Goal: Information Seeking & Learning: Compare options

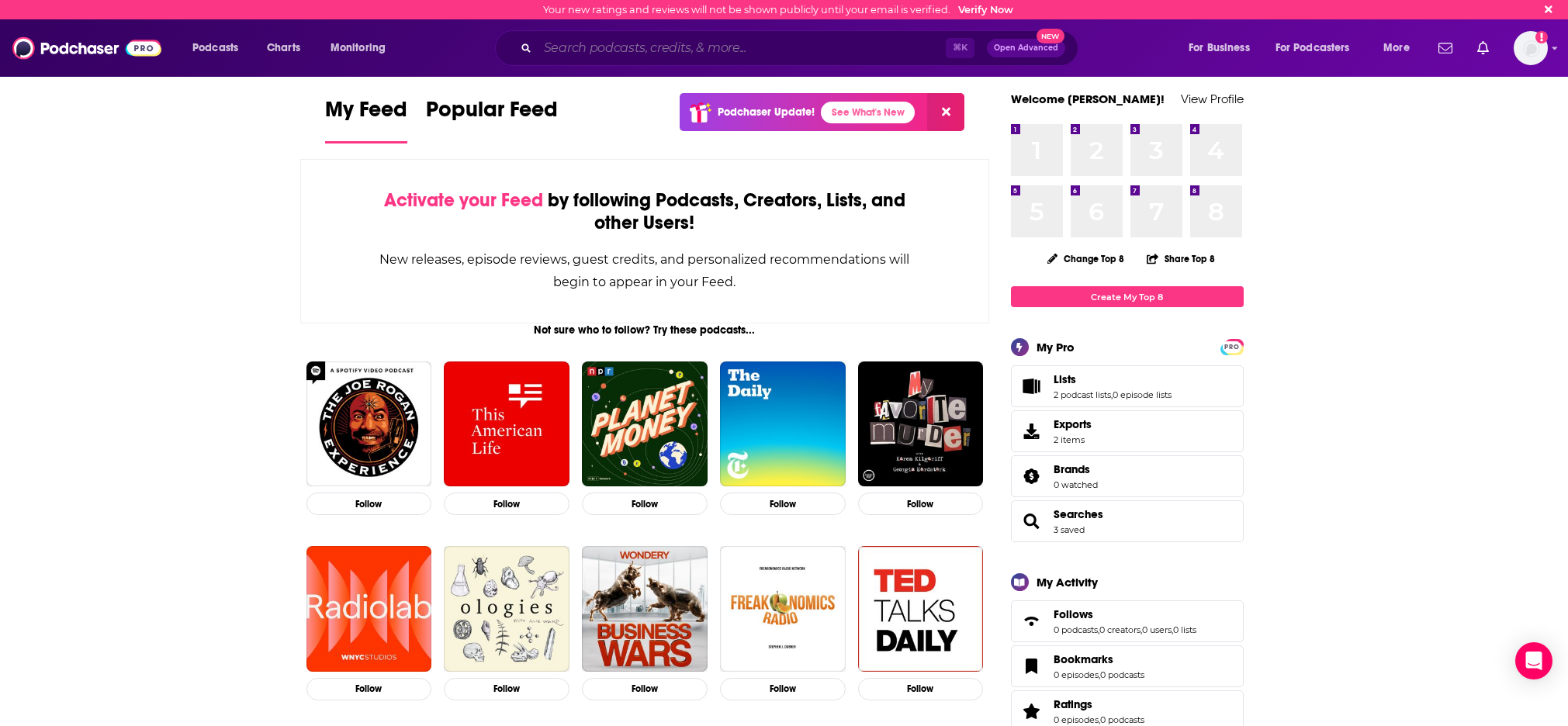
click at [620, 52] on input "Search podcasts, credits, & more..." at bounding box center [740, 48] width 408 height 25
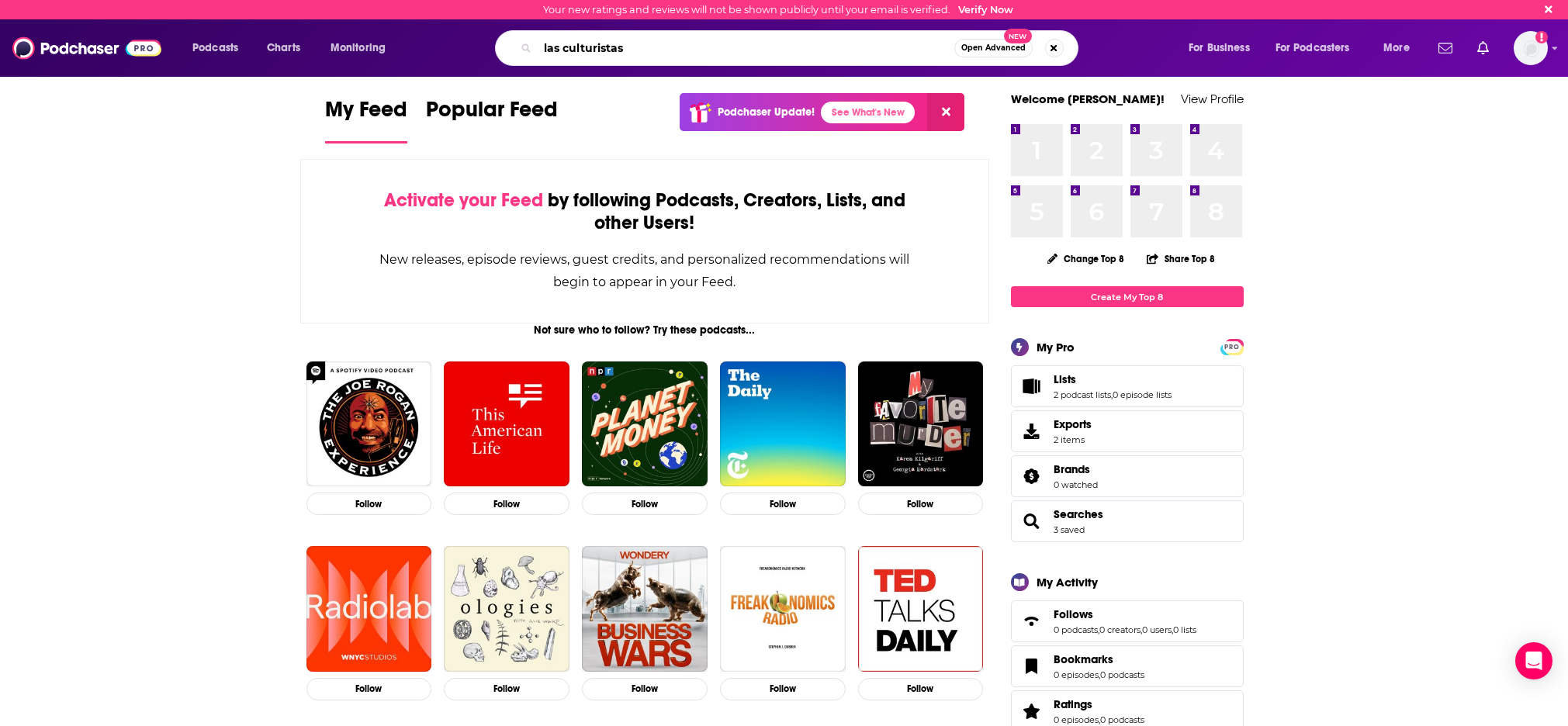
type input "las culturistas"
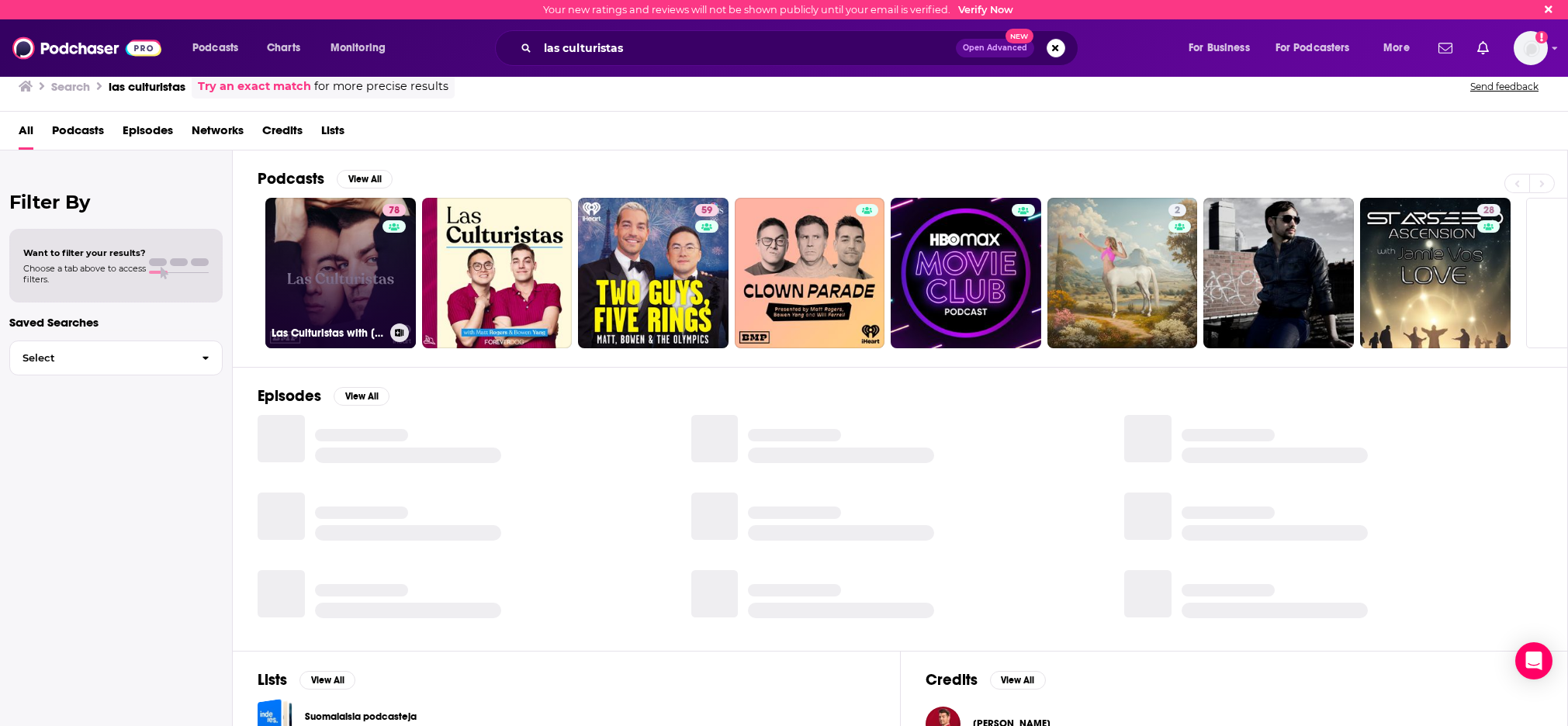
click at [326, 268] on link "78 Las Culturistas with Matt Rogers and Bowen Yang" at bounding box center [340, 272] width 150 height 150
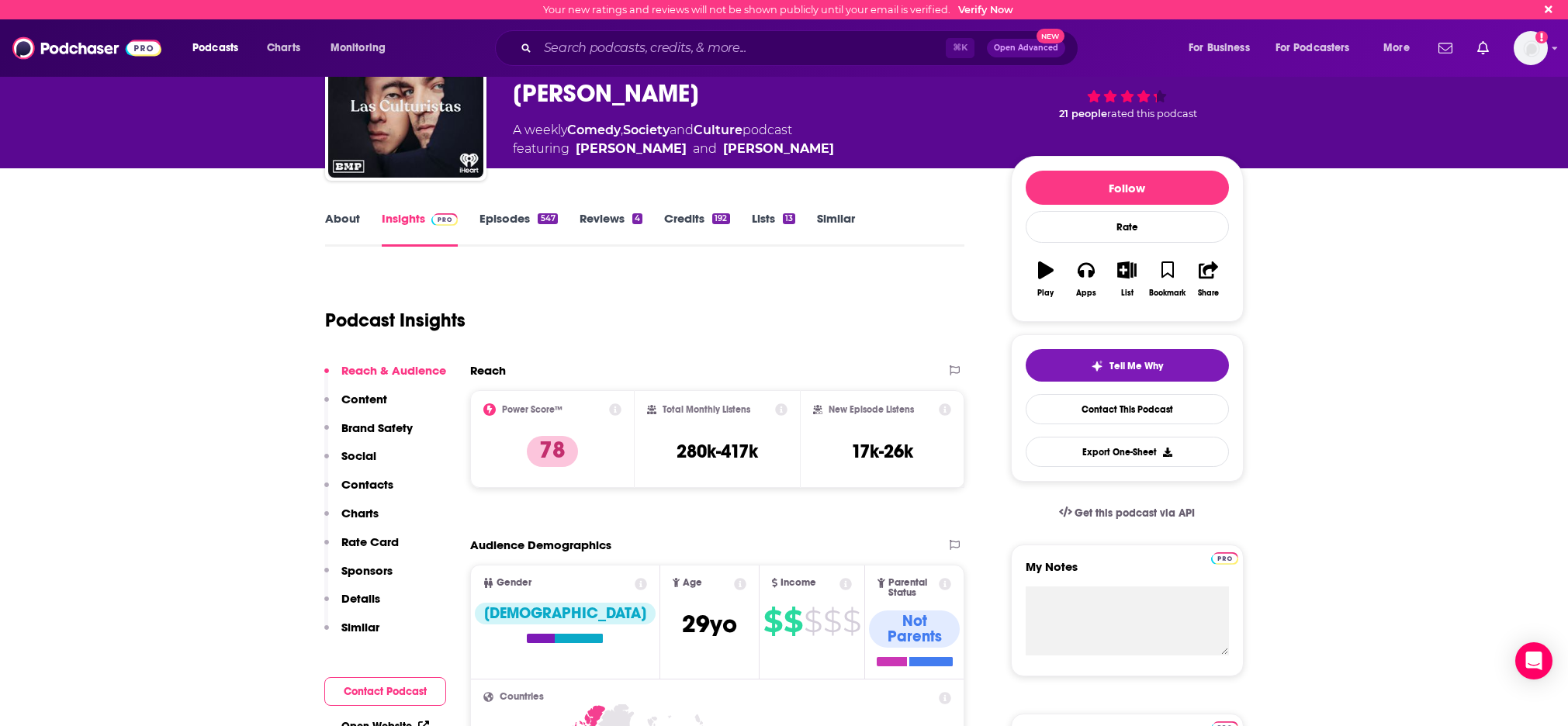
scroll to position [147, 0]
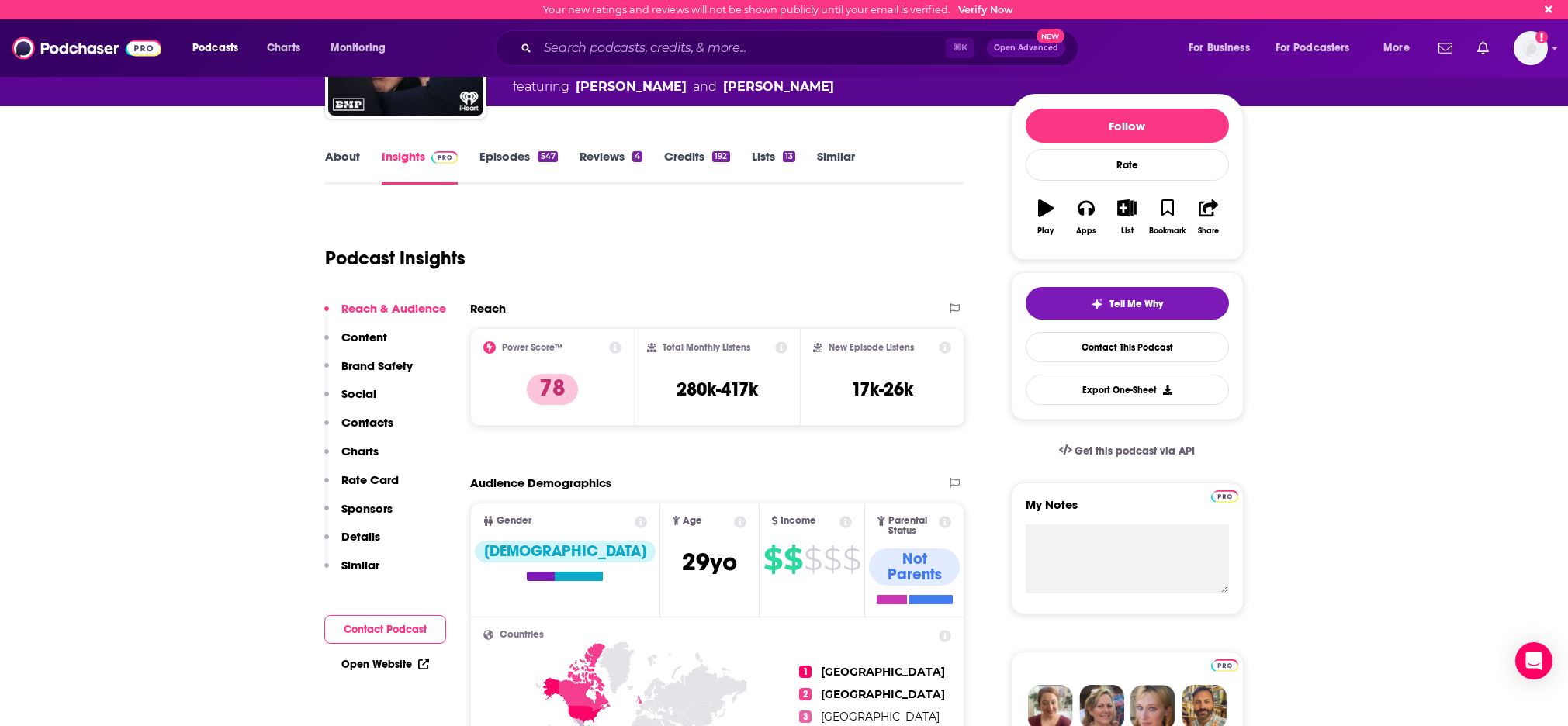
click at [615, 349] on icon at bounding box center [615, 347] width 12 height 12
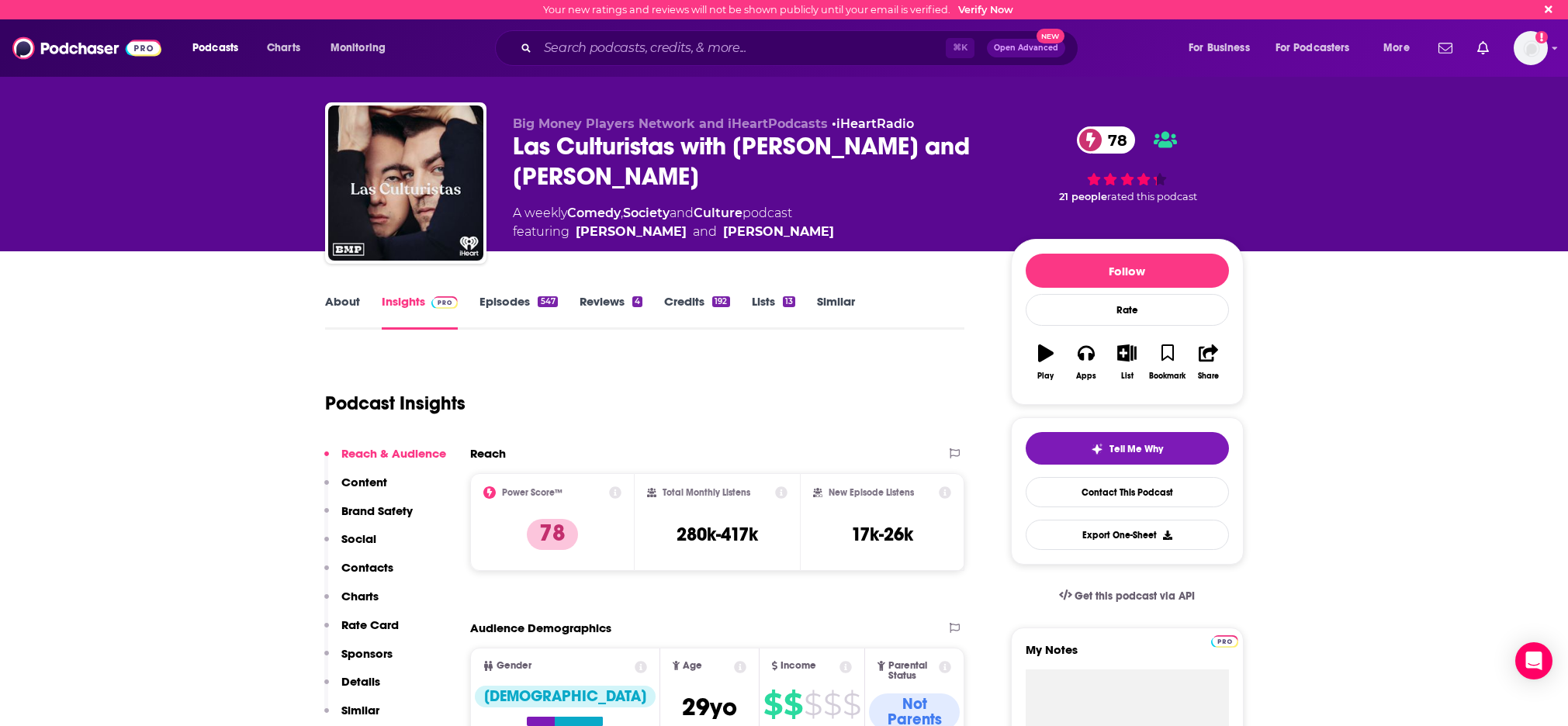
scroll to position [0, 0]
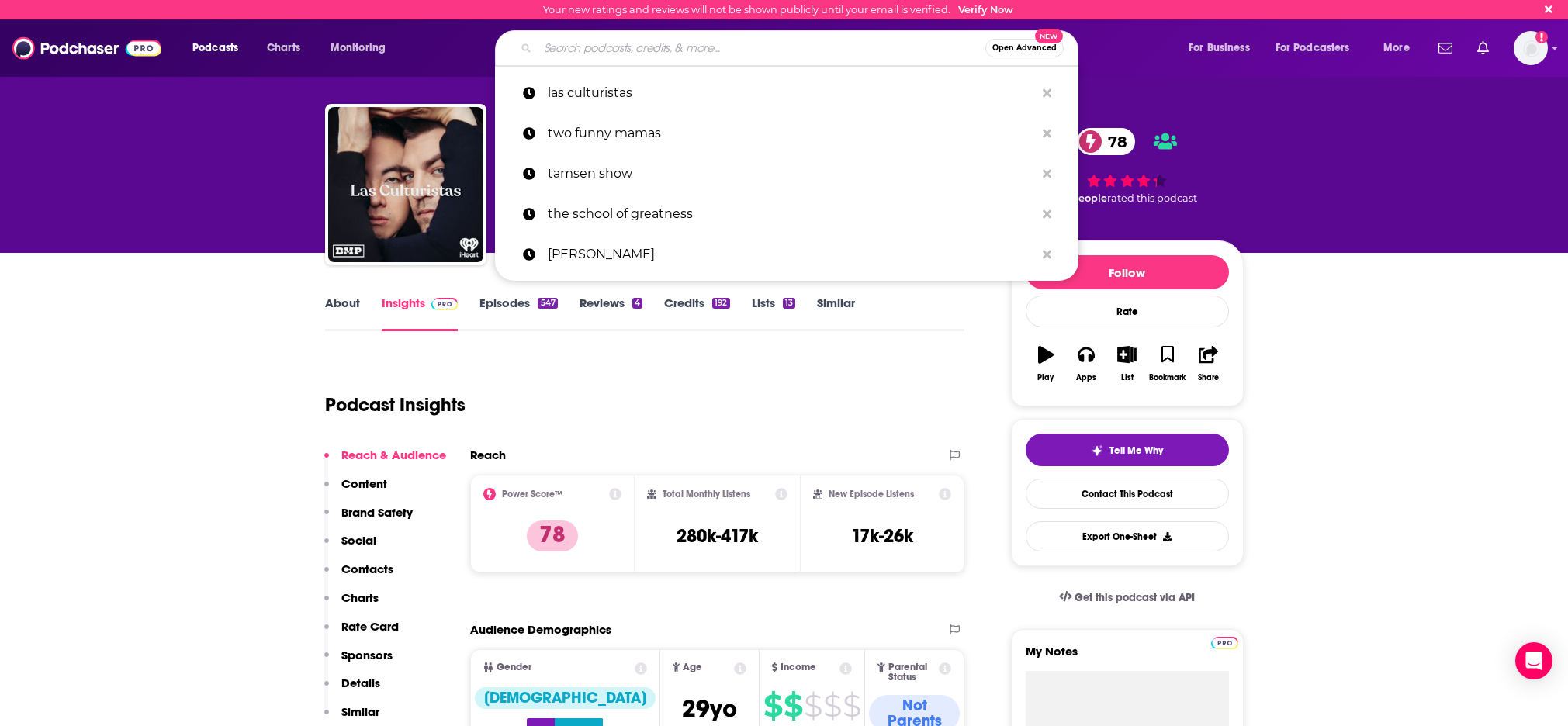
click at [582, 43] on input "Search podcasts, credits, & more..." at bounding box center [760, 48] width 447 height 25
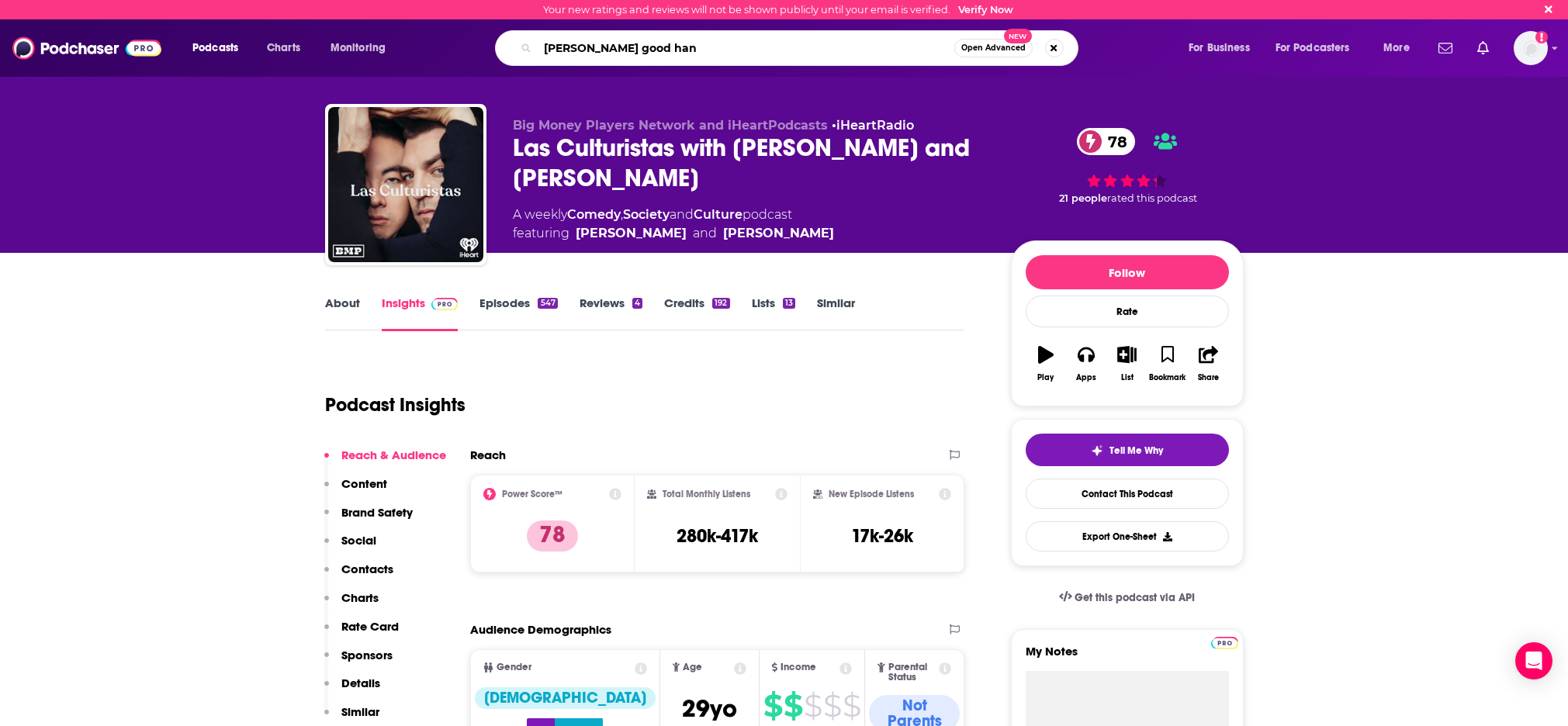
type input "amy poehler good hang"
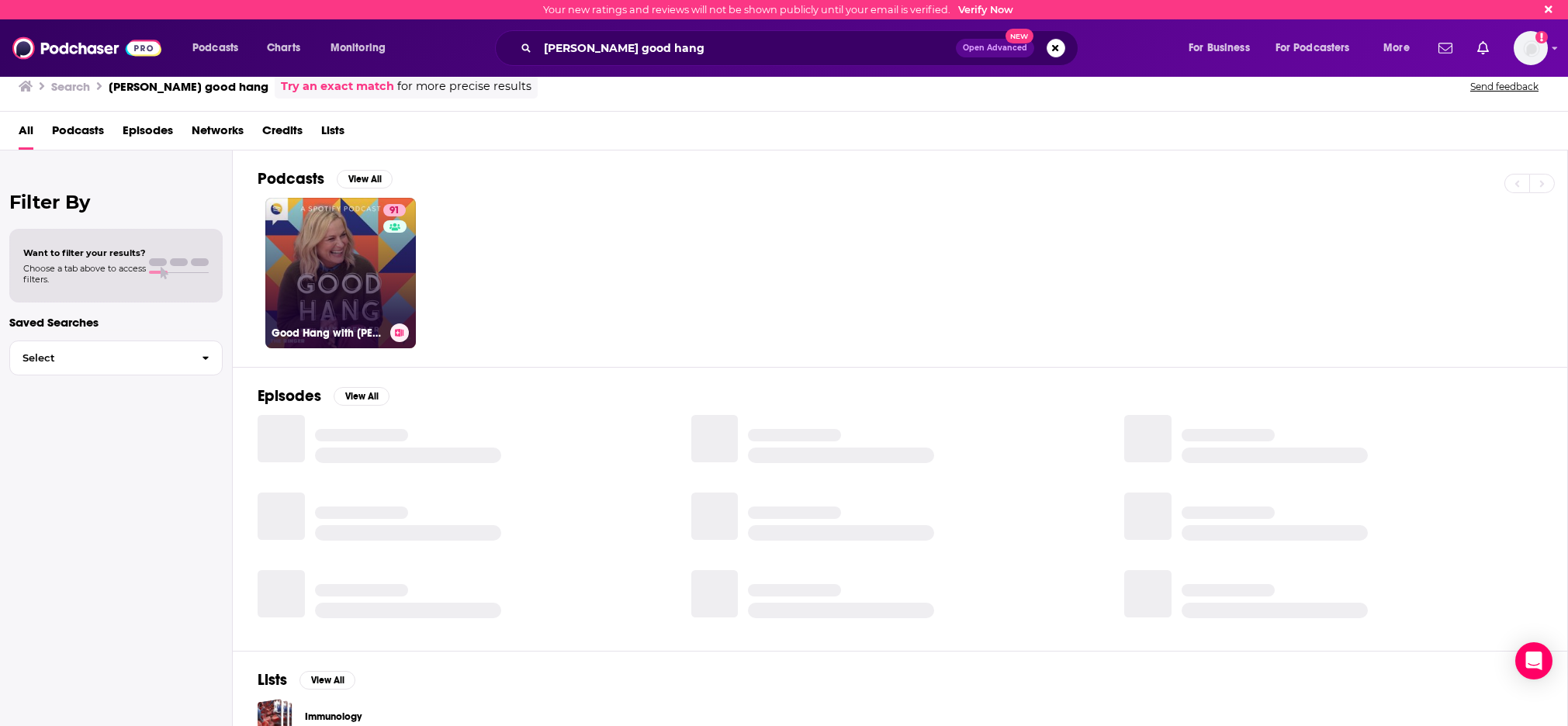
click at [342, 299] on link "91 Good Hang with Amy Poehler" at bounding box center [340, 272] width 150 height 150
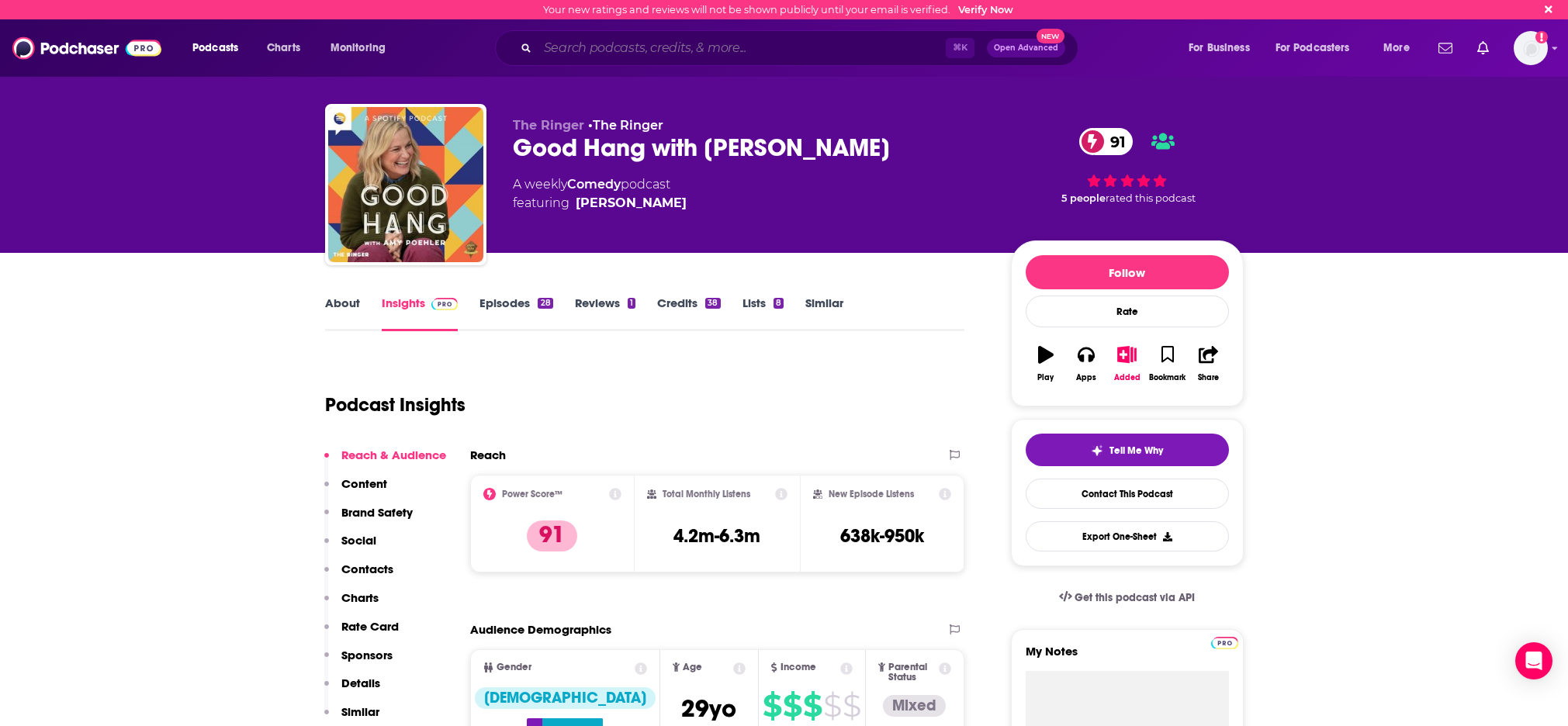
click at [671, 47] on input "Search podcasts, credits, & more..." at bounding box center [740, 48] width 408 height 25
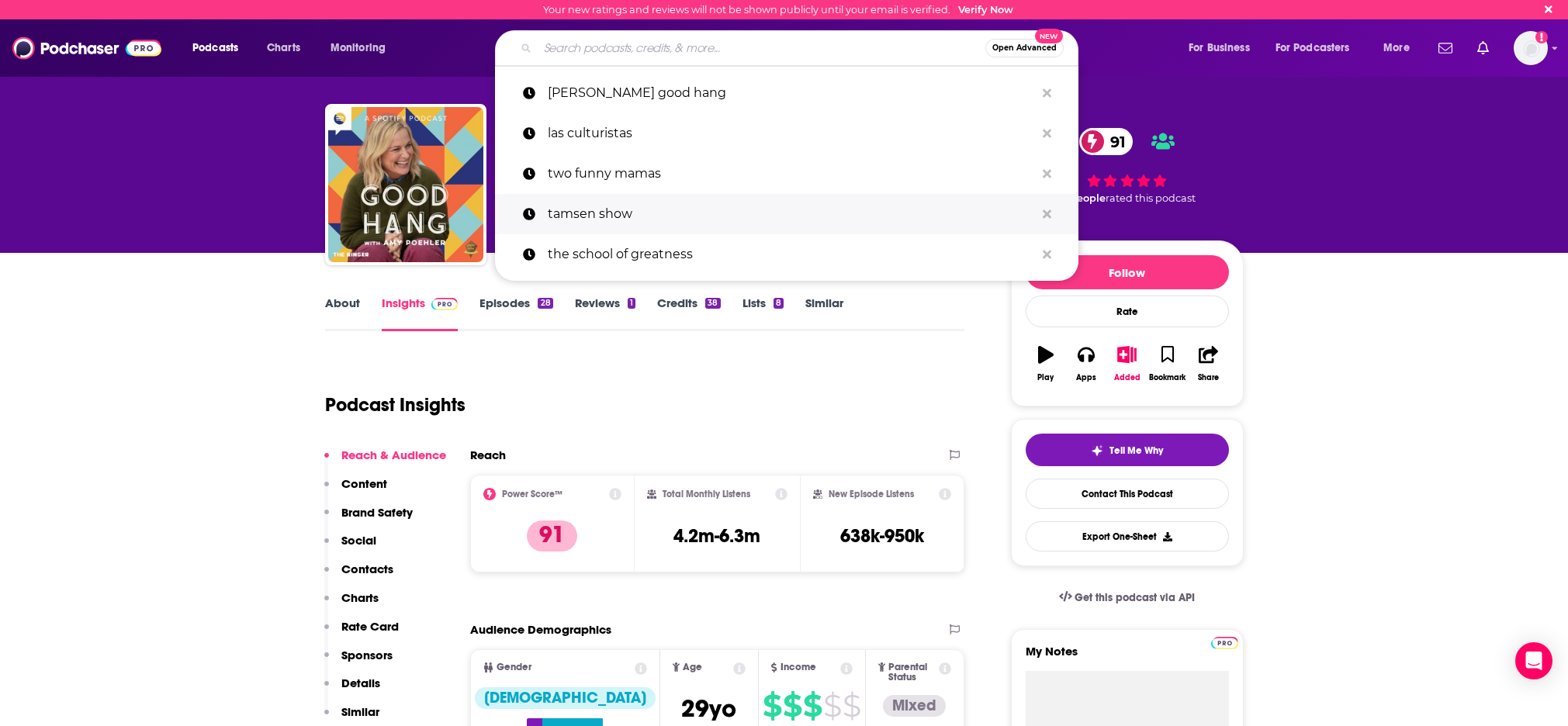
click at [617, 212] on p "tamsen show" at bounding box center [791, 214] width 487 height 41
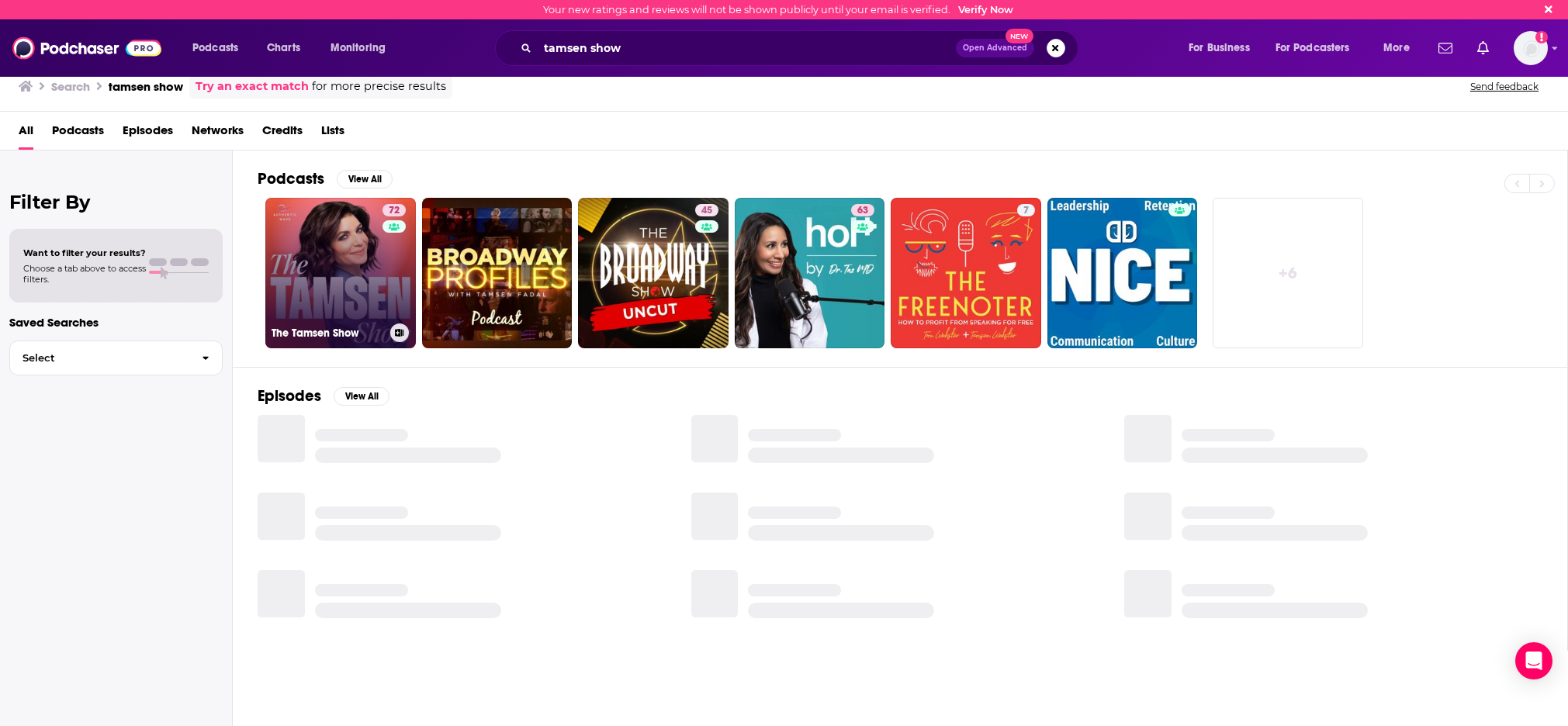
click at [339, 269] on link "72 The Tamsen Show" at bounding box center [340, 272] width 150 height 150
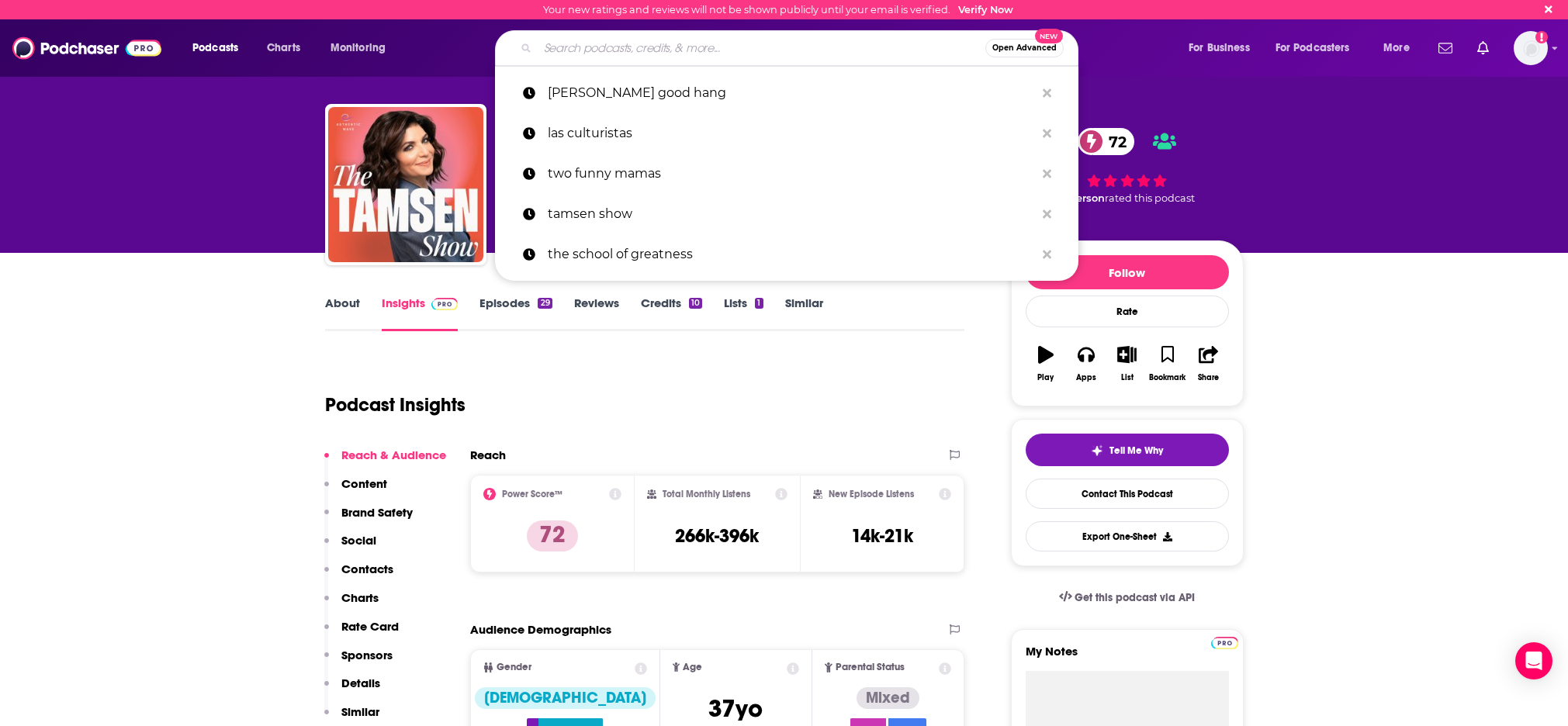
click at [628, 47] on input "Search podcasts, credits, & more..." at bounding box center [760, 48] width 447 height 25
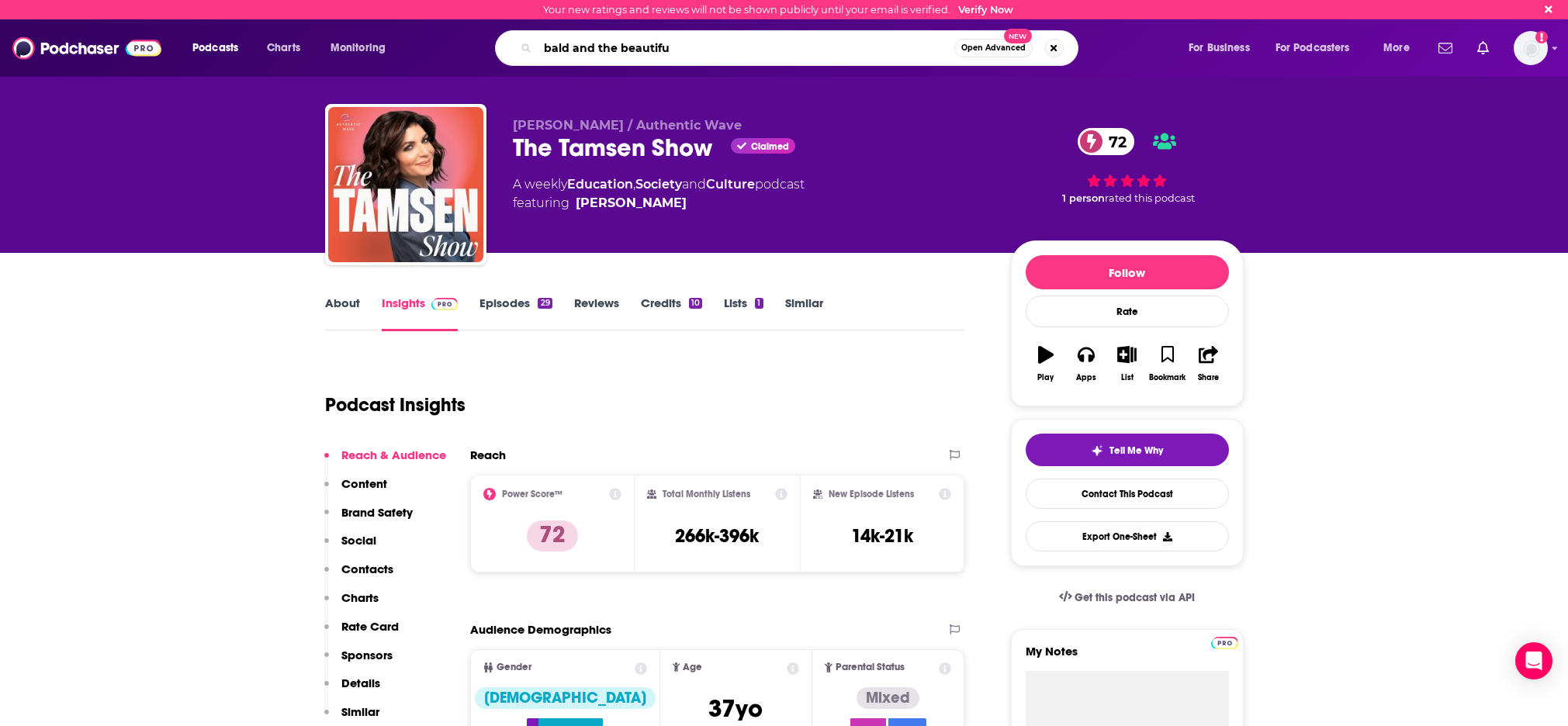
type input "bald and the beautiful"
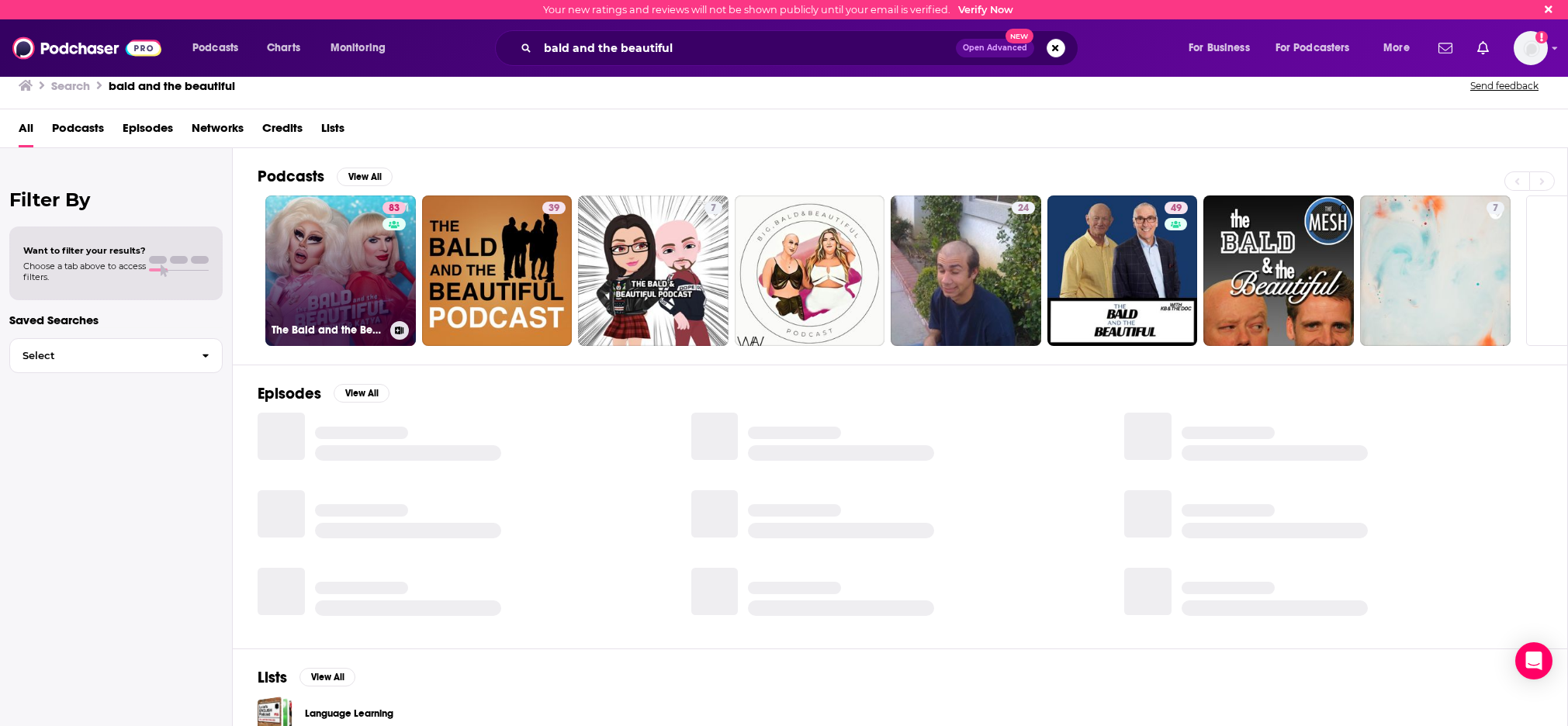
click at [343, 290] on link "83 The Bald and the Beautiful with Trixie and Katya" at bounding box center [340, 270] width 150 height 150
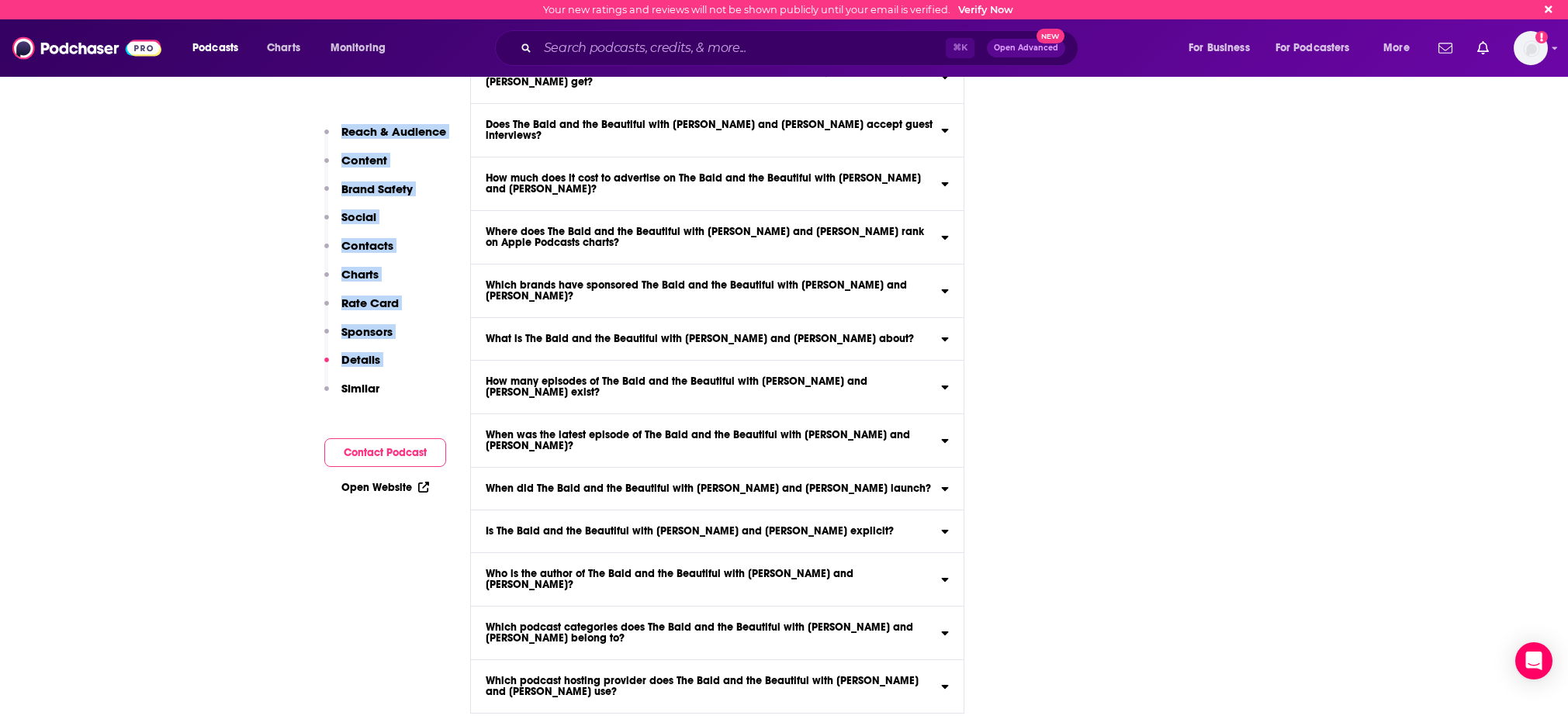
drag, startPoint x: 269, startPoint y: 720, endPoint x: 264, endPoint y: 874, distance: 154.1
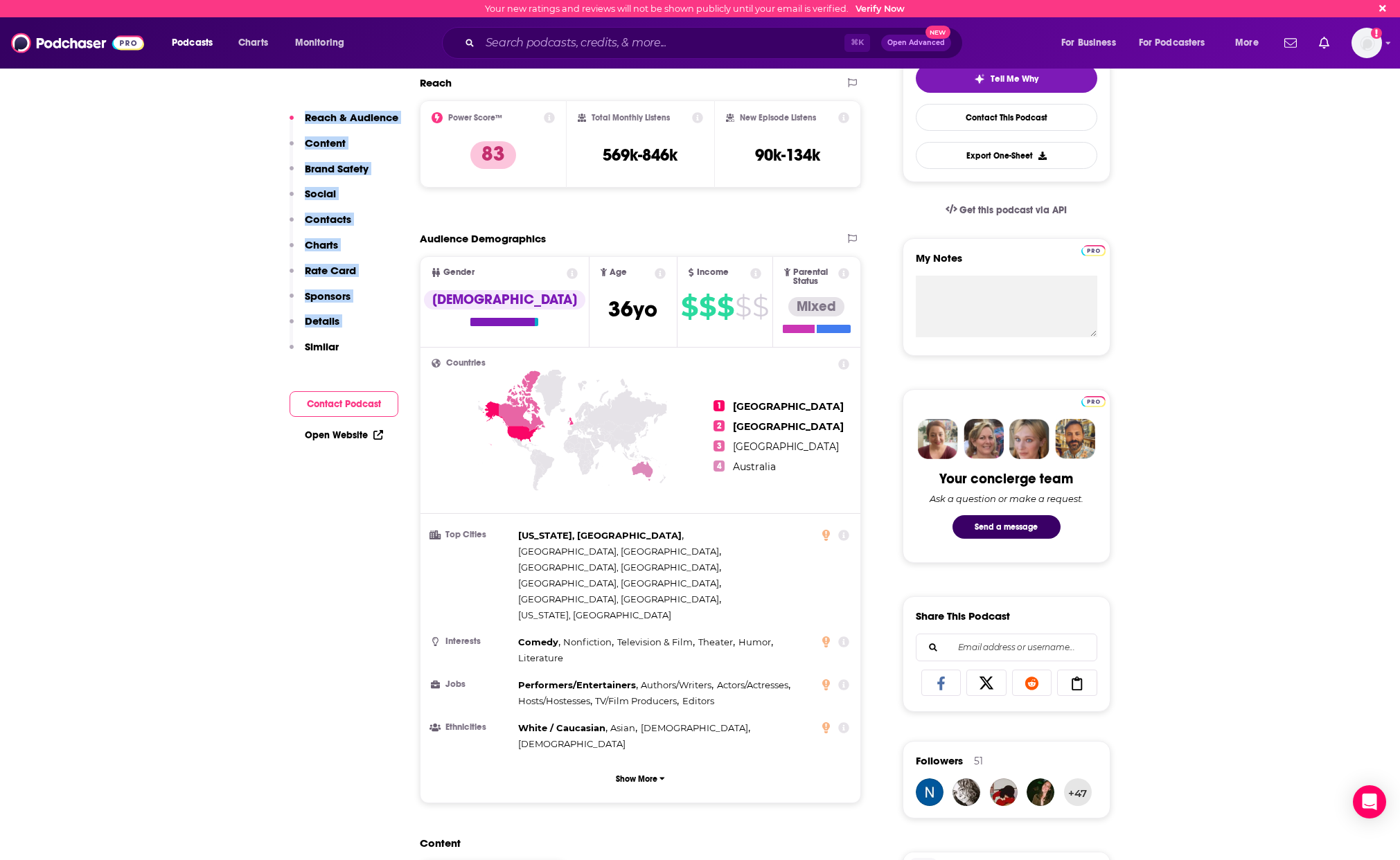
scroll to position [342, 0]
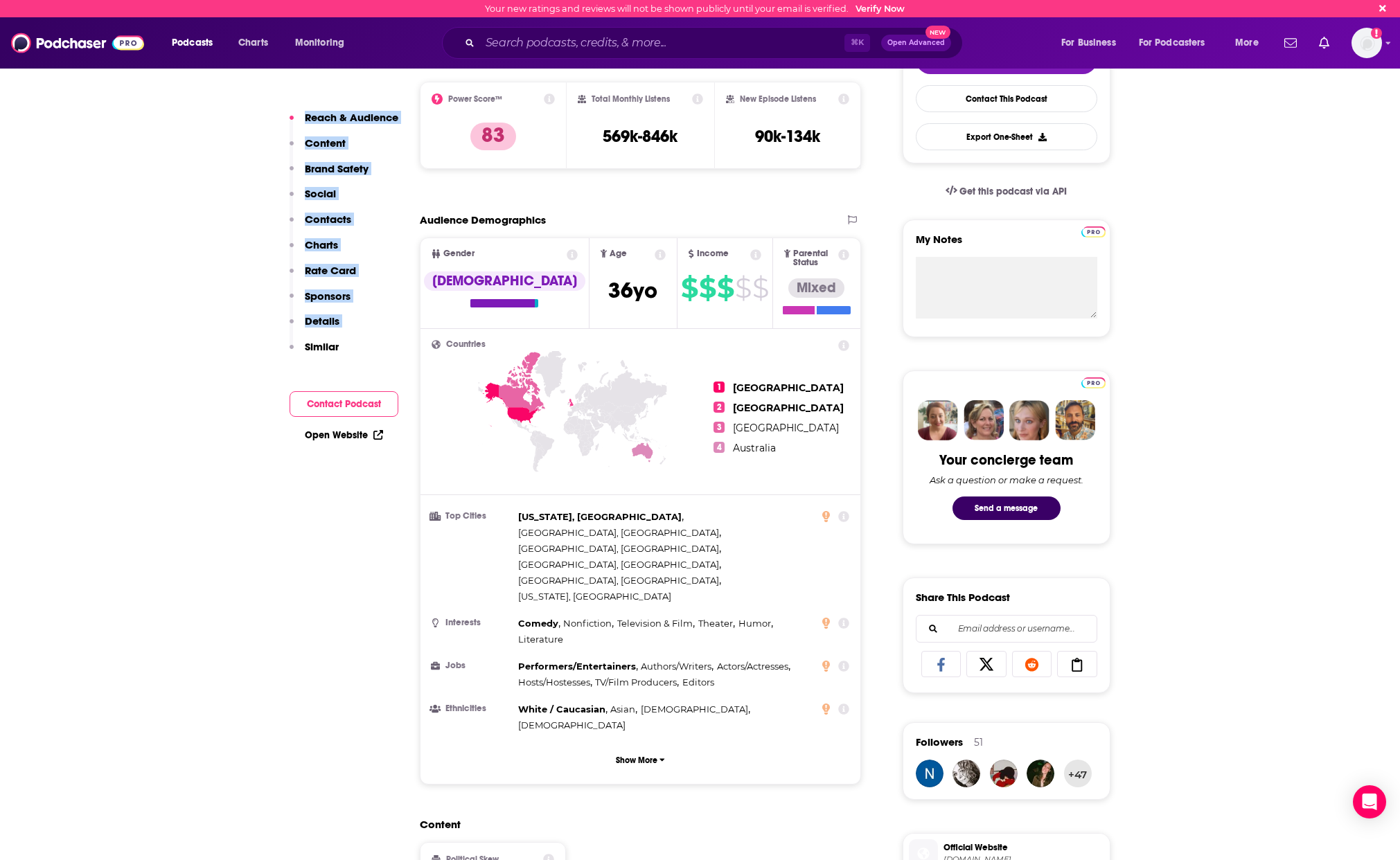
click at [344, 405] on button "Contact Podcast" at bounding box center [344, 403] width 109 height 25
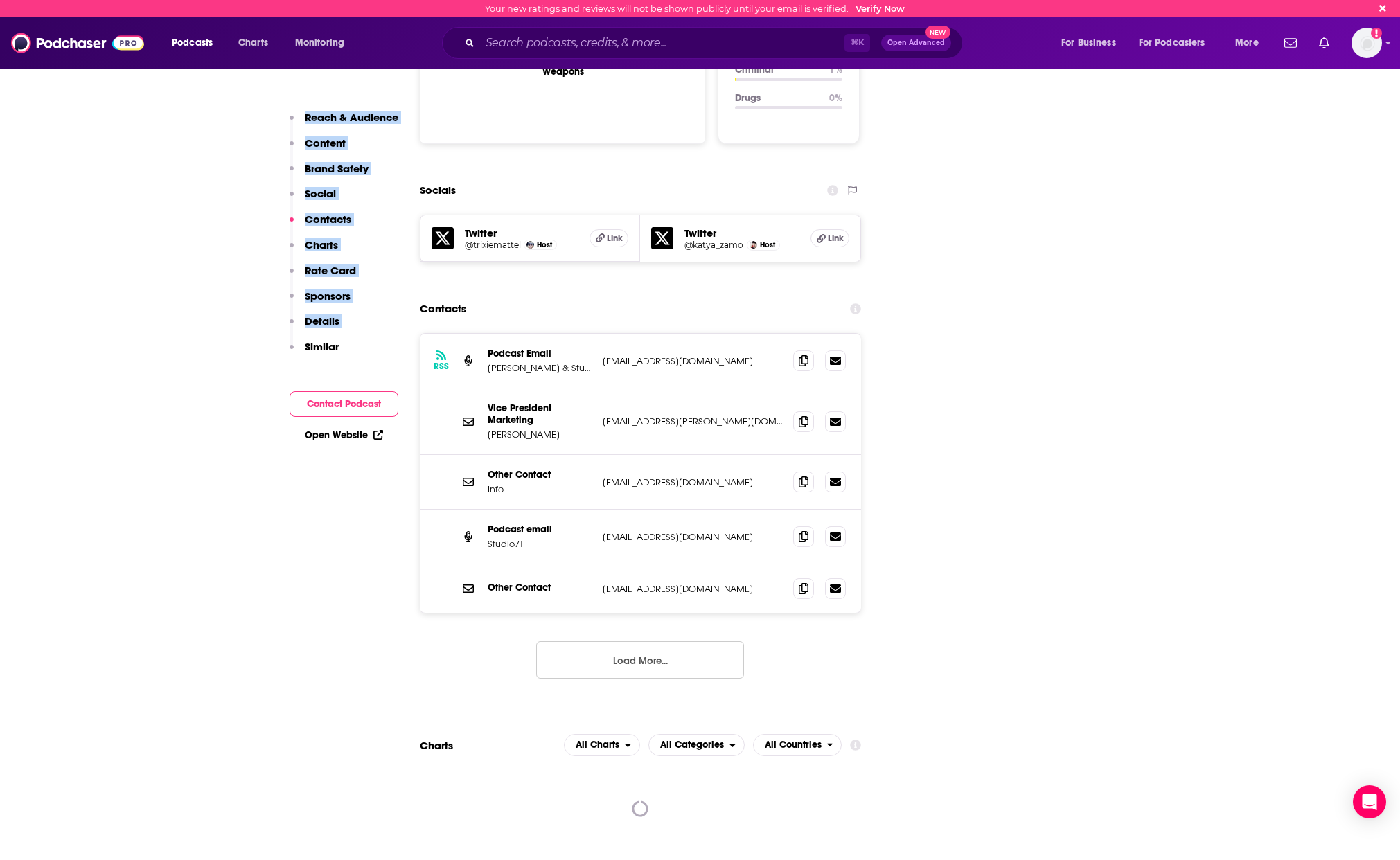
scroll to position [1503, 0]
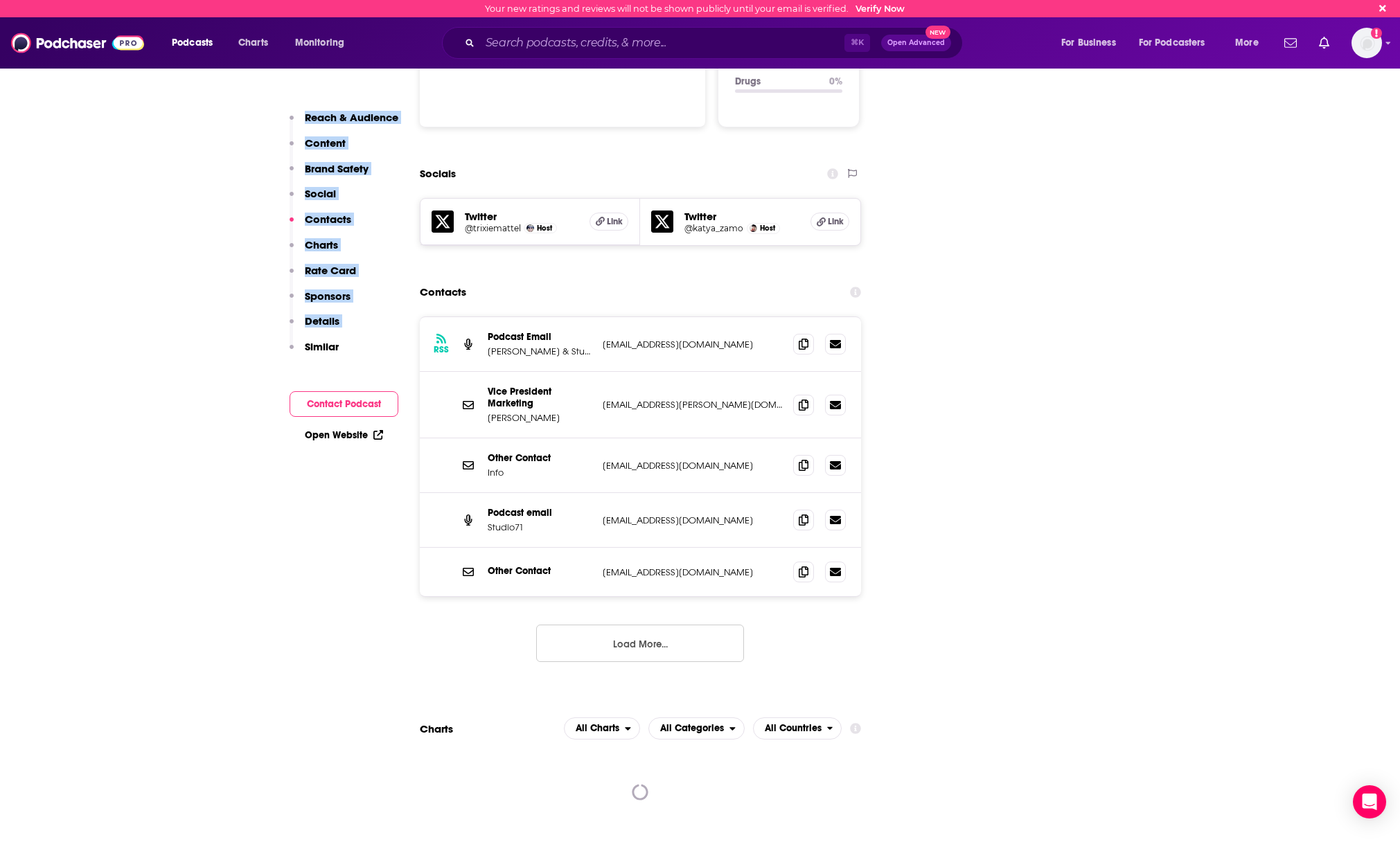
click at [683, 625] on button "Load More..." at bounding box center [640, 643] width 208 height 37
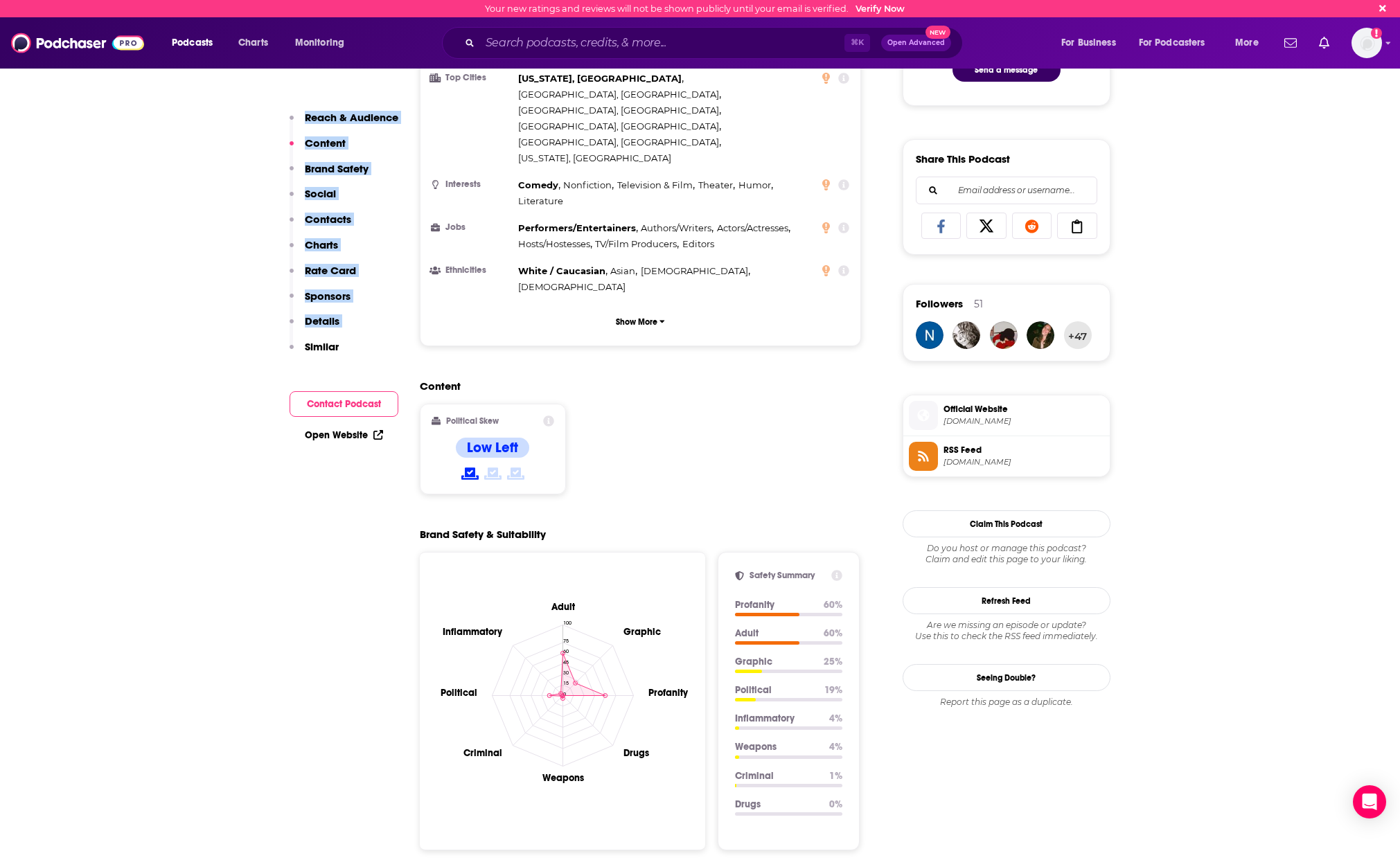
scroll to position [765, 0]
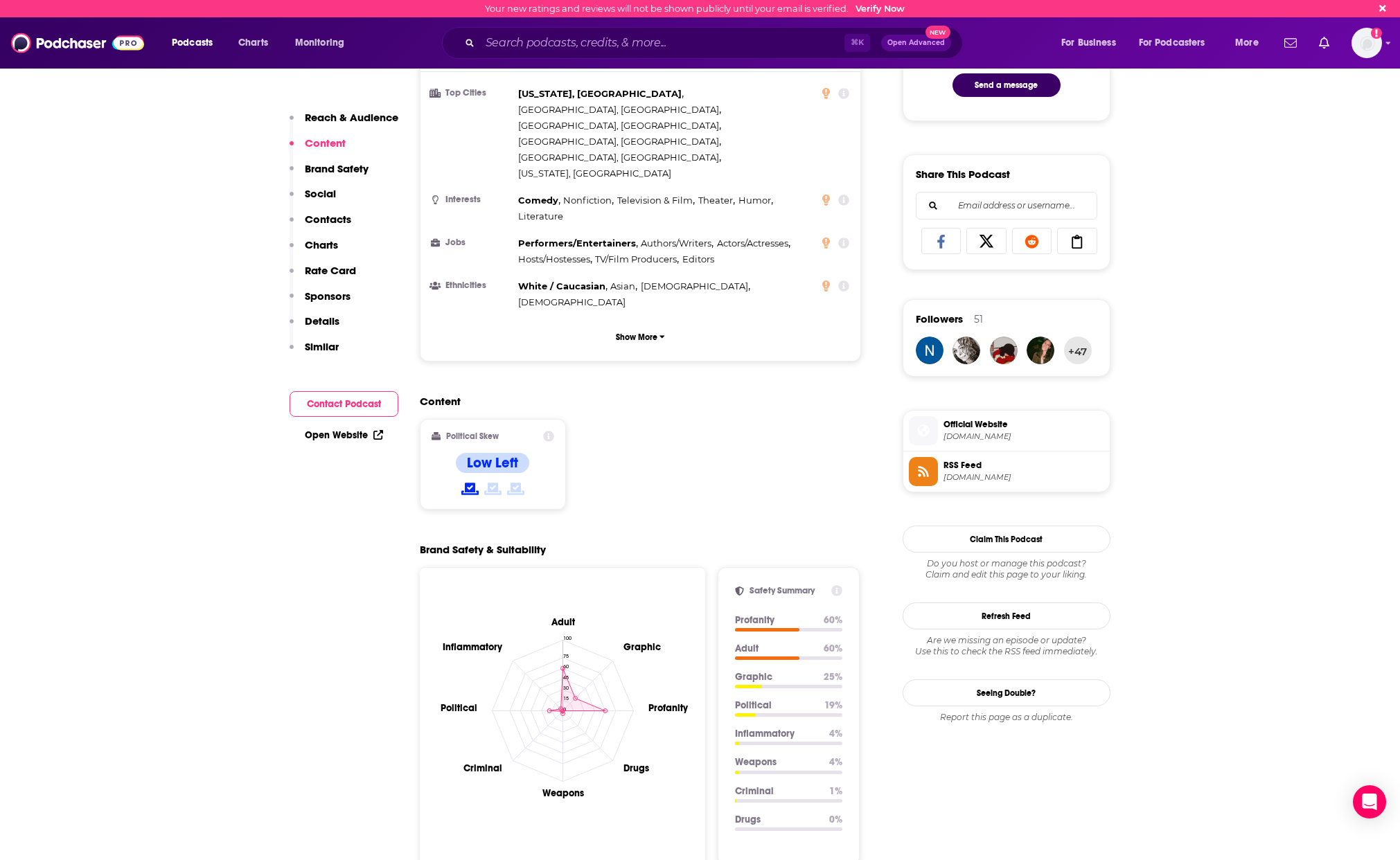
click at [545, 430] on icon at bounding box center [548, 435] width 11 height 11
click at [498, 391] on link "Political Skew" at bounding box center [506, 396] width 57 height 11
drag, startPoint x: 247, startPoint y: 420, endPoint x: 240, endPoint y: 421, distance: 7.1
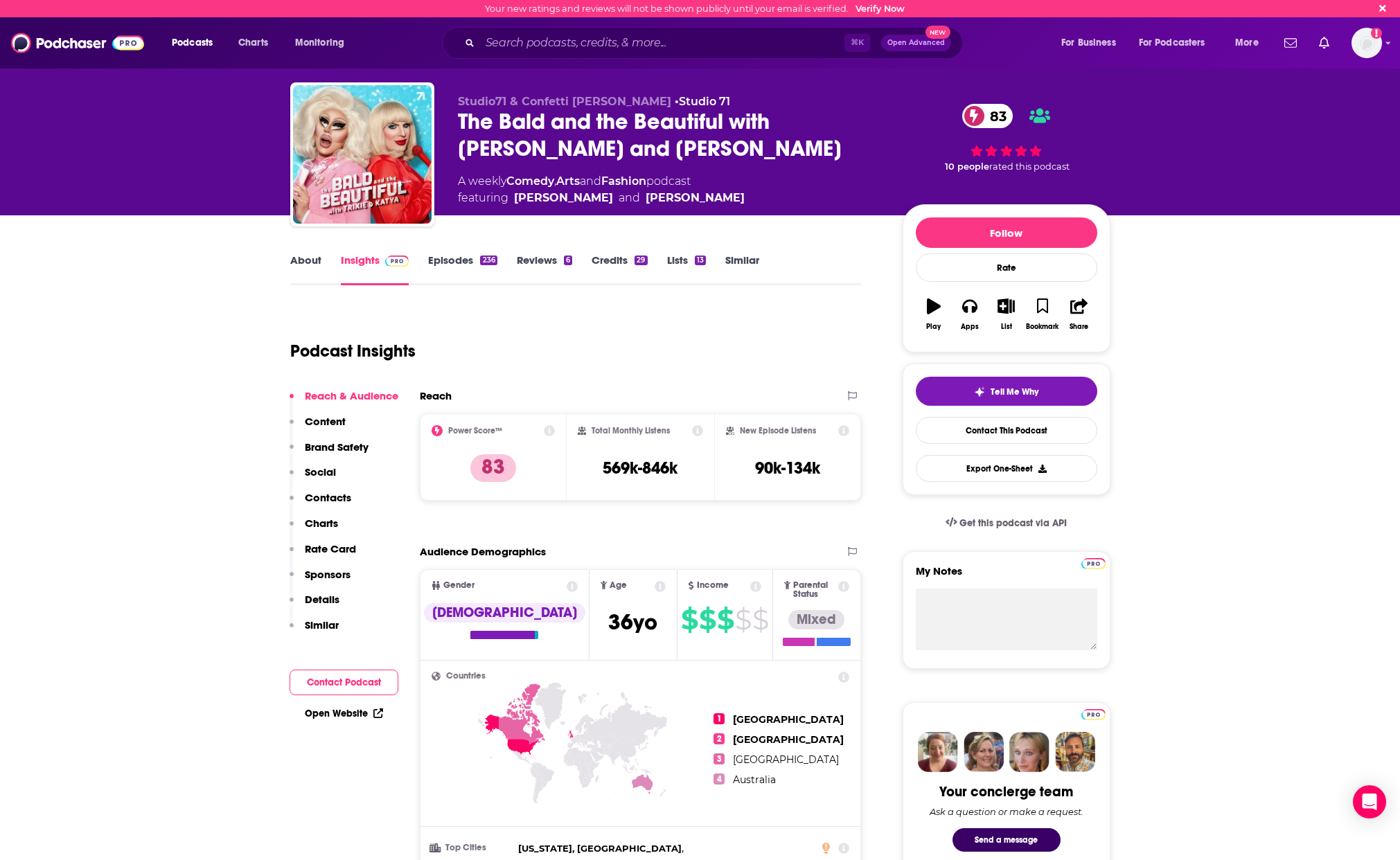
scroll to position [0, 0]
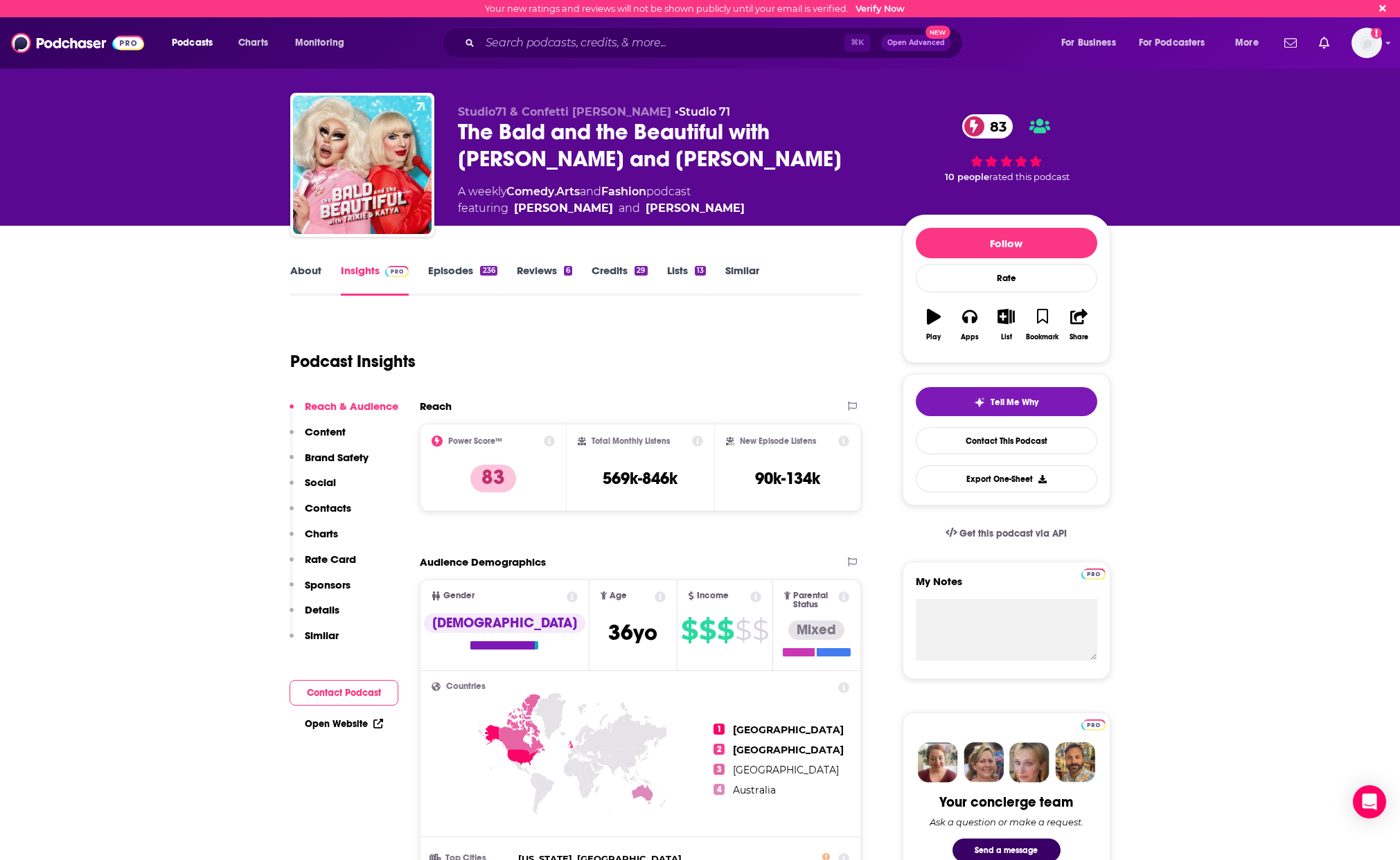
click at [750, 598] on icon at bounding box center [755, 596] width 11 height 11
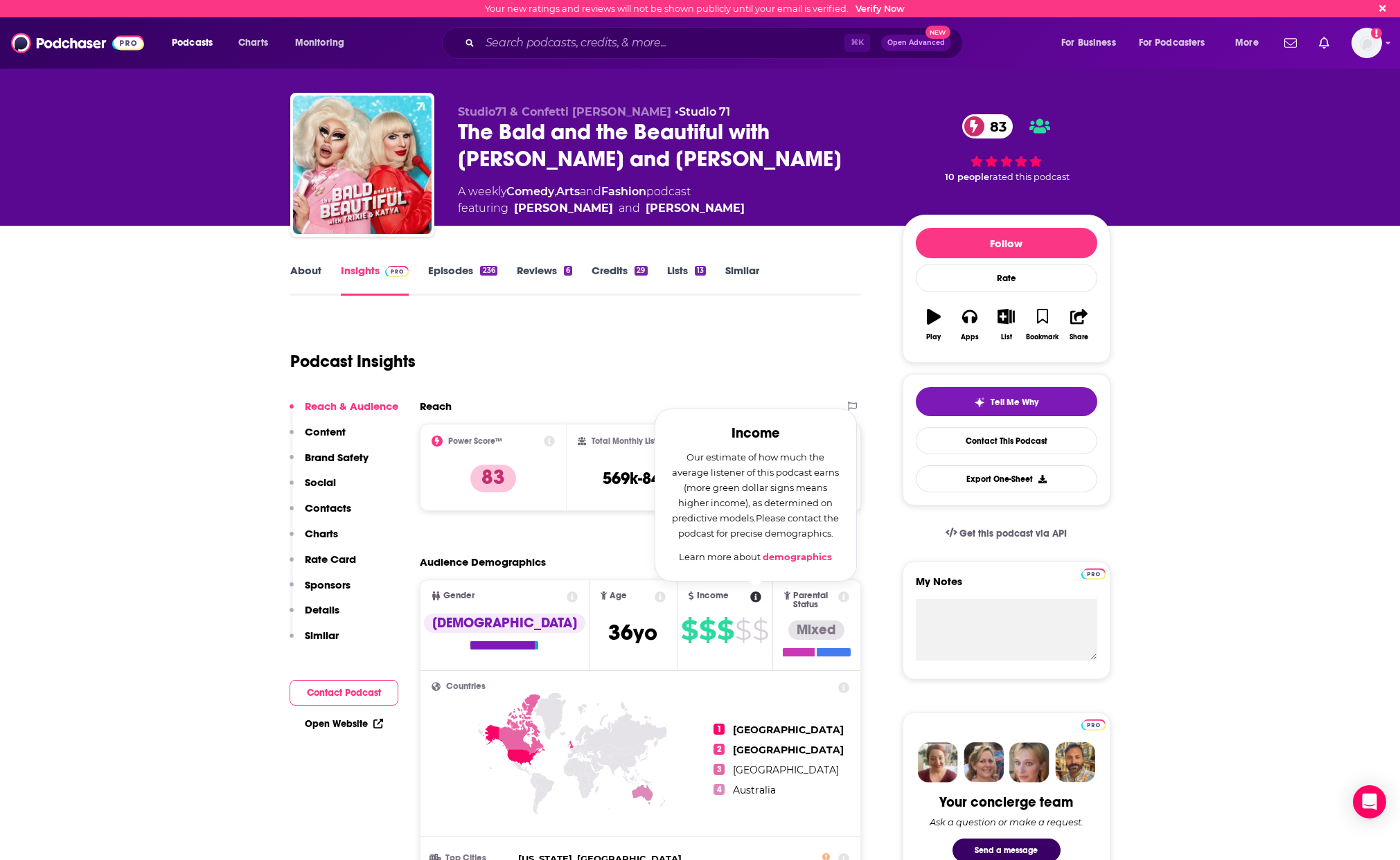
click at [765, 560] on link "demographics" at bounding box center [797, 556] width 69 height 11
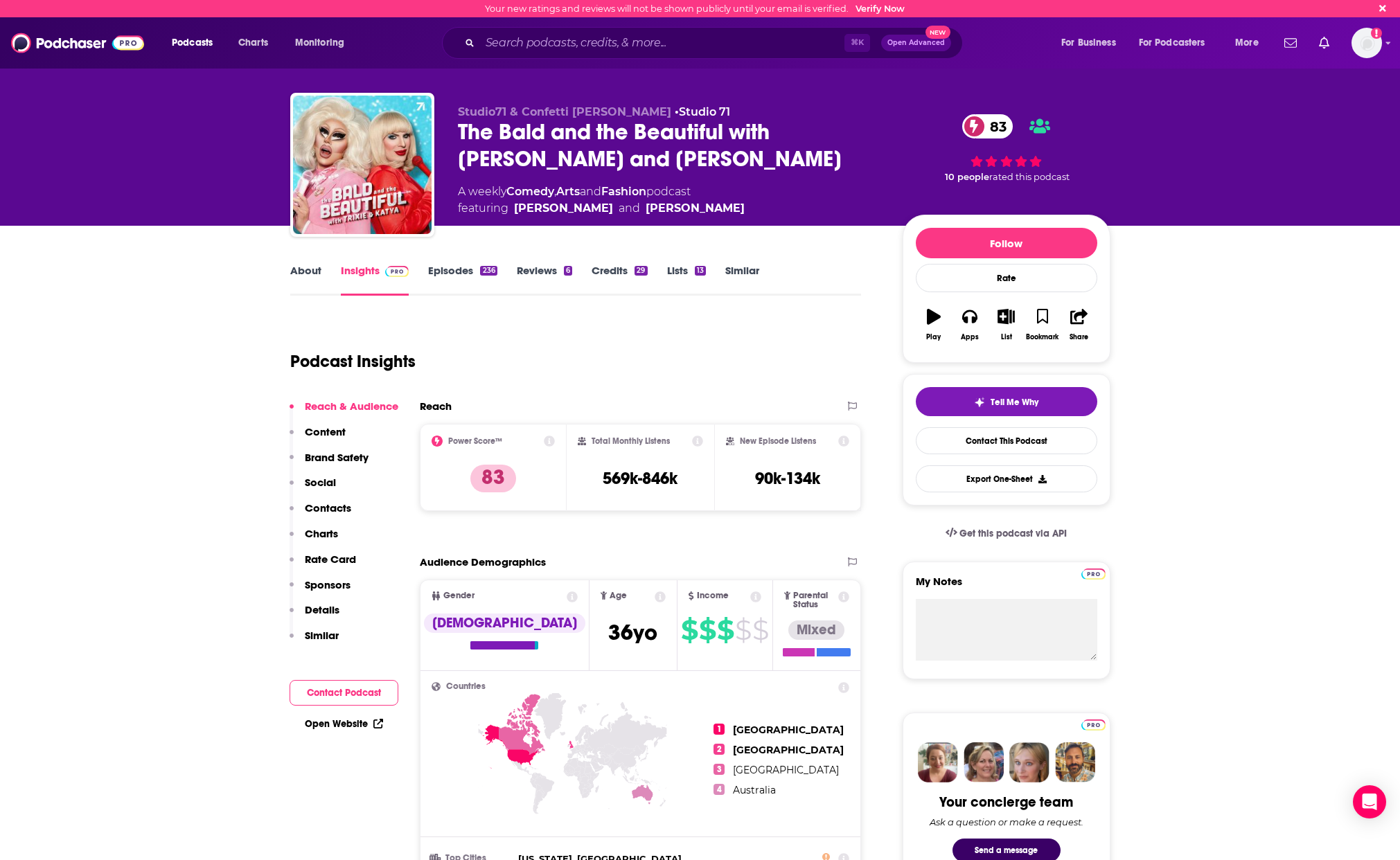
click at [467, 272] on link "Episodes 236" at bounding box center [462, 279] width 68 height 32
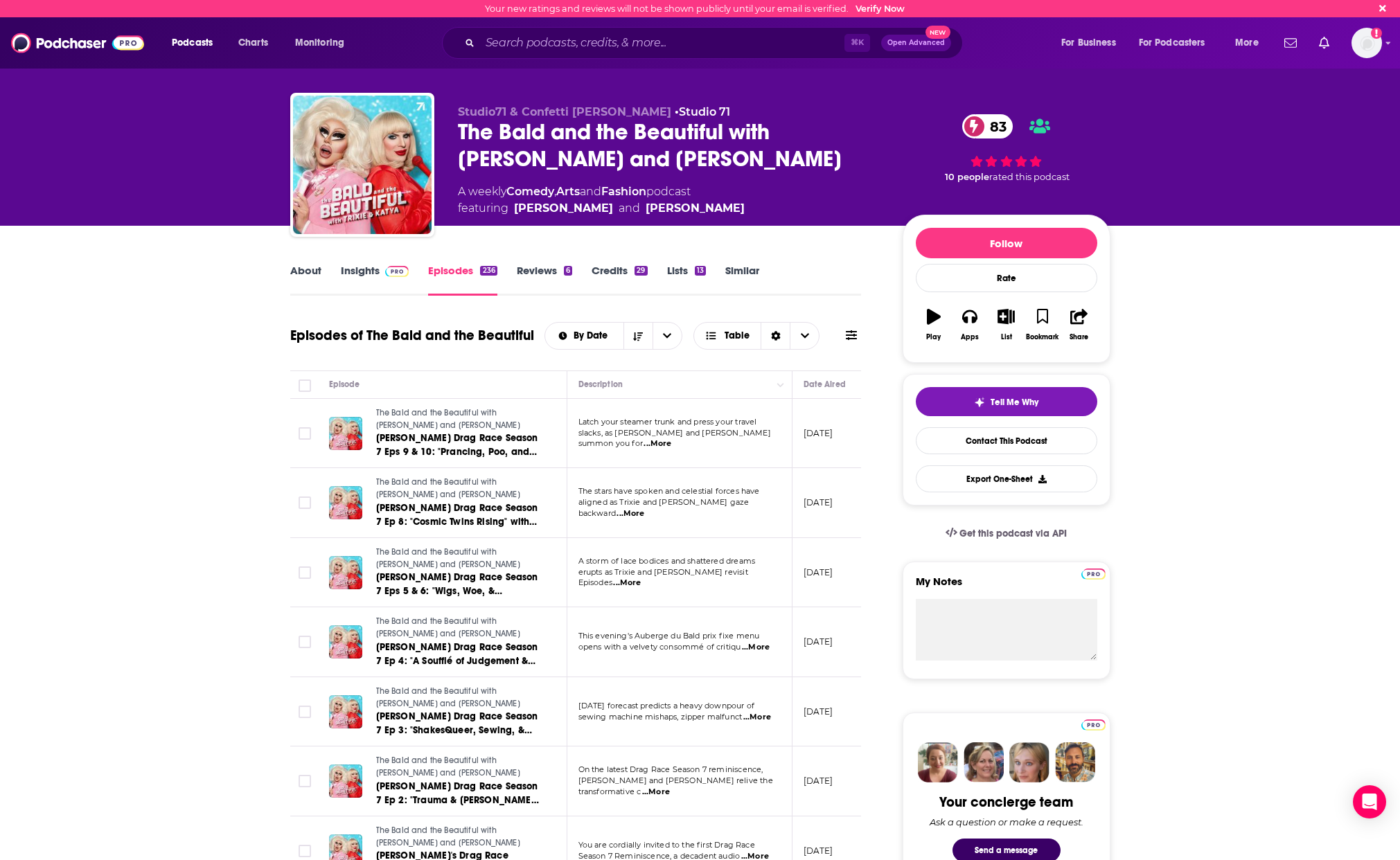
click at [552, 273] on link "Reviews 6" at bounding box center [545, 279] width 56 height 32
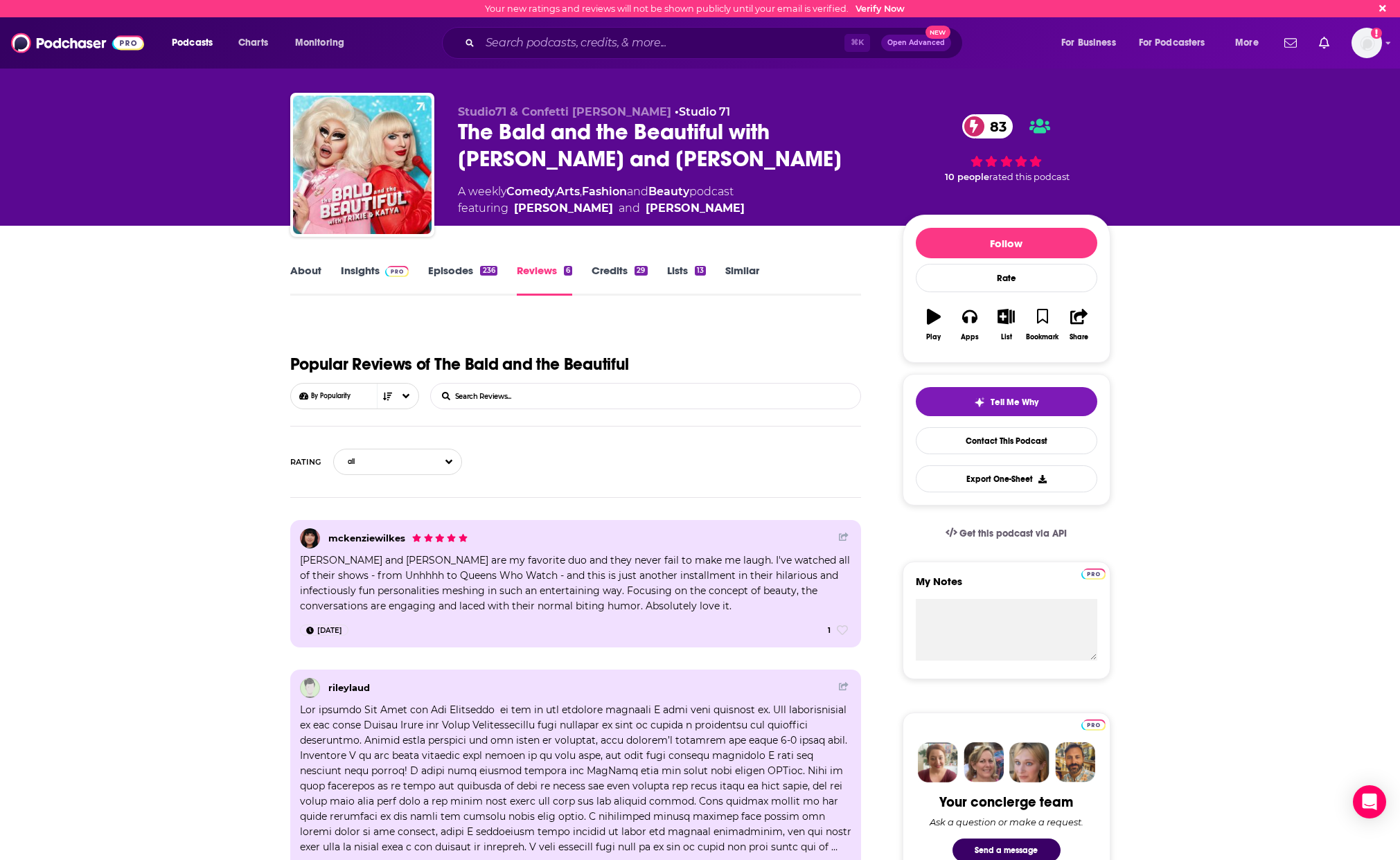
click at [623, 275] on link "Credits 29" at bounding box center [619, 279] width 56 height 32
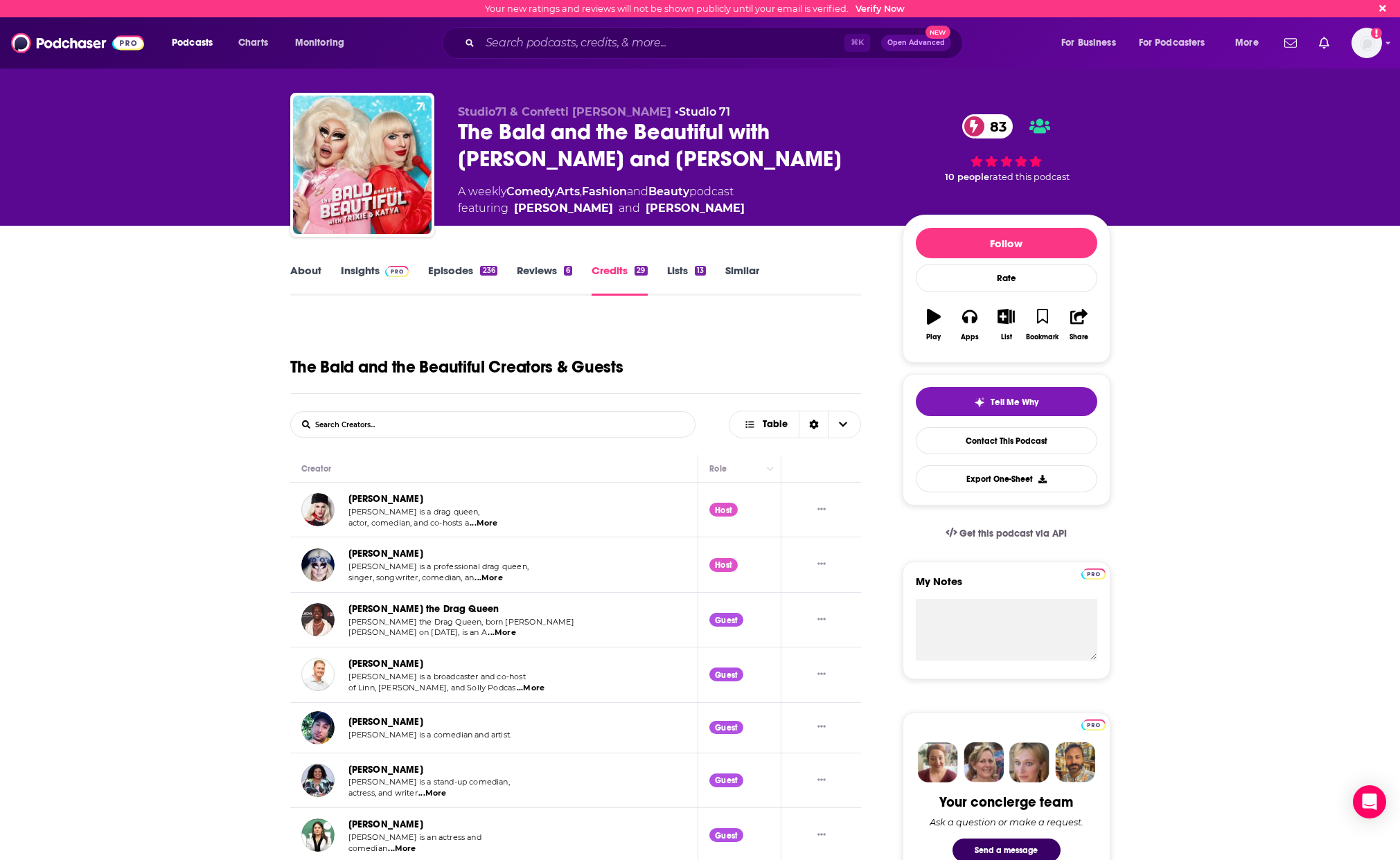
click at [685, 273] on link "Lists 13" at bounding box center [686, 279] width 39 height 32
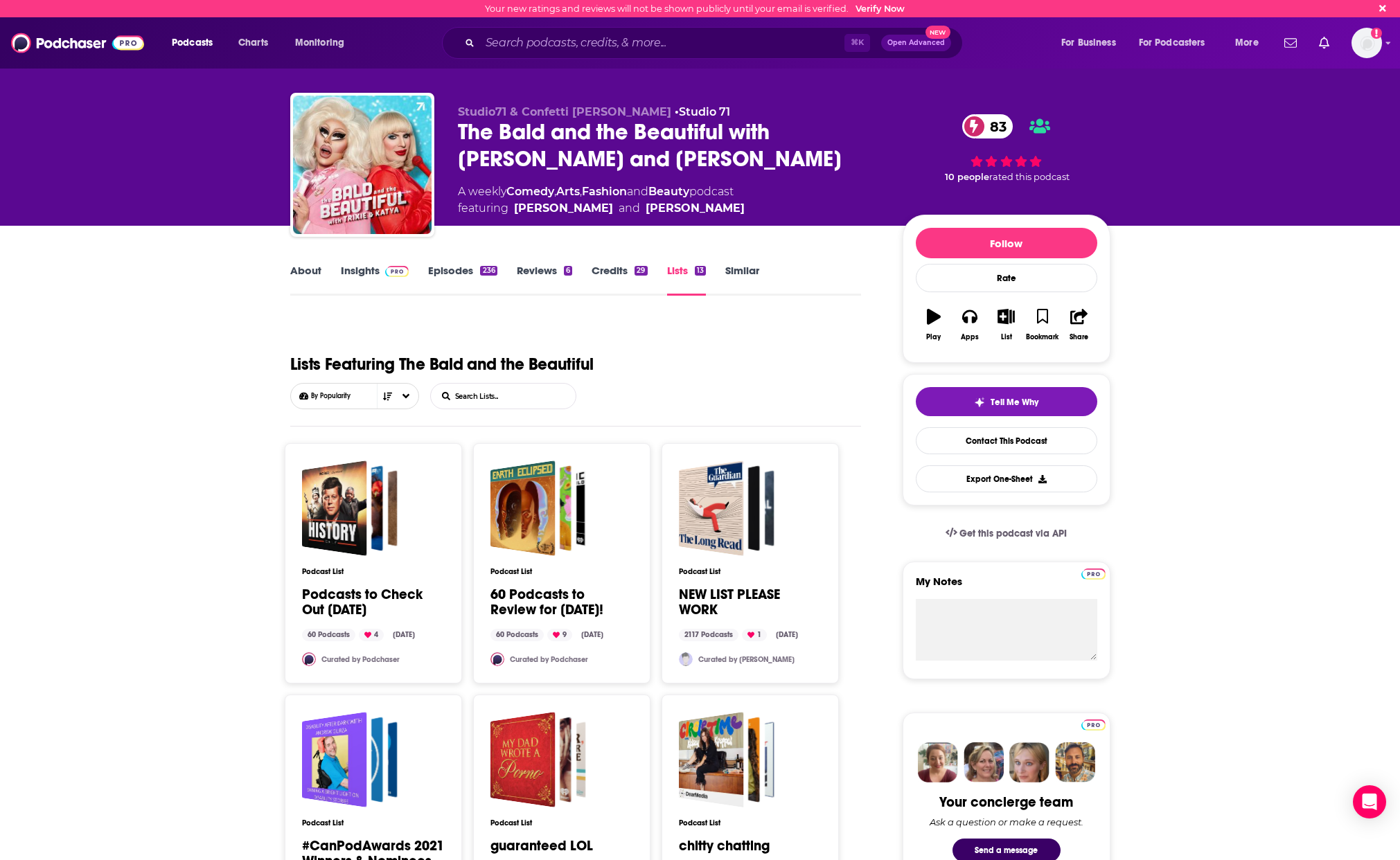
click at [372, 273] on link "Insights" at bounding box center [375, 279] width 68 height 32
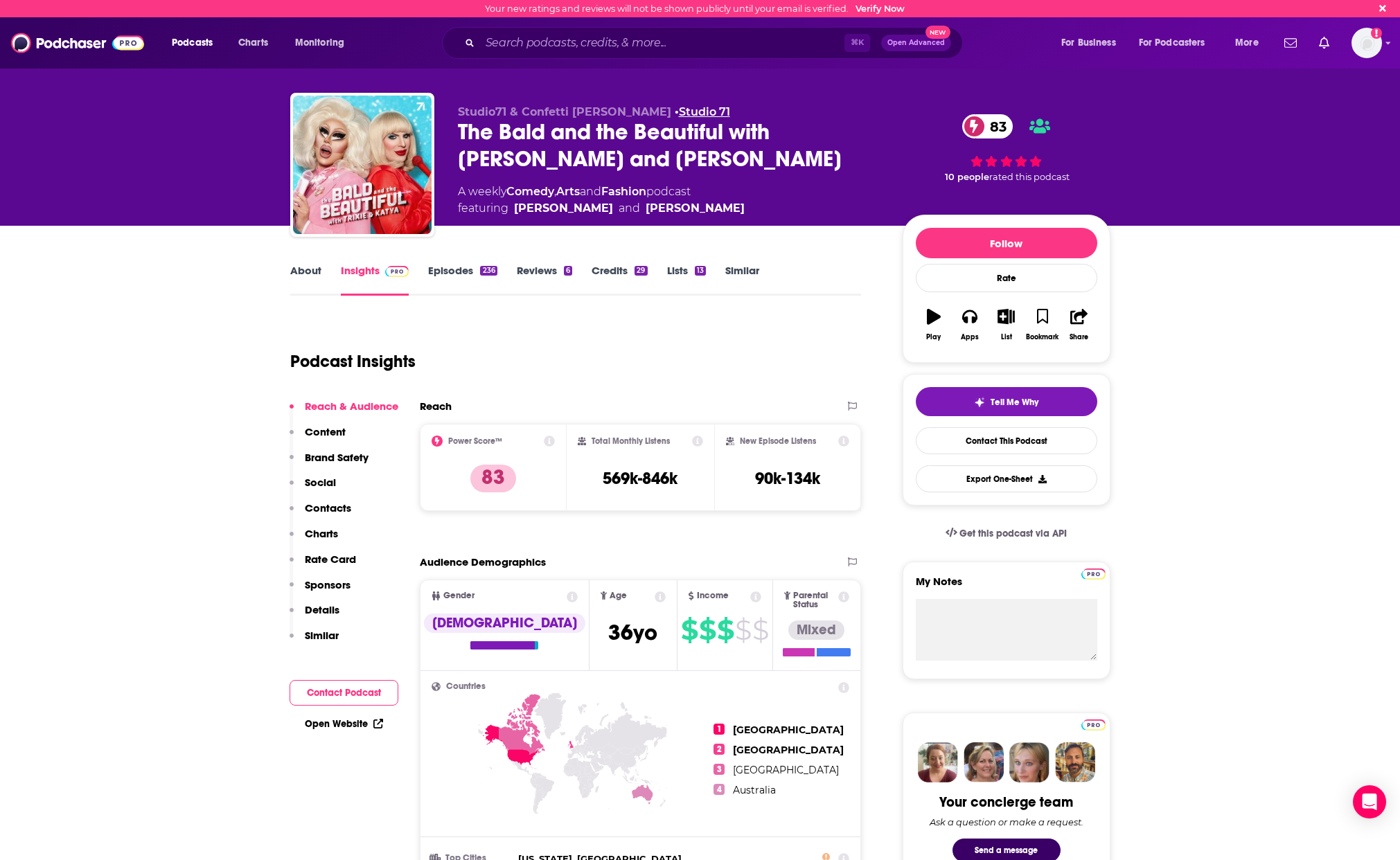
click at [679, 114] on link "Studio 71" at bounding box center [704, 112] width 52 height 14
click at [541, 46] on input "Search podcasts, credits, & more..." at bounding box center [661, 43] width 364 height 22
click at [845, 441] on icon at bounding box center [844, 441] width 11 height 11
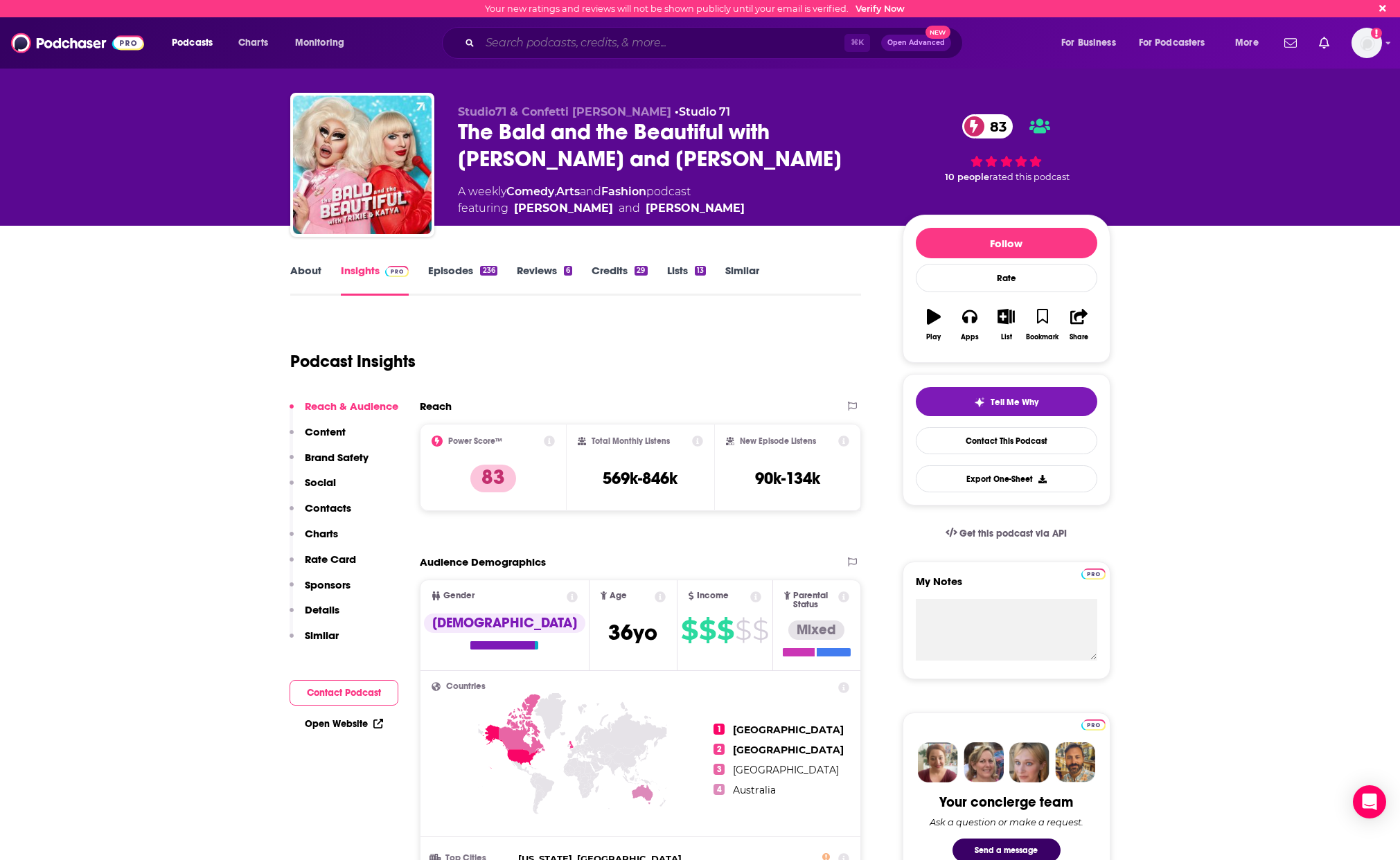
click at [514, 46] on input "Search podcasts, credits, & more..." at bounding box center [661, 43] width 364 height 22
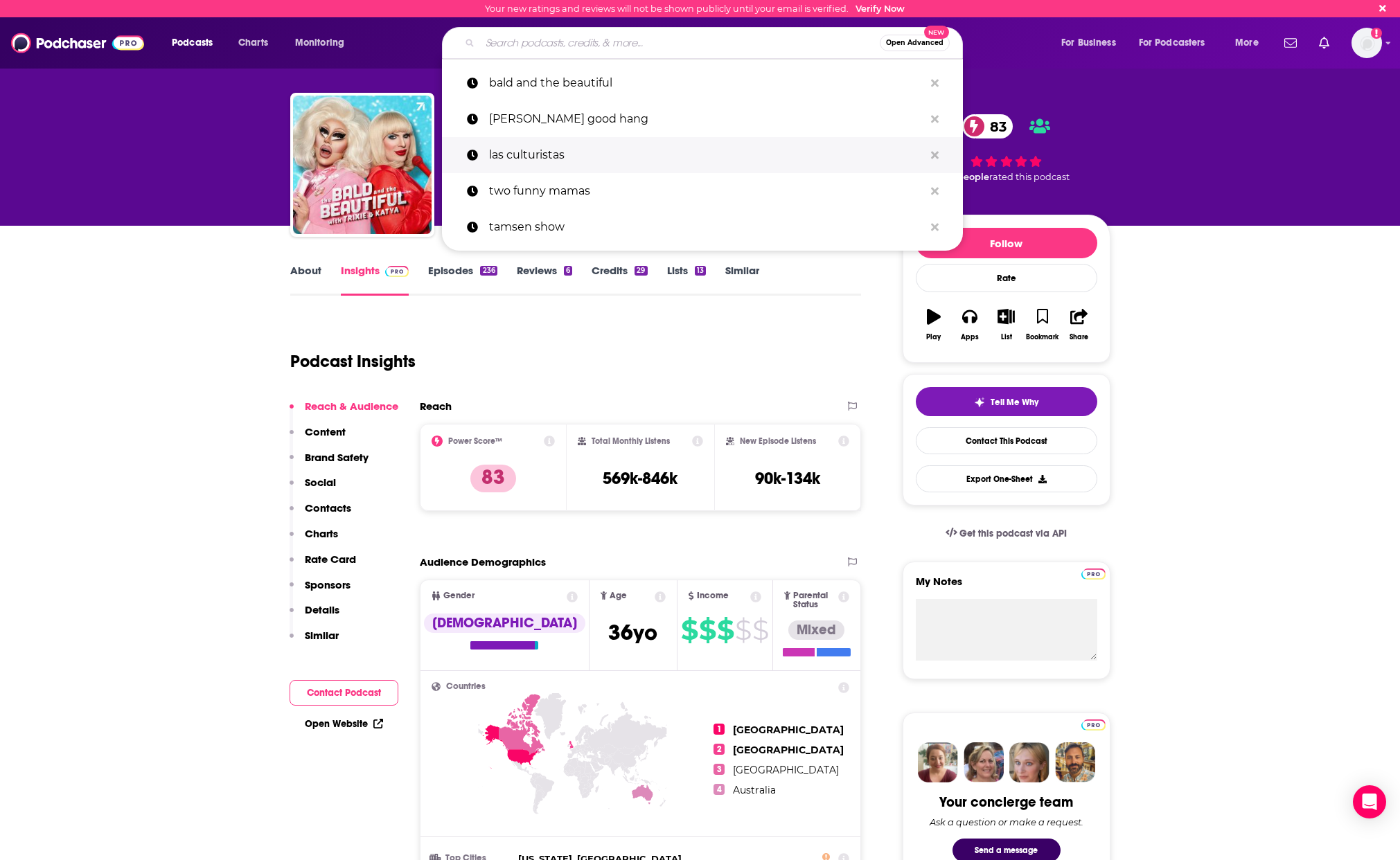
click at [525, 157] on p "las culturistas" at bounding box center [706, 154] width 435 height 36
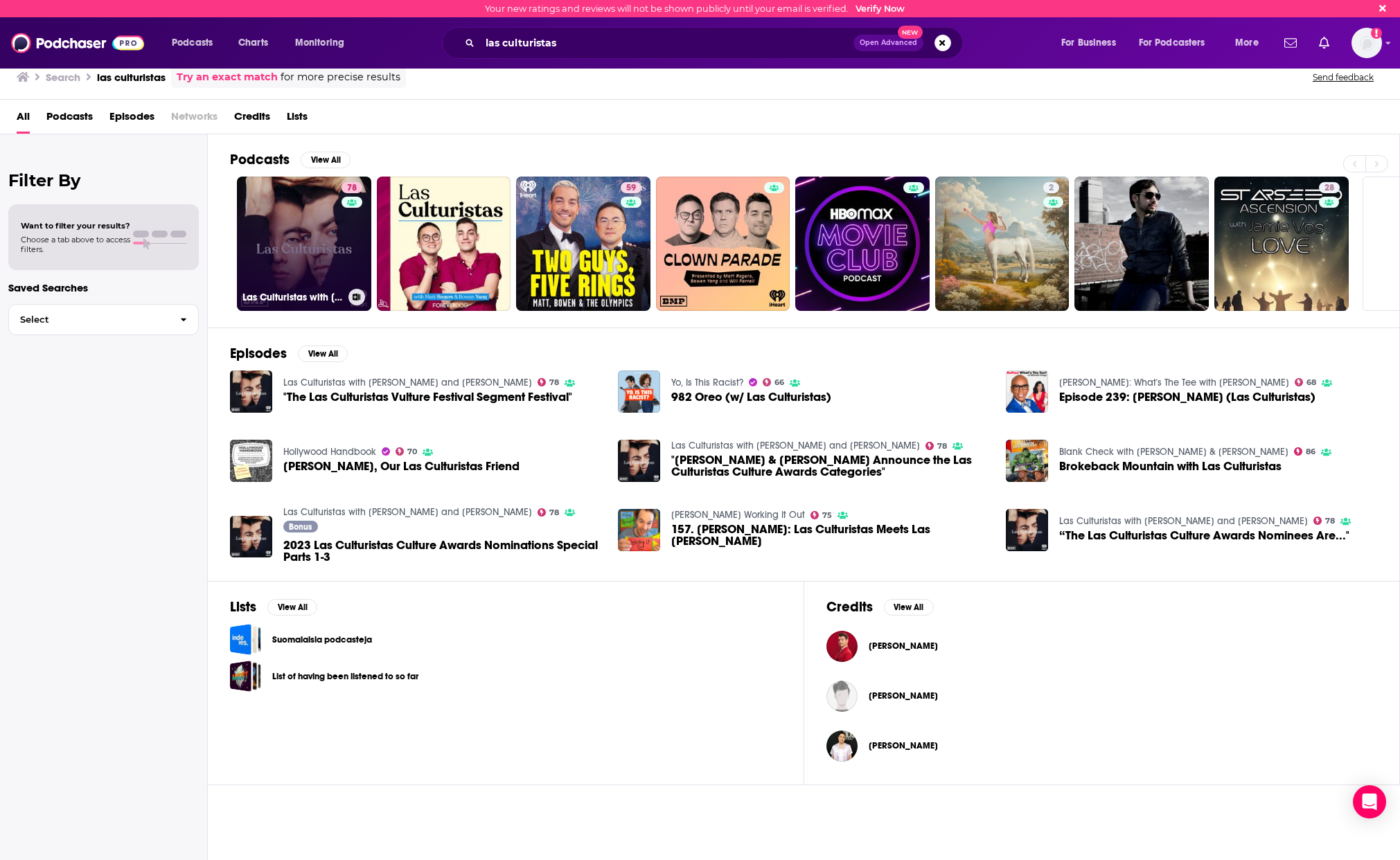
click at [314, 260] on link "78 Las Culturistas with Matt Rogers and Bowen Yang" at bounding box center [303, 243] width 134 height 134
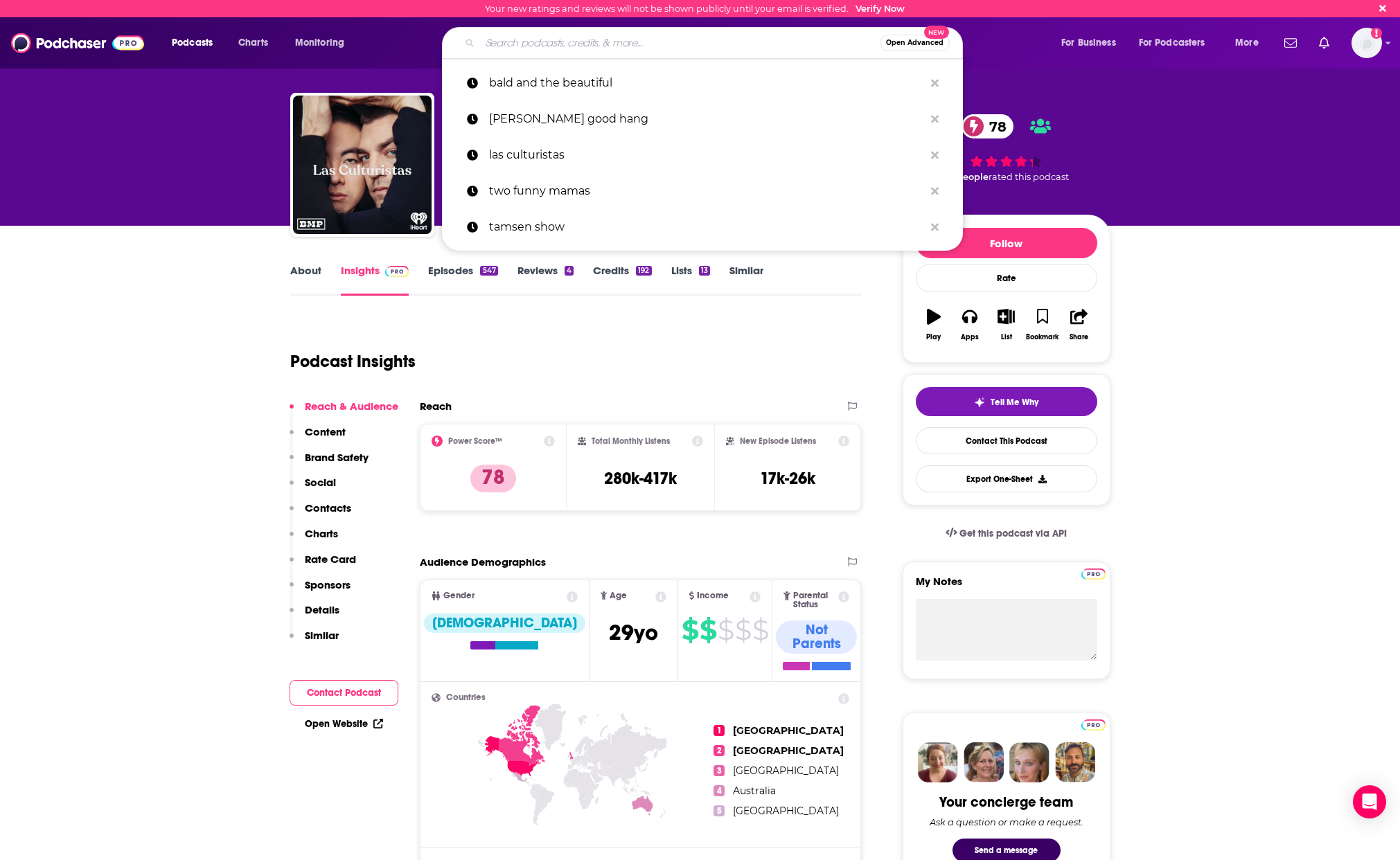
click at [592, 40] on input "Search podcasts, credits, & more..." at bounding box center [679, 43] width 399 height 22
click at [545, 152] on p "las culturistas" at bounding box center [706, 154] width 435 height 36
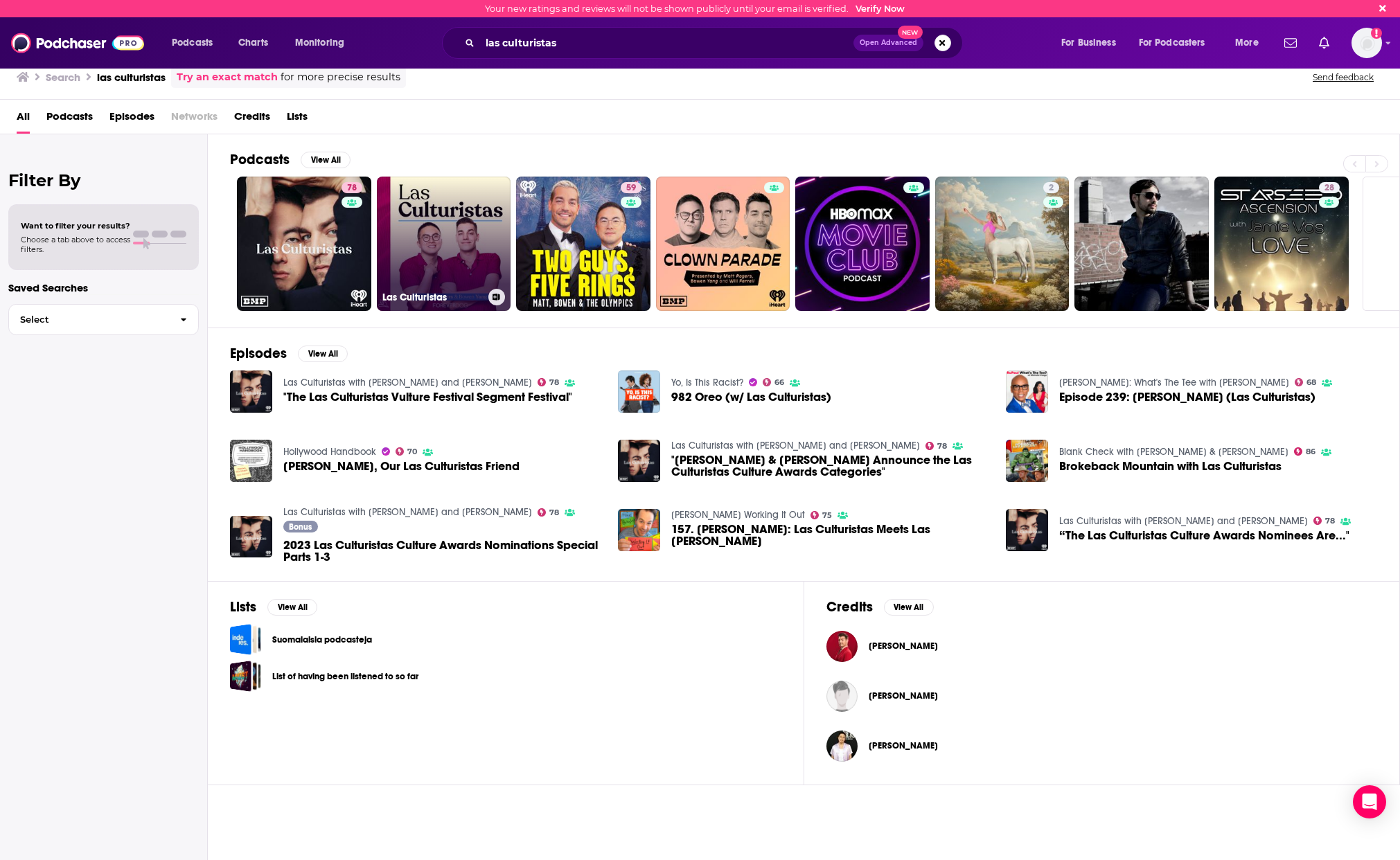
click at [464, 234] on link "Las Culturistas" at bounding box center [443, 243] width 134 height 134
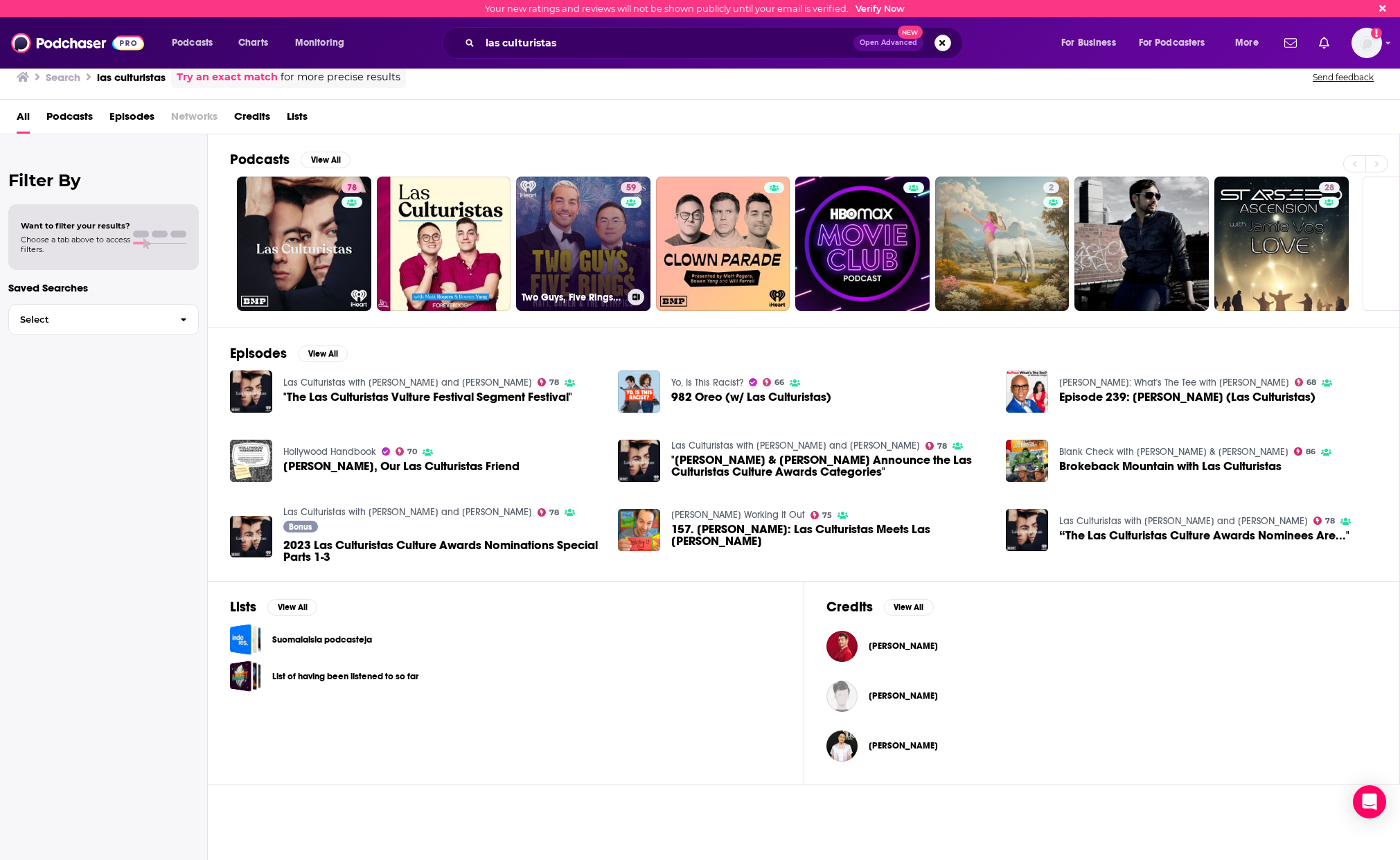
click at [583, 219] on link "59 Two Guys, Five Rings: Matt, Bowen & The Olympics" at bounding box center [583, 243] width 134 height 134
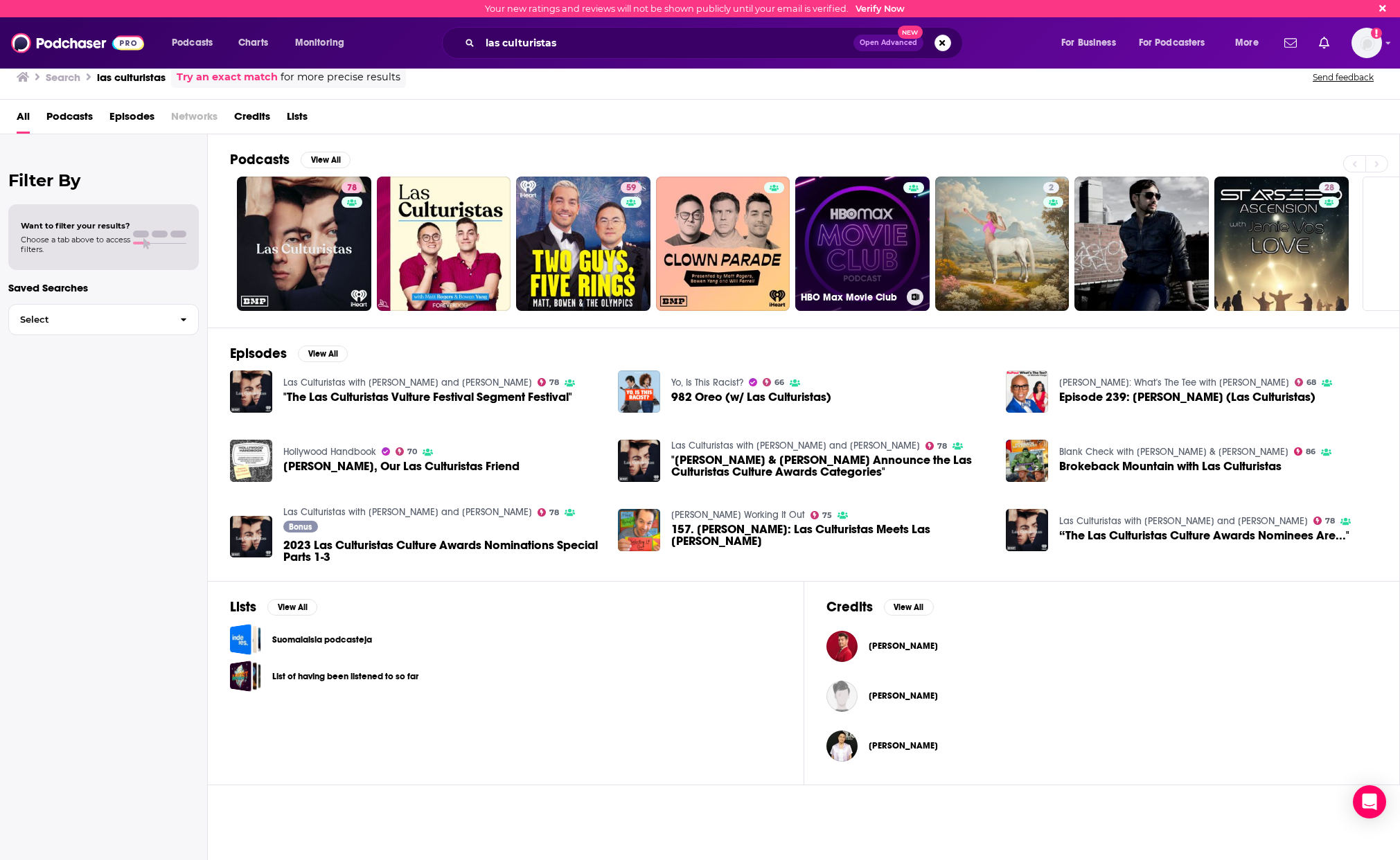
click at [881, 239] on link "HBO Max Movie Club" at bounding box center [862, 243] width 134 height 134
click at [577, 48] on input "las culturistas" at bounding box center [666, 43] width 373 height 22
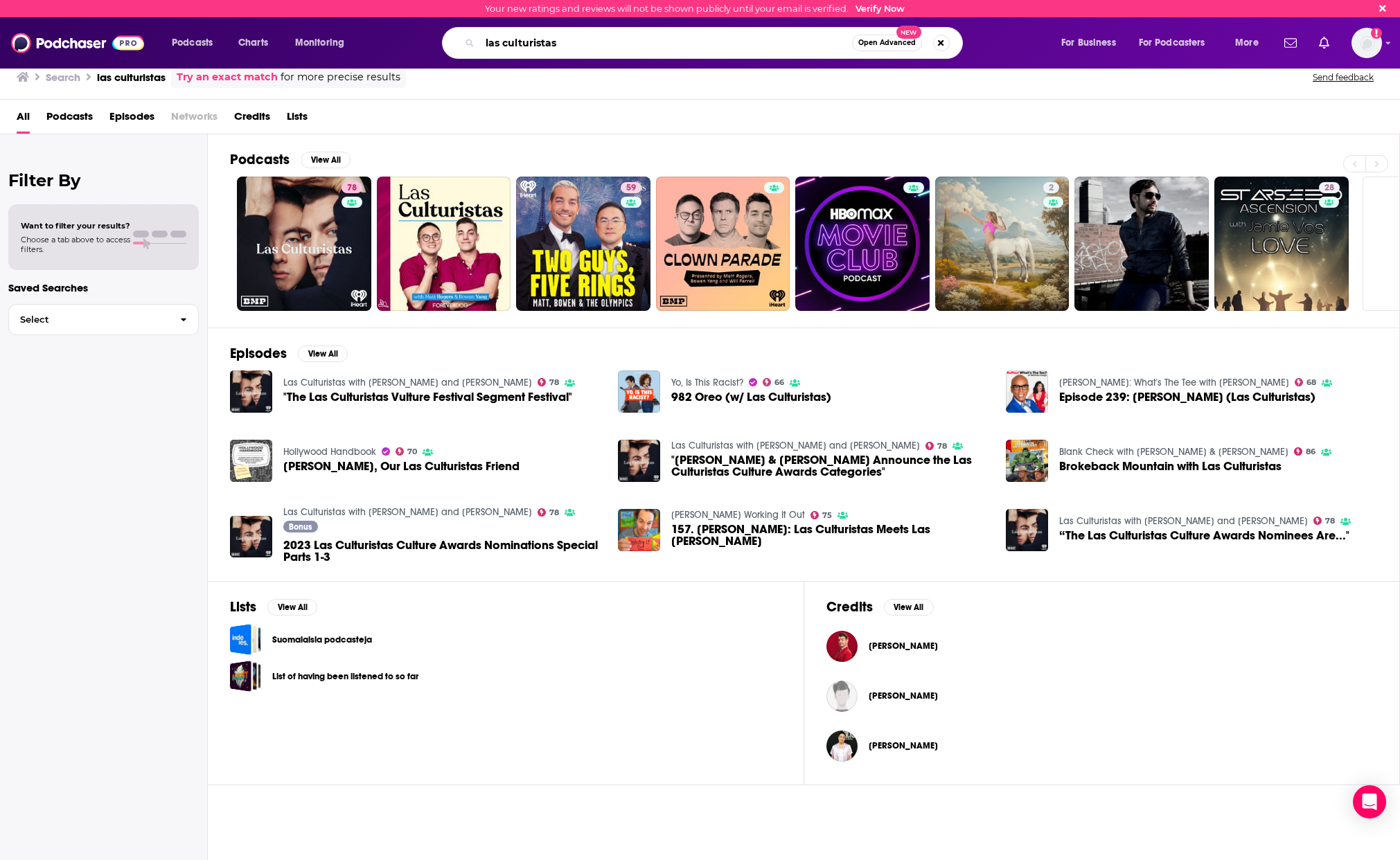
drag, startPoint x: 472, startPoint y: 38, endPoint x: 429, endPoint y: 33, distance: 43.3
click at [429, 33] on div "las culturistas Open Advanced New" at bounding box center [715, 43] width 662 height 32
type input "amy poehler"
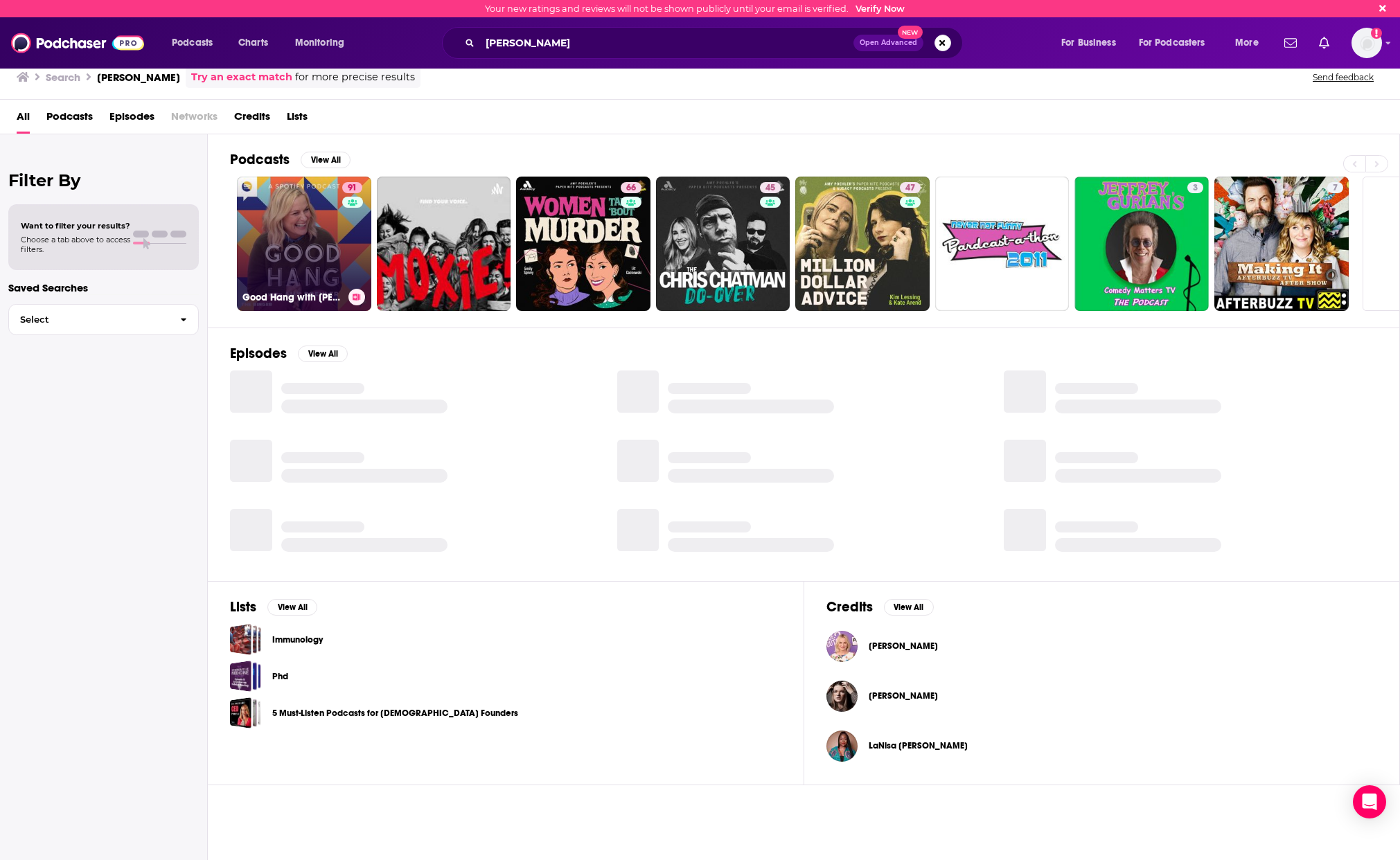
click at [340, 226] on link "91 Good Hang with Amy Poehler" at bounding box center [303, 243] width 134 height 134
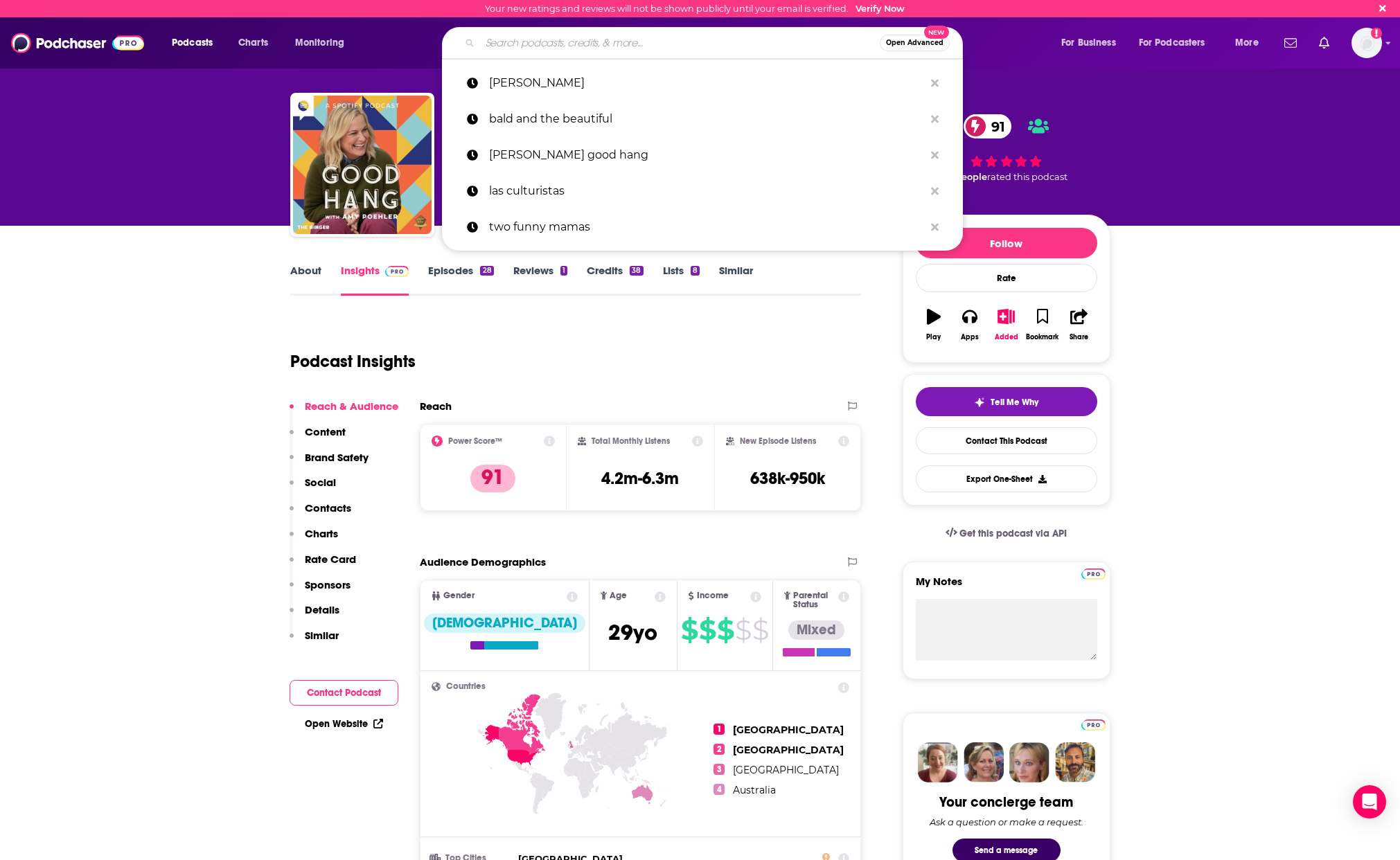
click at [617, 41] on input "Search podcasts, credits, & more..." at bounding box center [679, 43] width 399 height 22
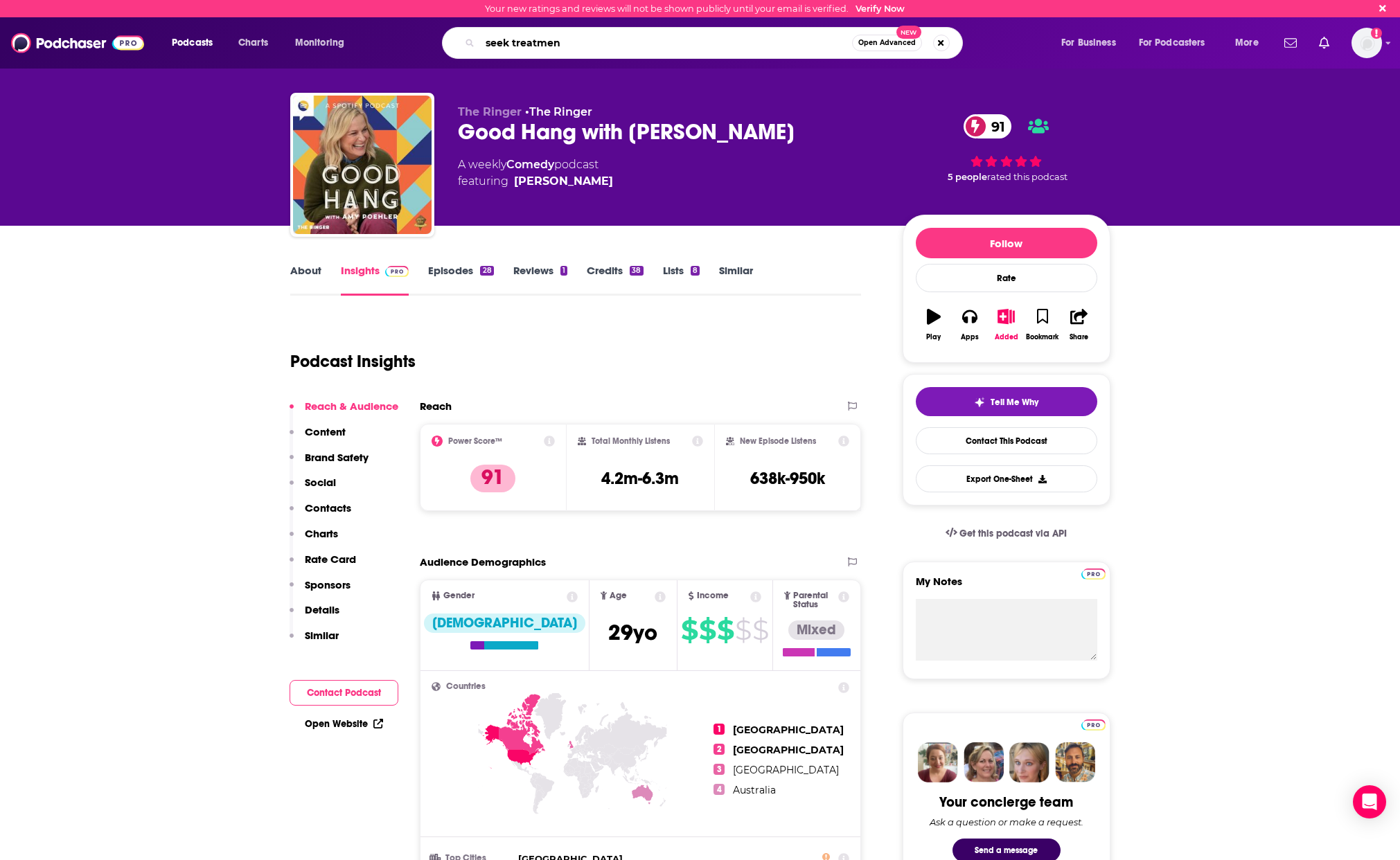
type input "seek treatment"
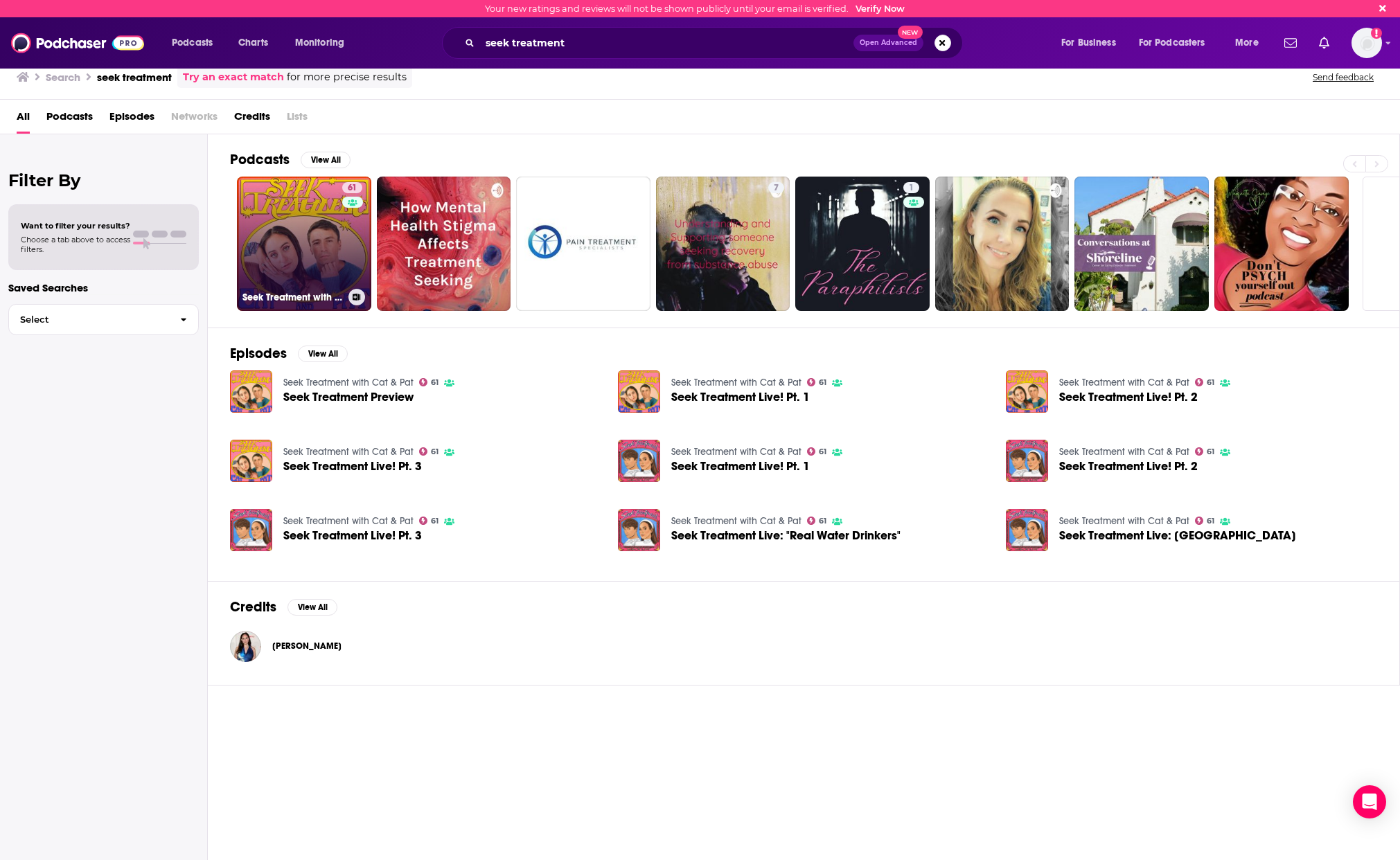
click at [301, 267] on link "61 Seek Treatment with Cat & Pat" at bounding box center [303, 243] width 134 height 134
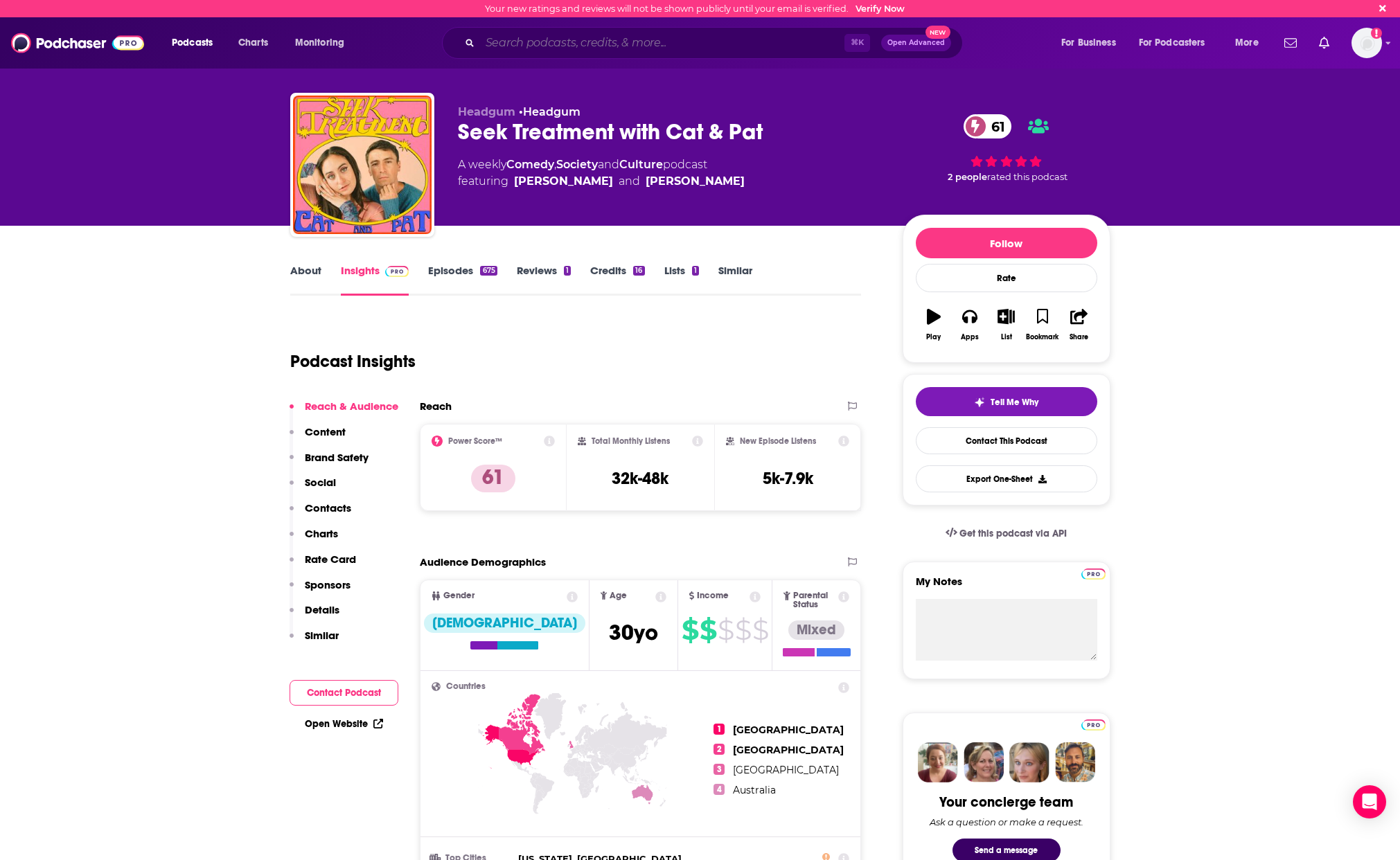
click at [576, 44] on input "Search podcasts, credits, & more..." at bounding box center [661, 43] width 364 height 22
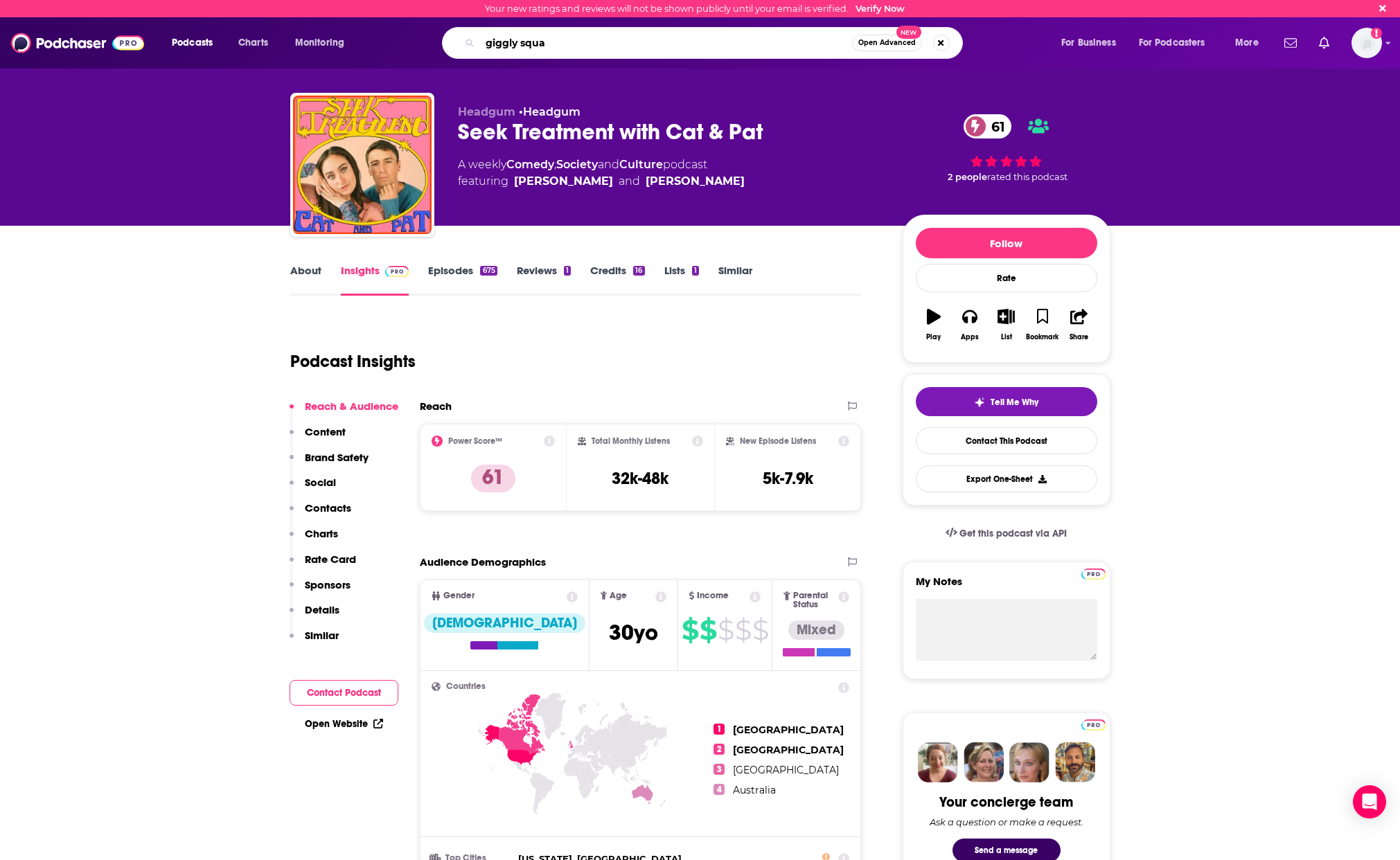
type input "giggly squad"
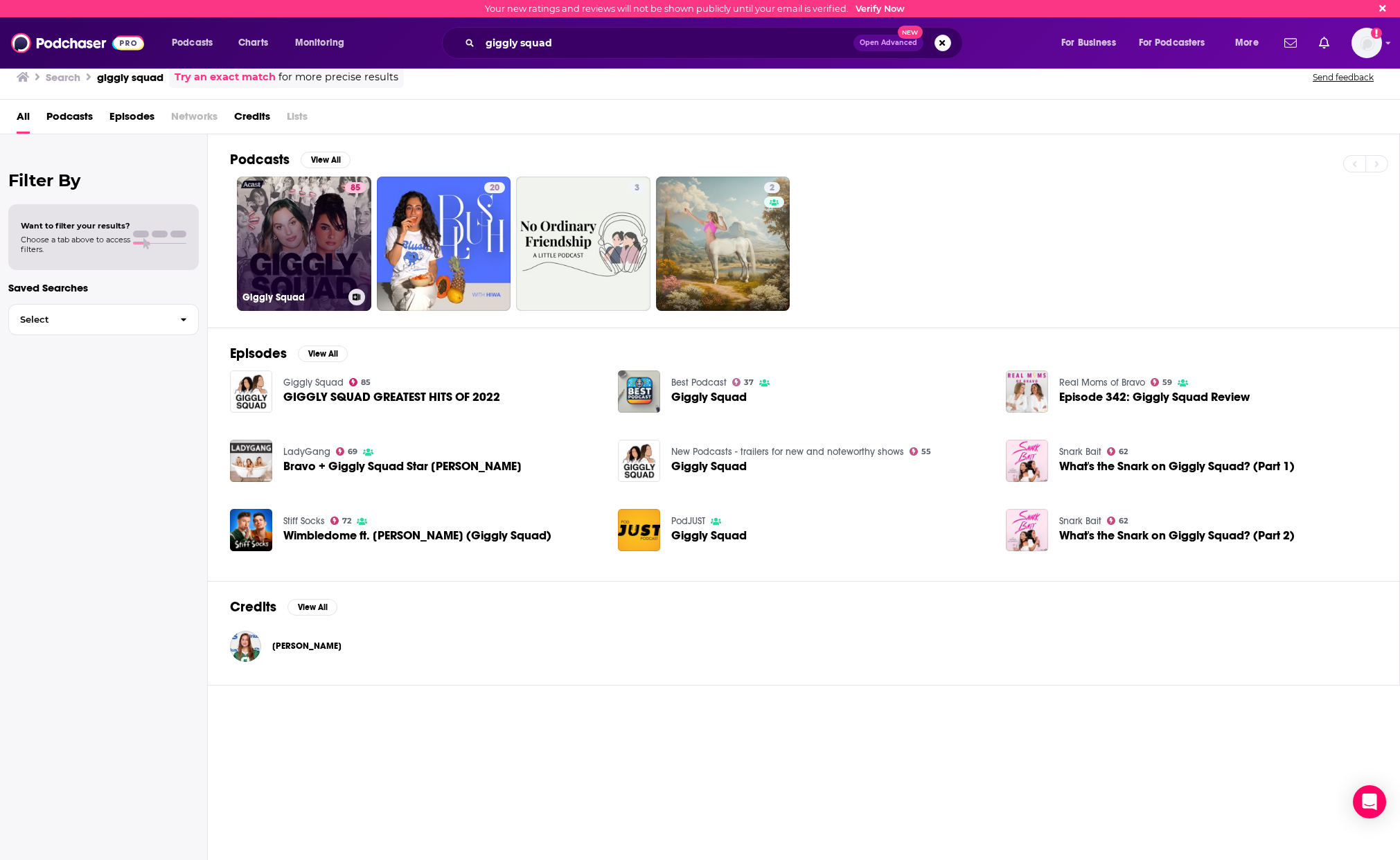
click at [337, 216] on link "85 Giggly Squad" at bounding box center [303, 243] width 134 height 134
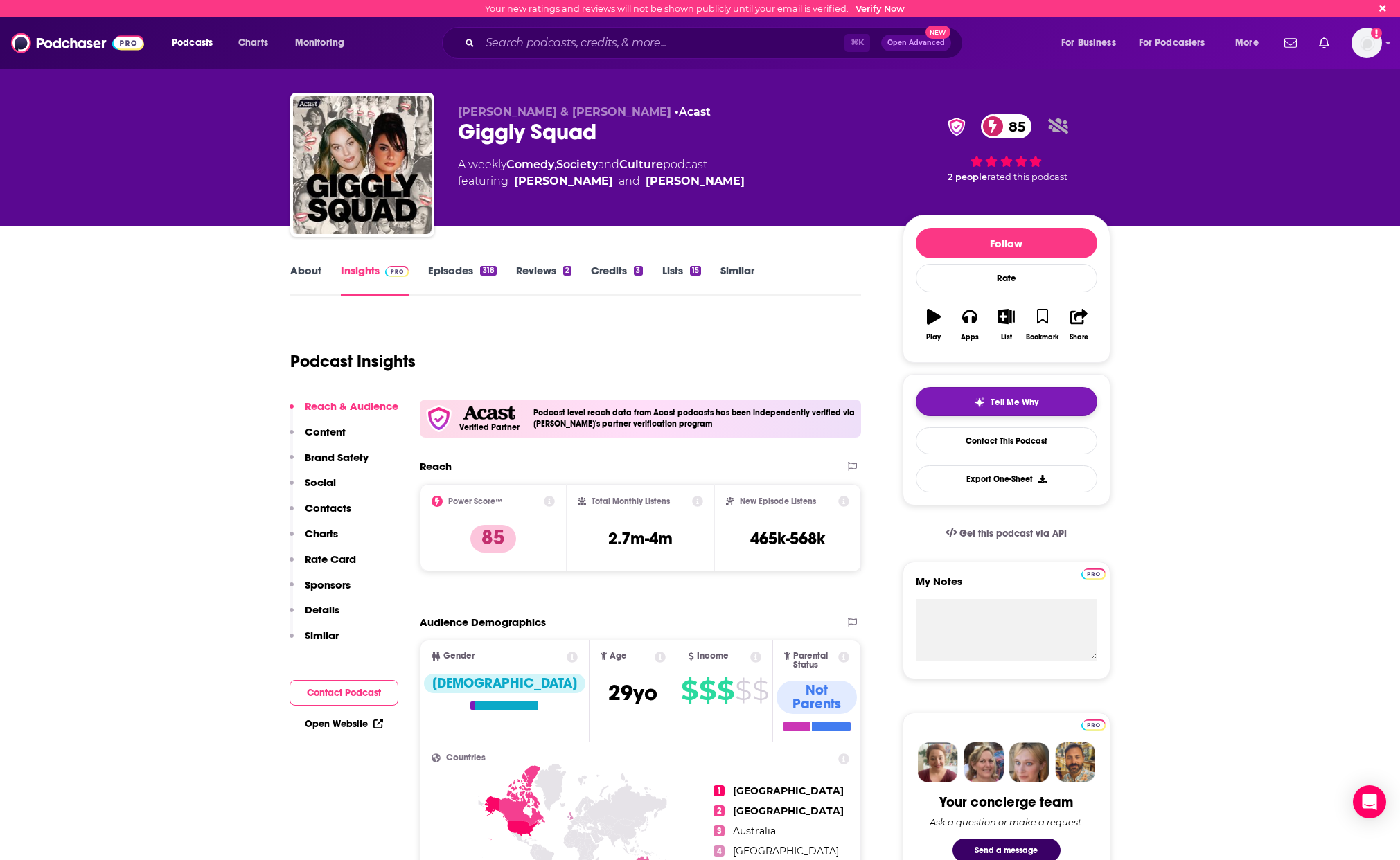
click at [1012, 403] on span "Tell Me Why" at bounding box center [1014, 402] width 48 height 11
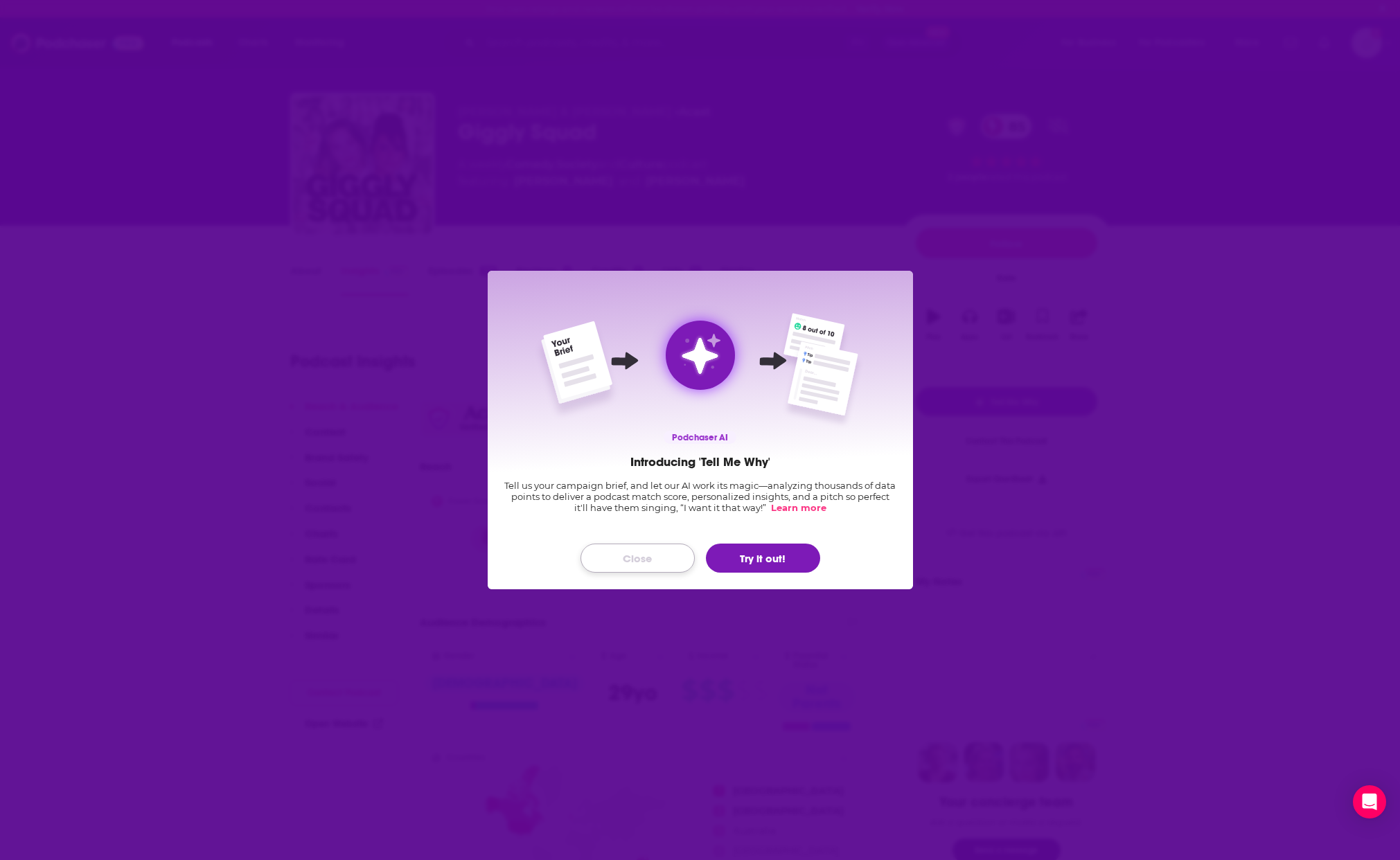
click at [648, 560] on button "Close" at bounding box center [637, 558] width 114 height 29
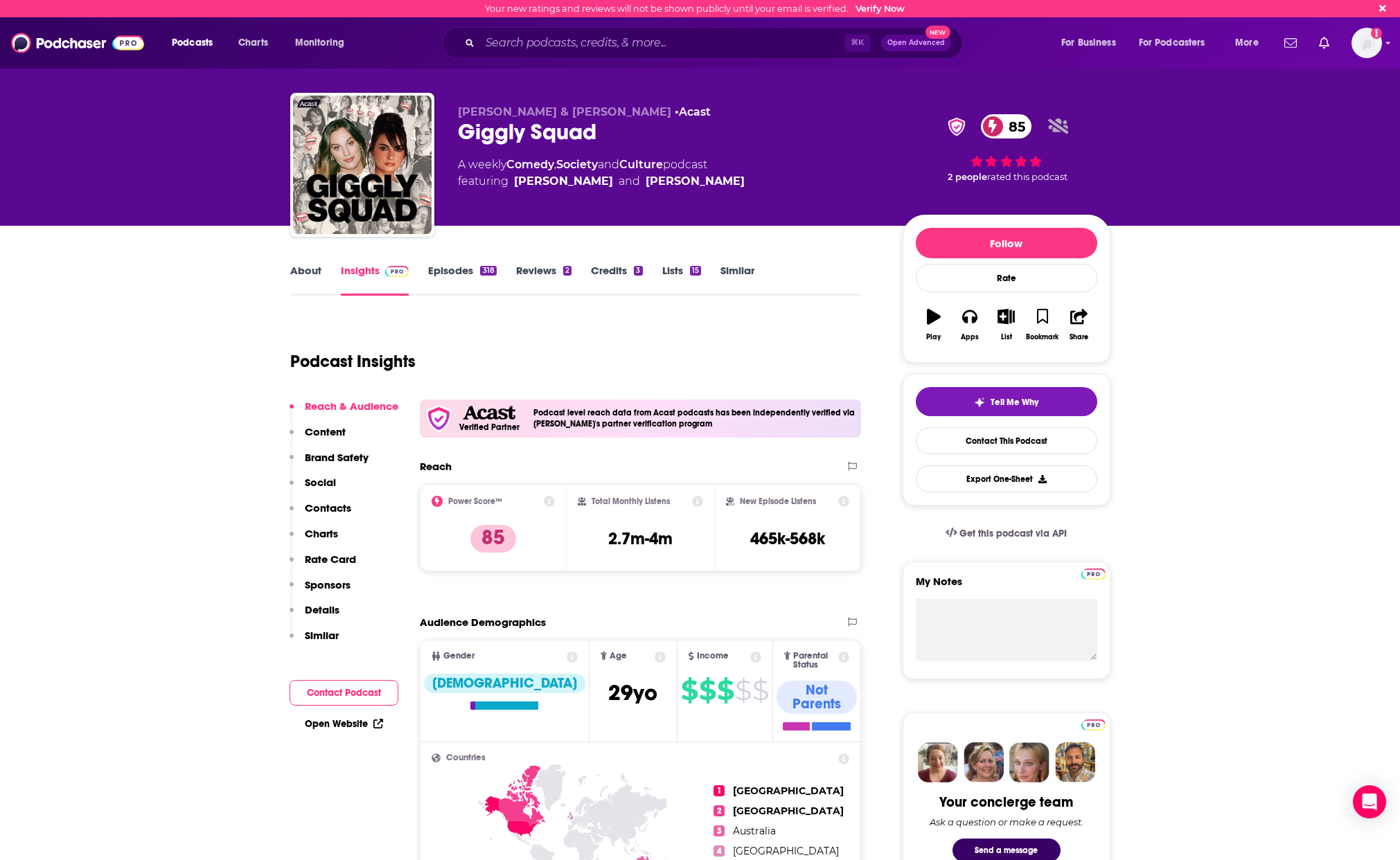
click at [731, 268] on link "Similar" at bounding box center [737, 279] width 34 height 32
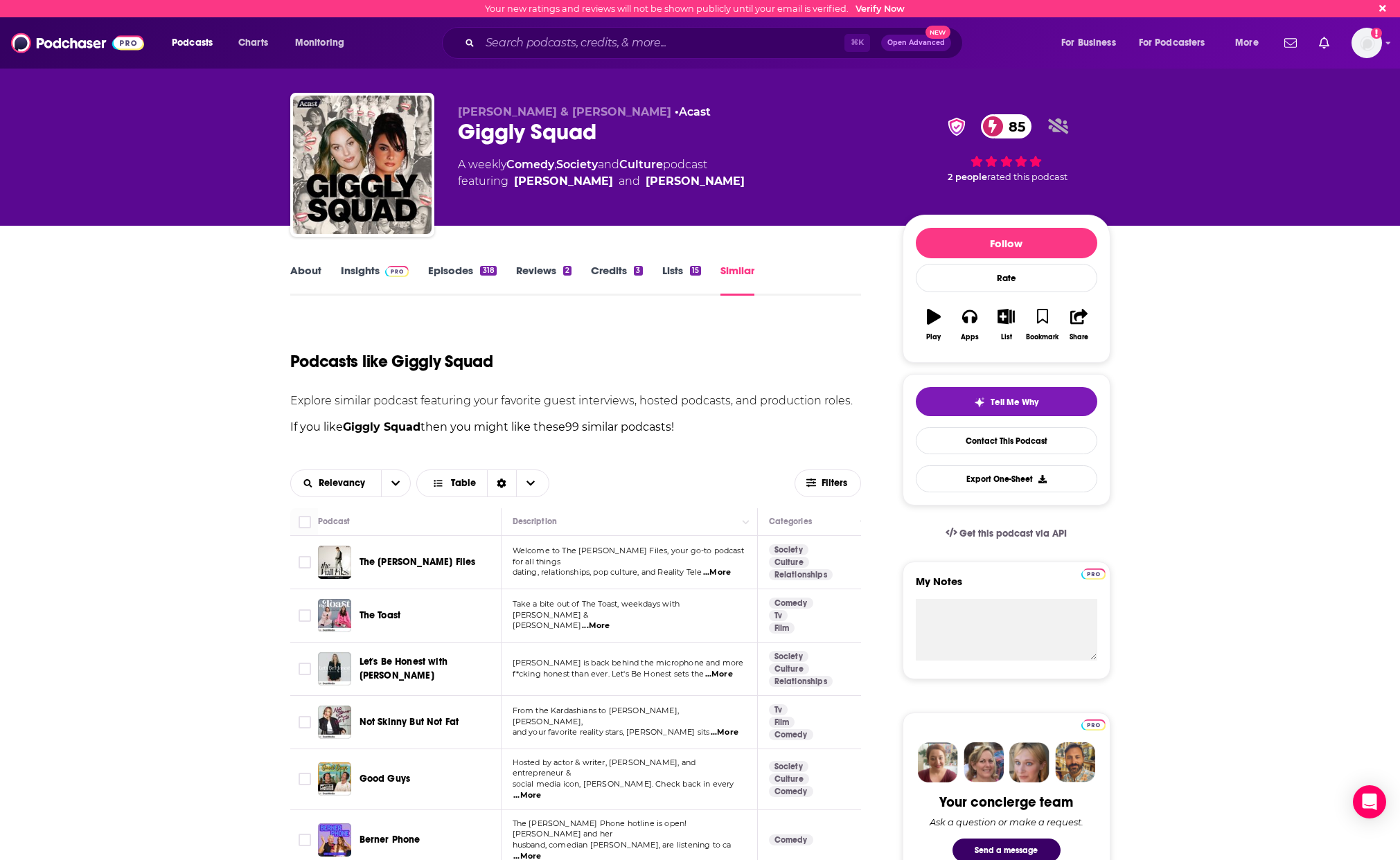
click at [301, 269] on link "About" at bounding box center [306, 279] width 31 height 32
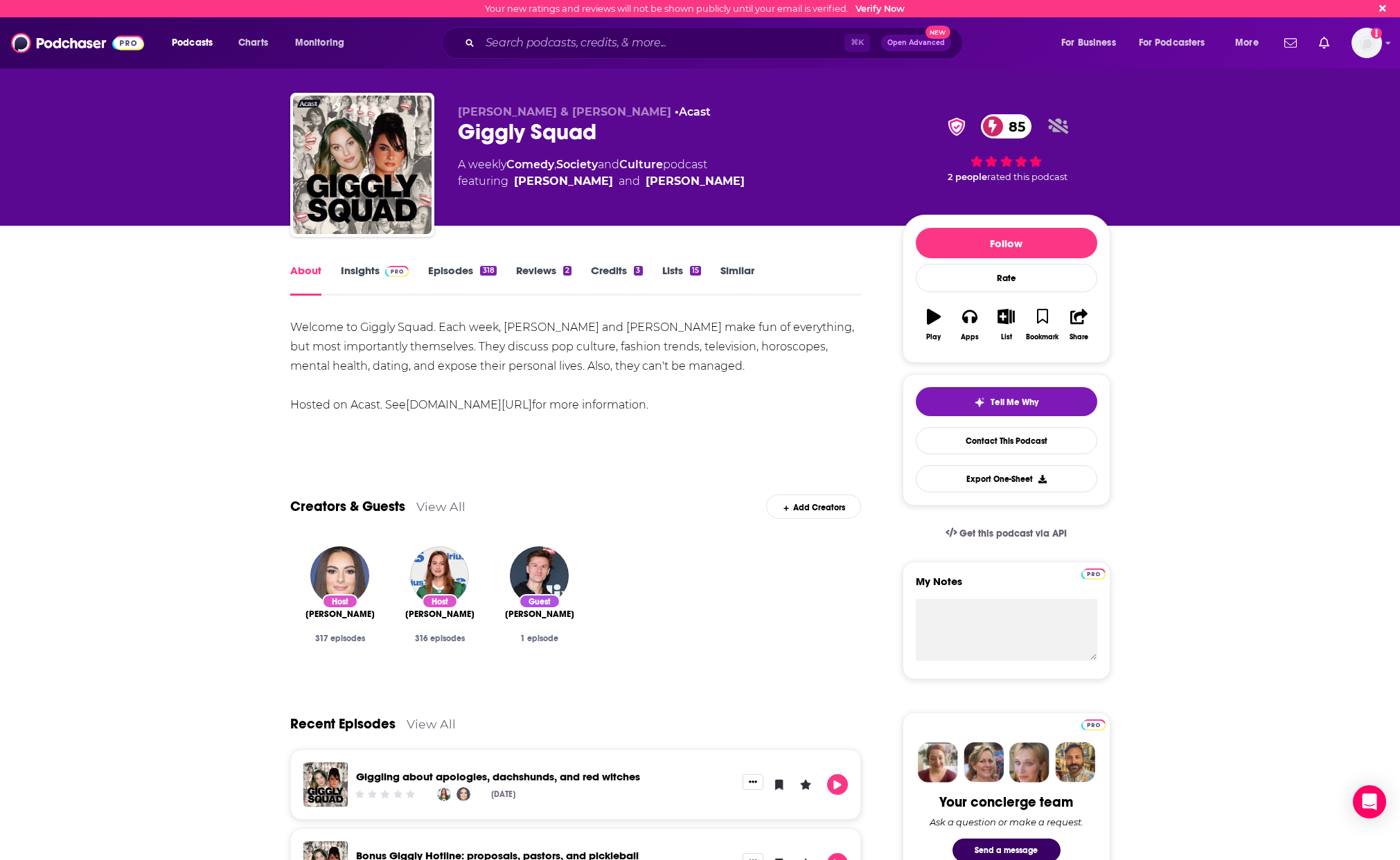
click at [362, 273] on link "Insights" at bounding box center [375, 279] width 68 height 32
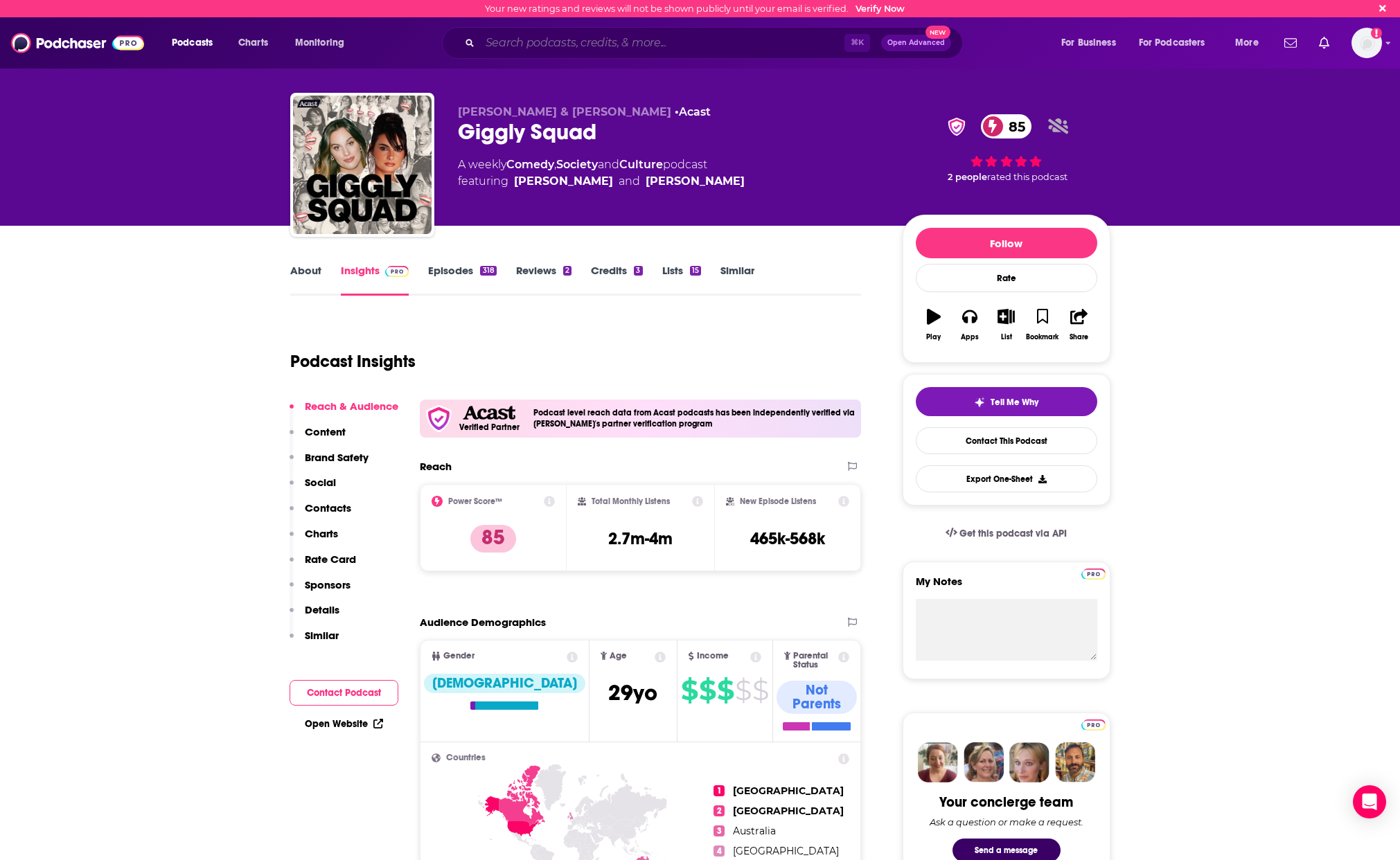
click at [626, 44] on input "Search podcasts, credits, & more..." at bounding box center [661, 43] width 364 height 22
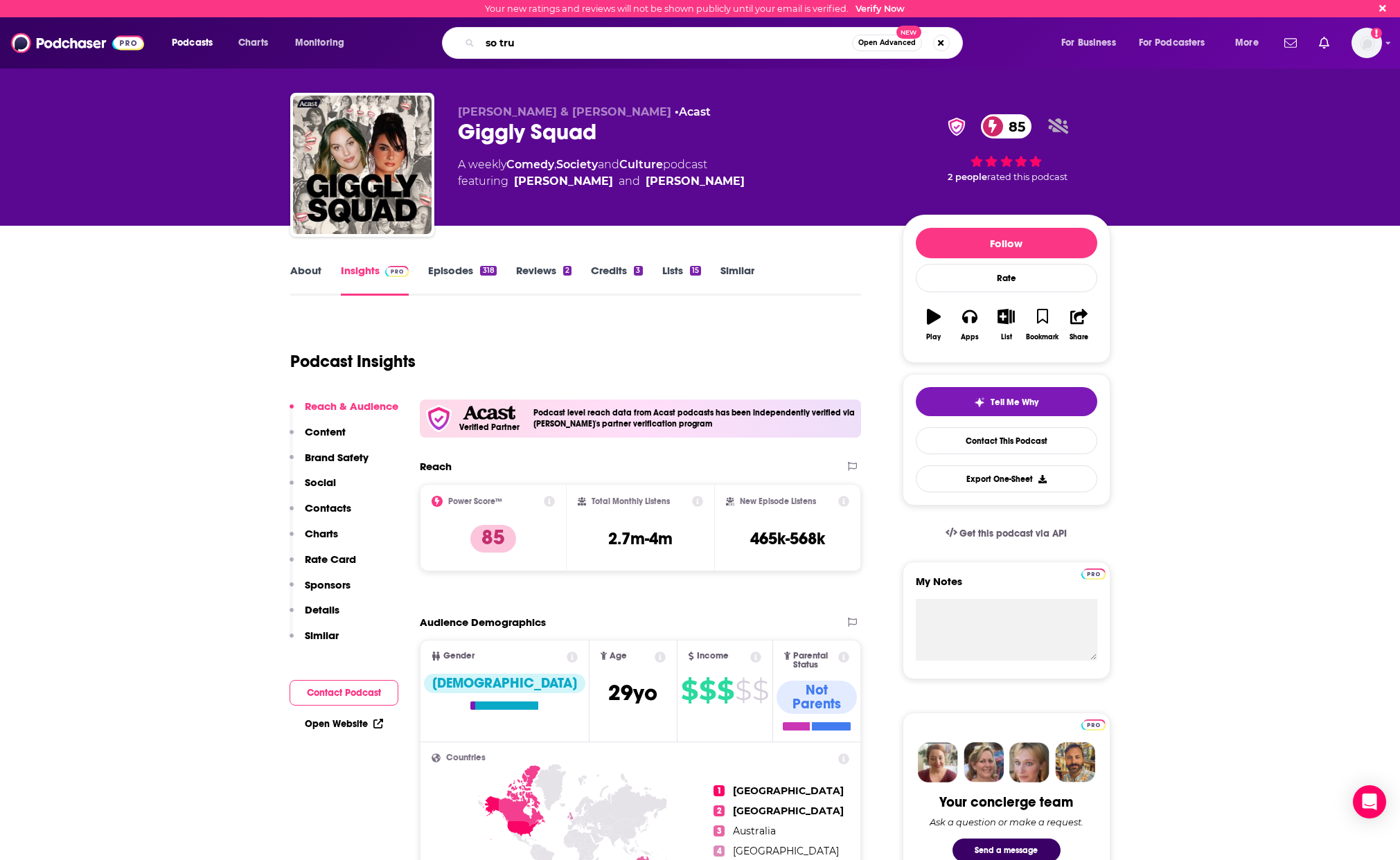
type input "so true"
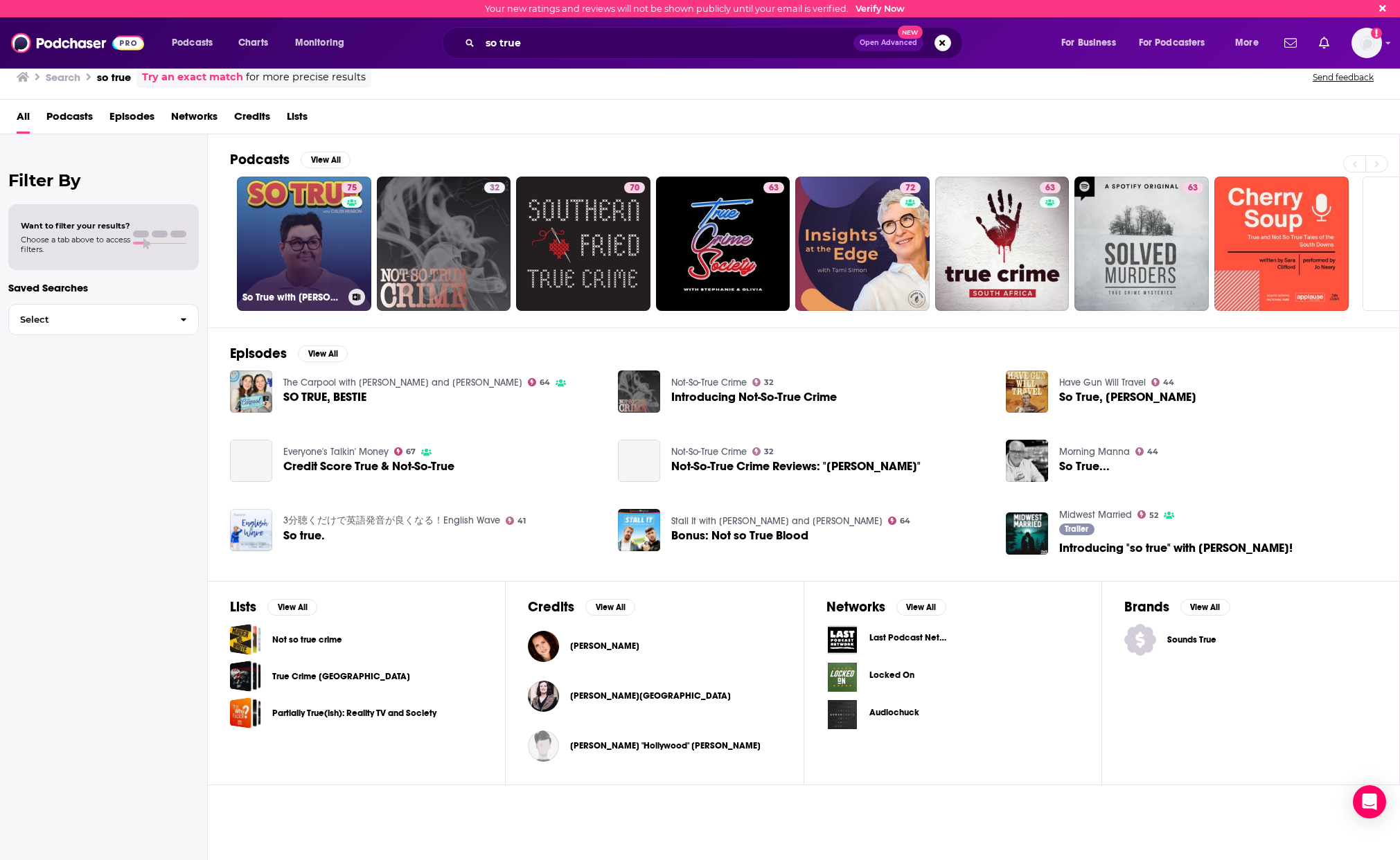
click at [317, 234] on link "75 So True with Caleb Hearon" at bounding box center [303, 243] width 134 height 134
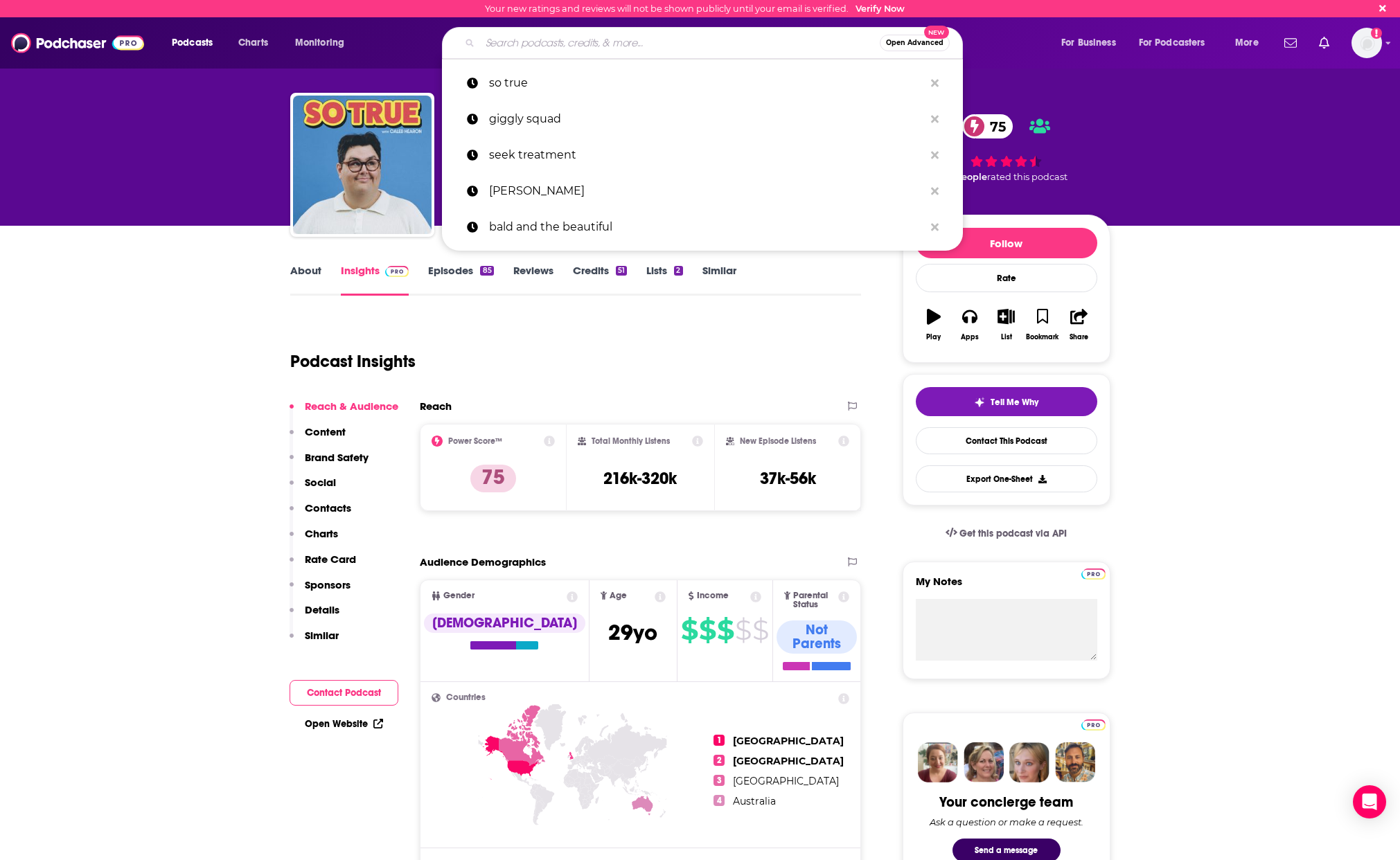
click at [556, 41] on input "Search podcasts, credits, & more..." at bounding box center [679, 43] width 399 height 22
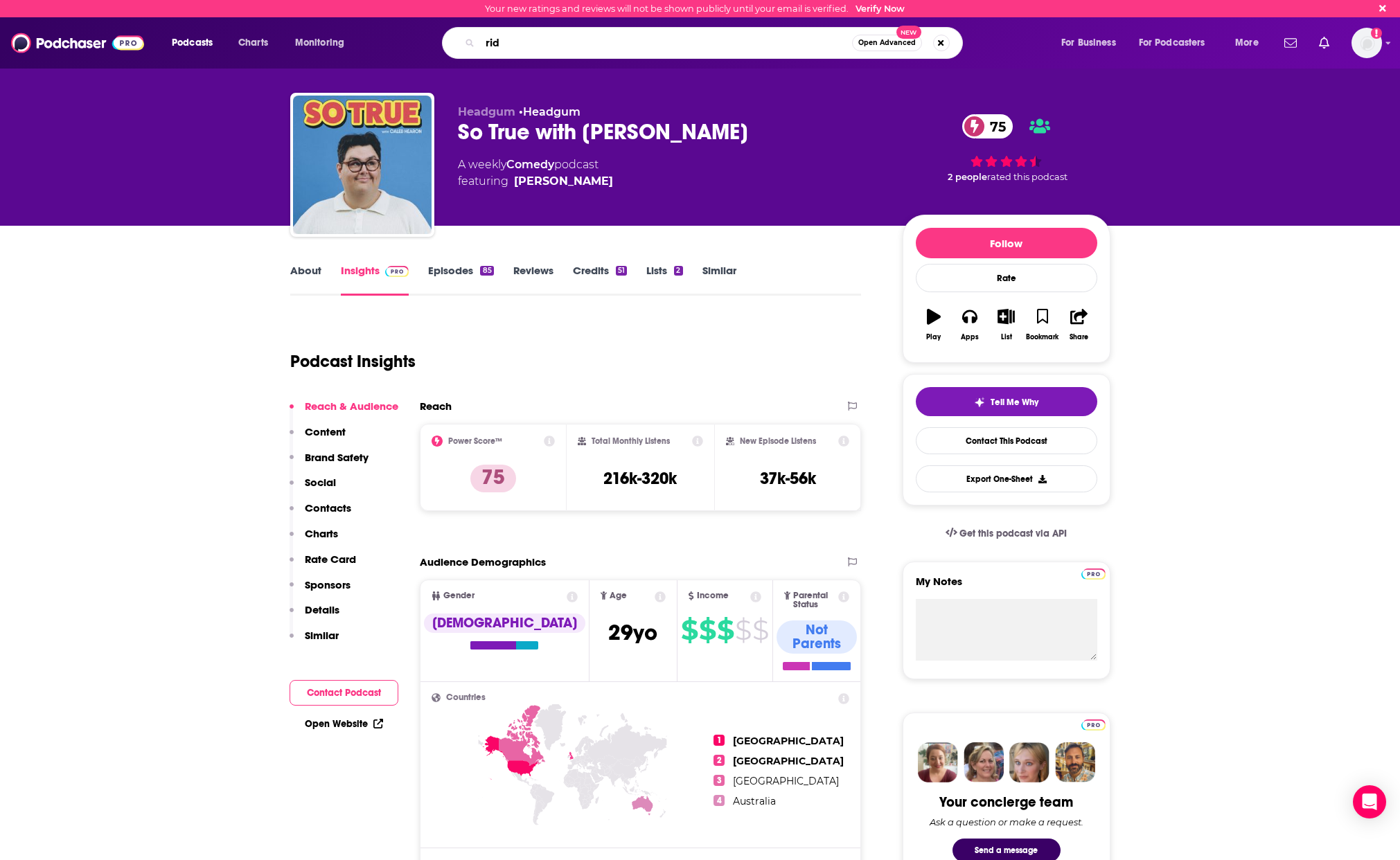
type input "ride"
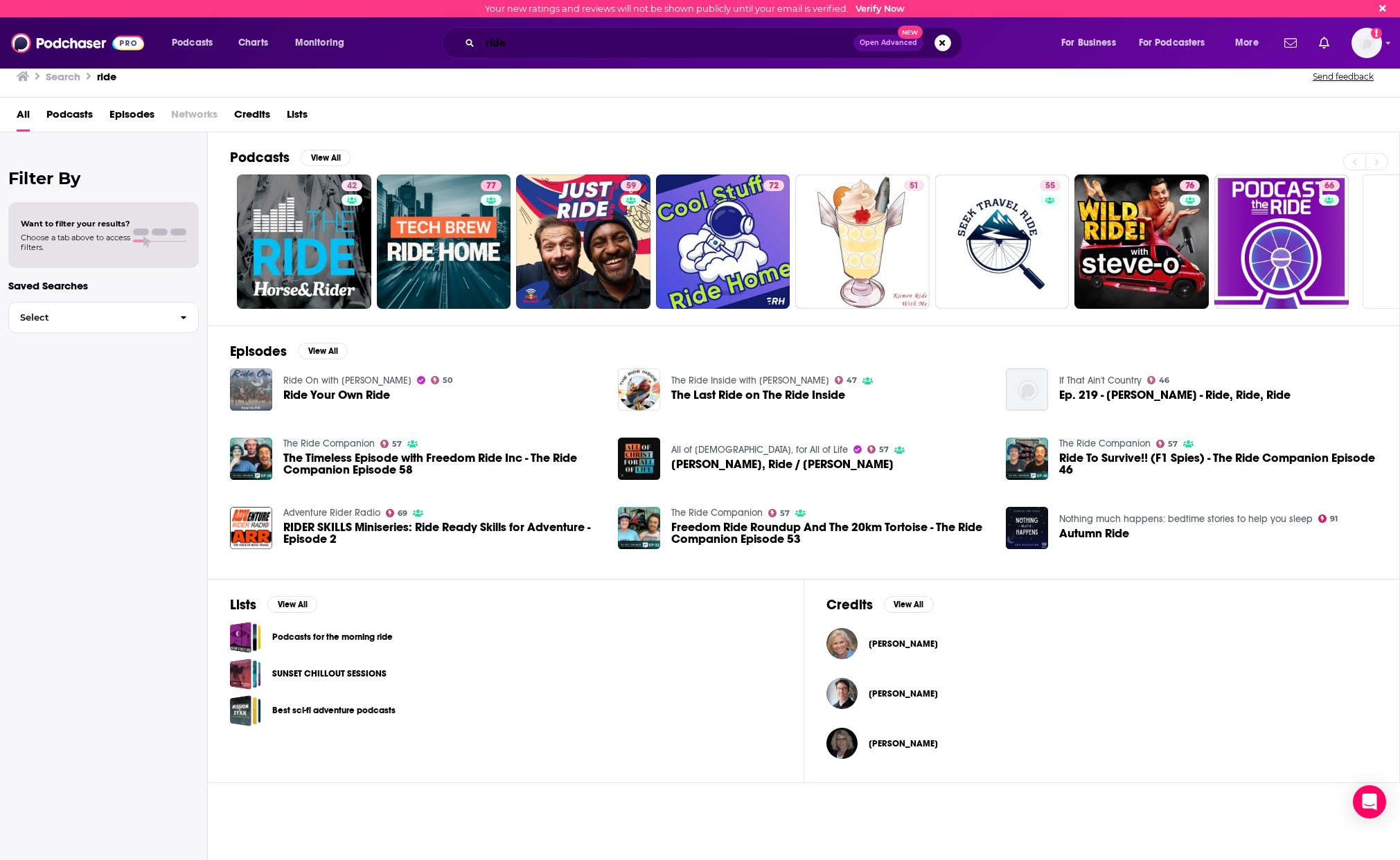
click at [549, 46] on input "ride" at bounding box center [666, 43] width 373 height 22
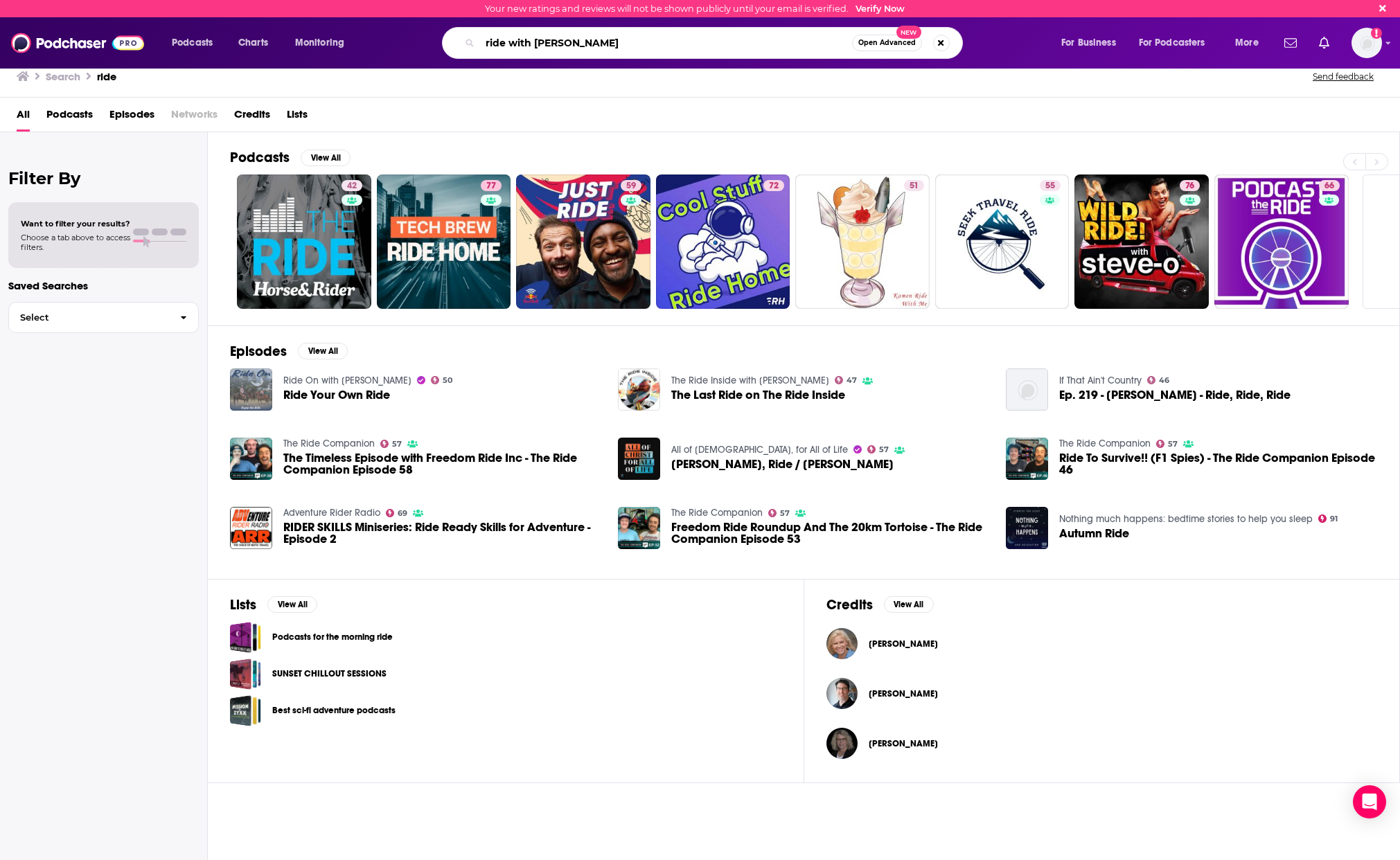
type input "ride with benito"
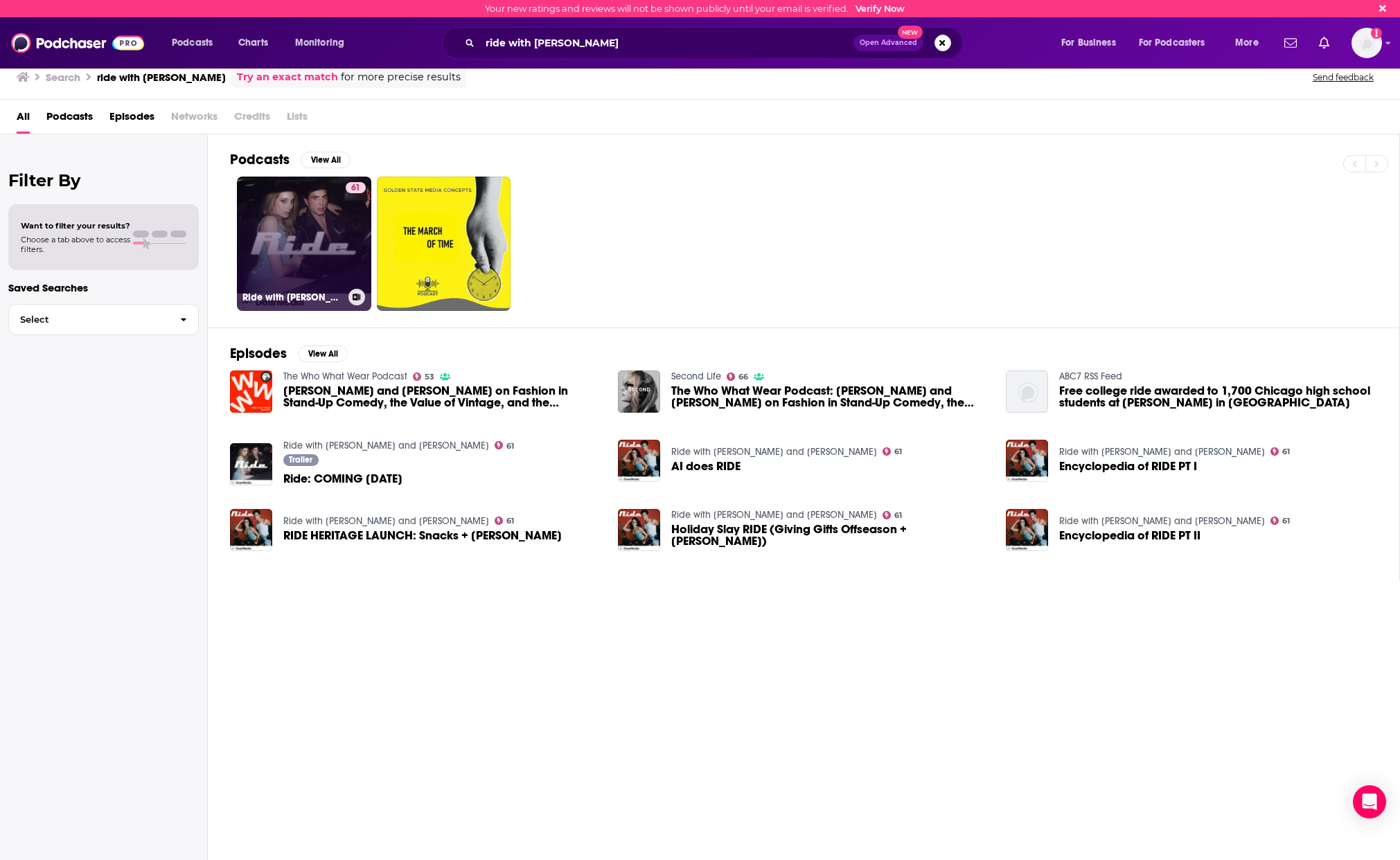
click at [317, 246] on link "61 Ride with Benito Skinner and Mary Beth Barone" at bounding box center [303, 243] width 134 height 134
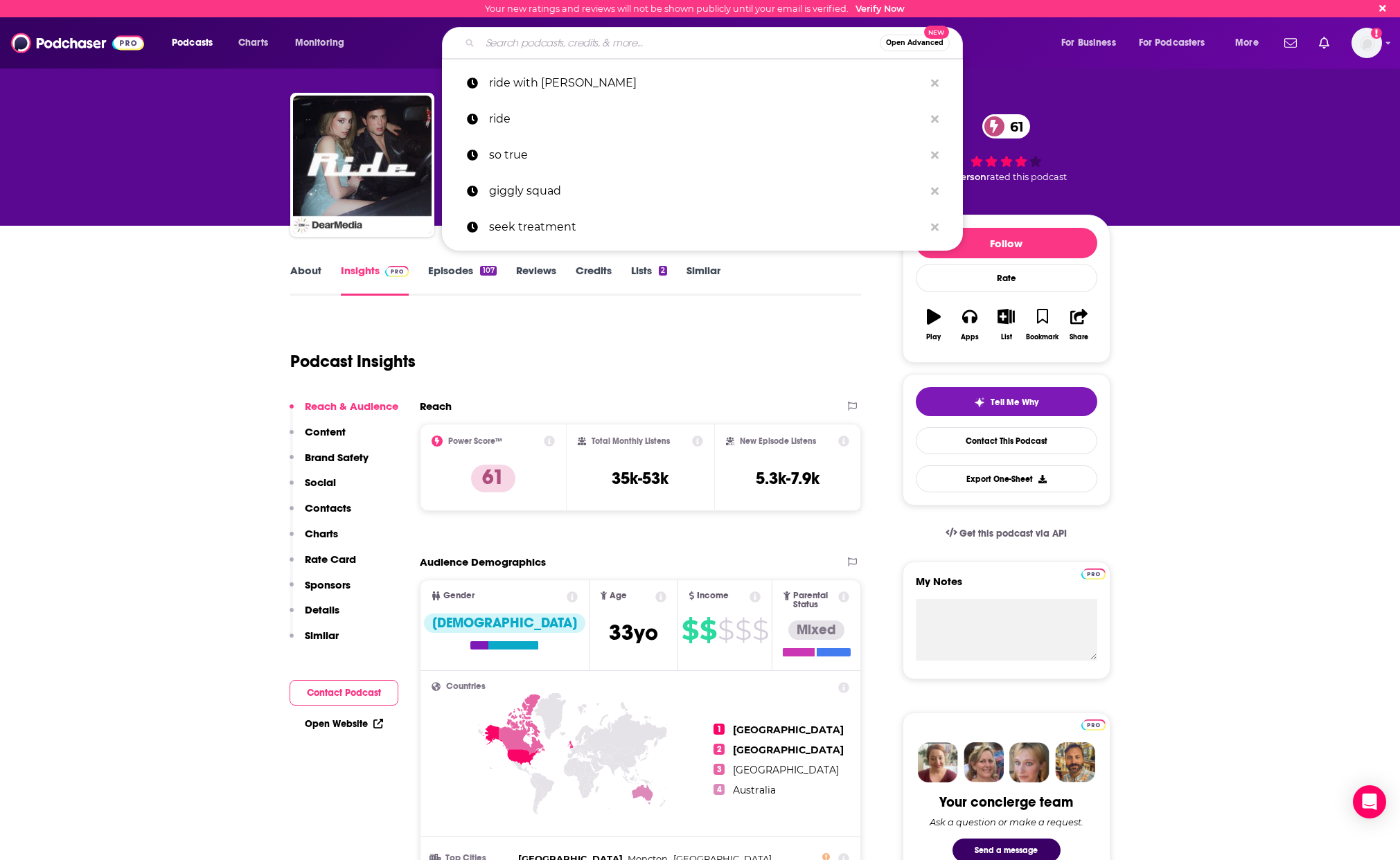
click at [568, 40] on input "Search podcasts, credits, & more..." at bounding box center [679, 43] width 399 height 22
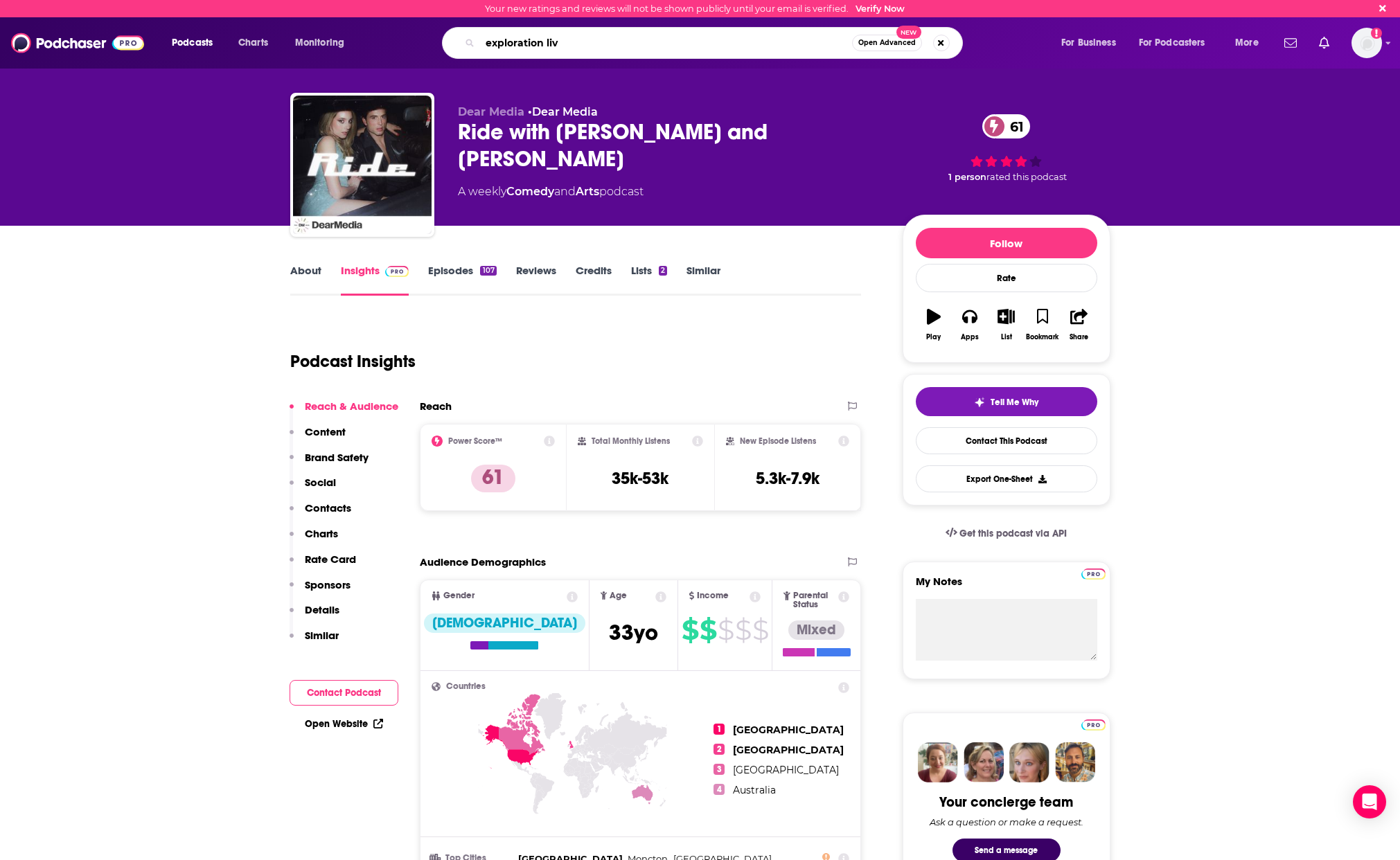
type input "exploration live"
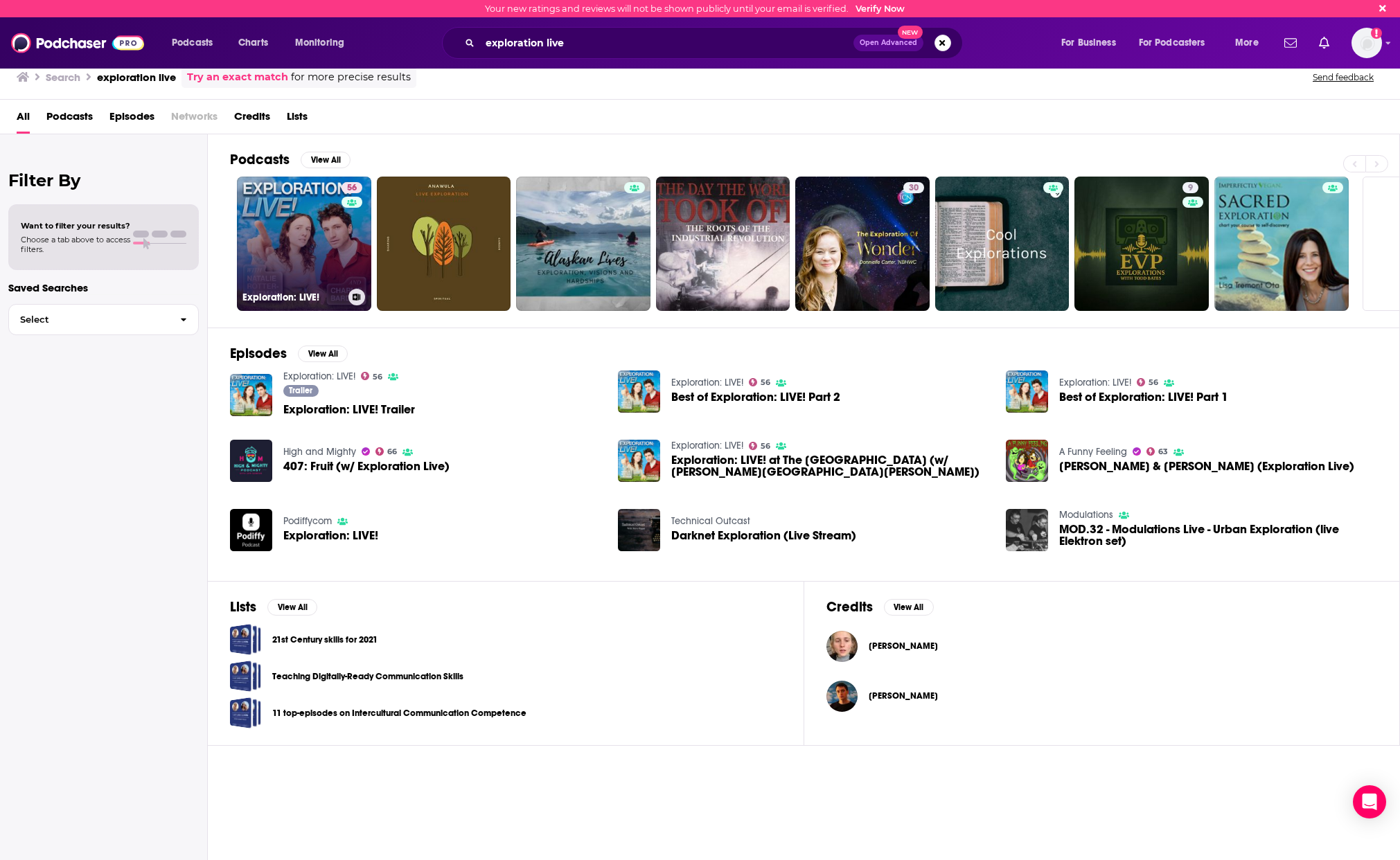
click at [311, 234] on link "56 Exploration: LIVE!" at bounding box center [303, 243] width 134 height 134
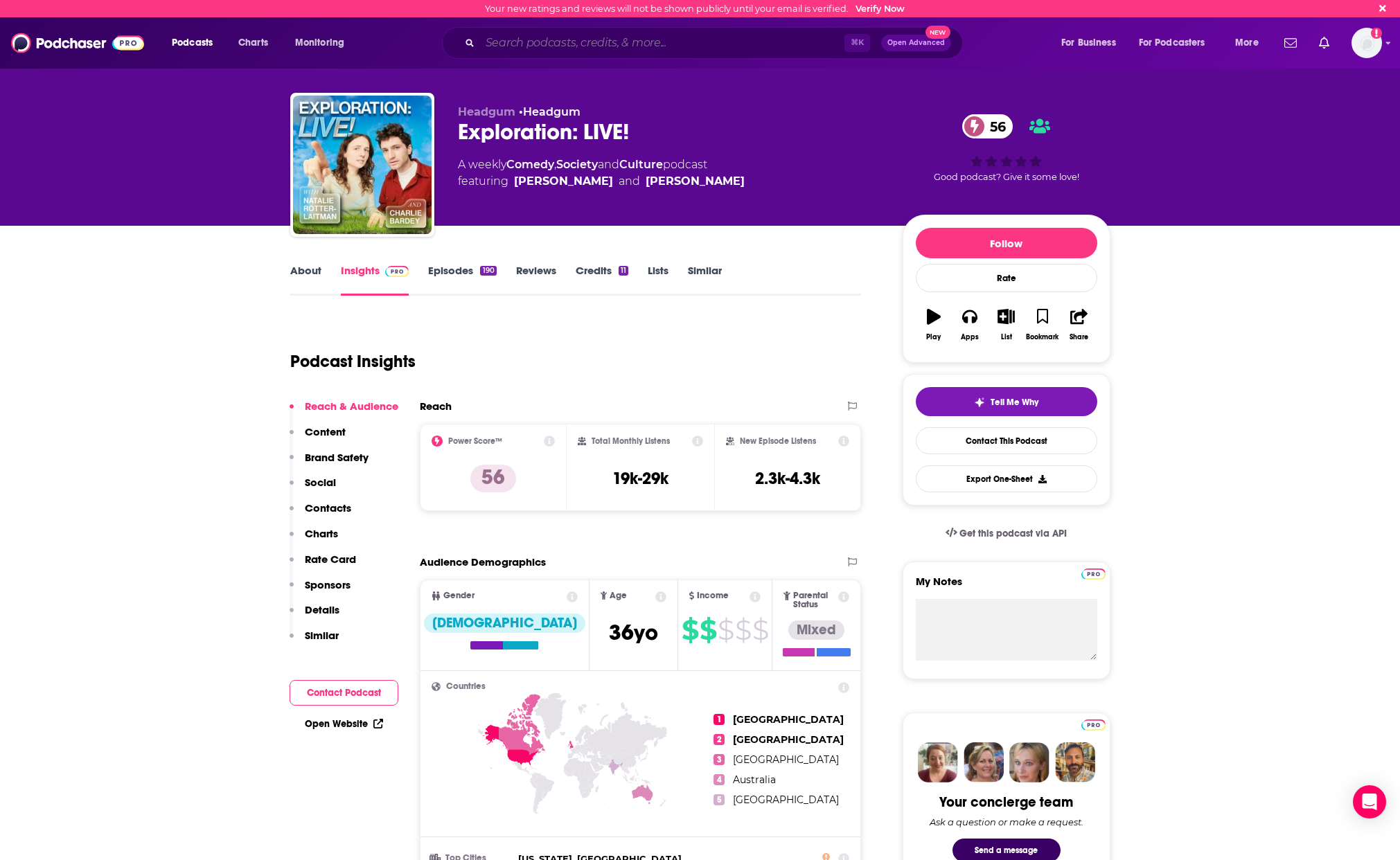
click at [531, 45] on input "Search podcasts, credits, & more..." at bounding box center [661, 43] width 364 height 22
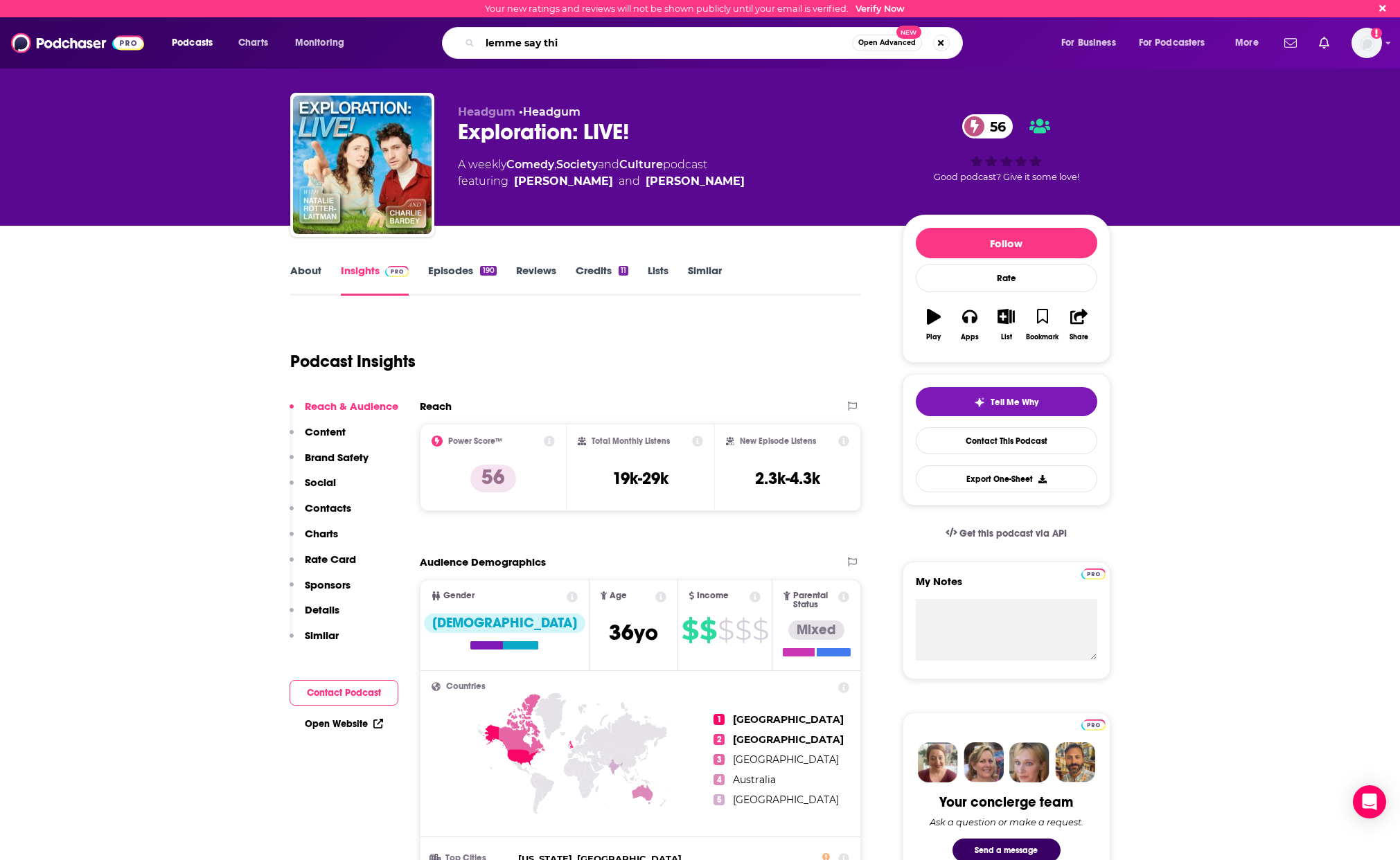
type input "lemme say this"
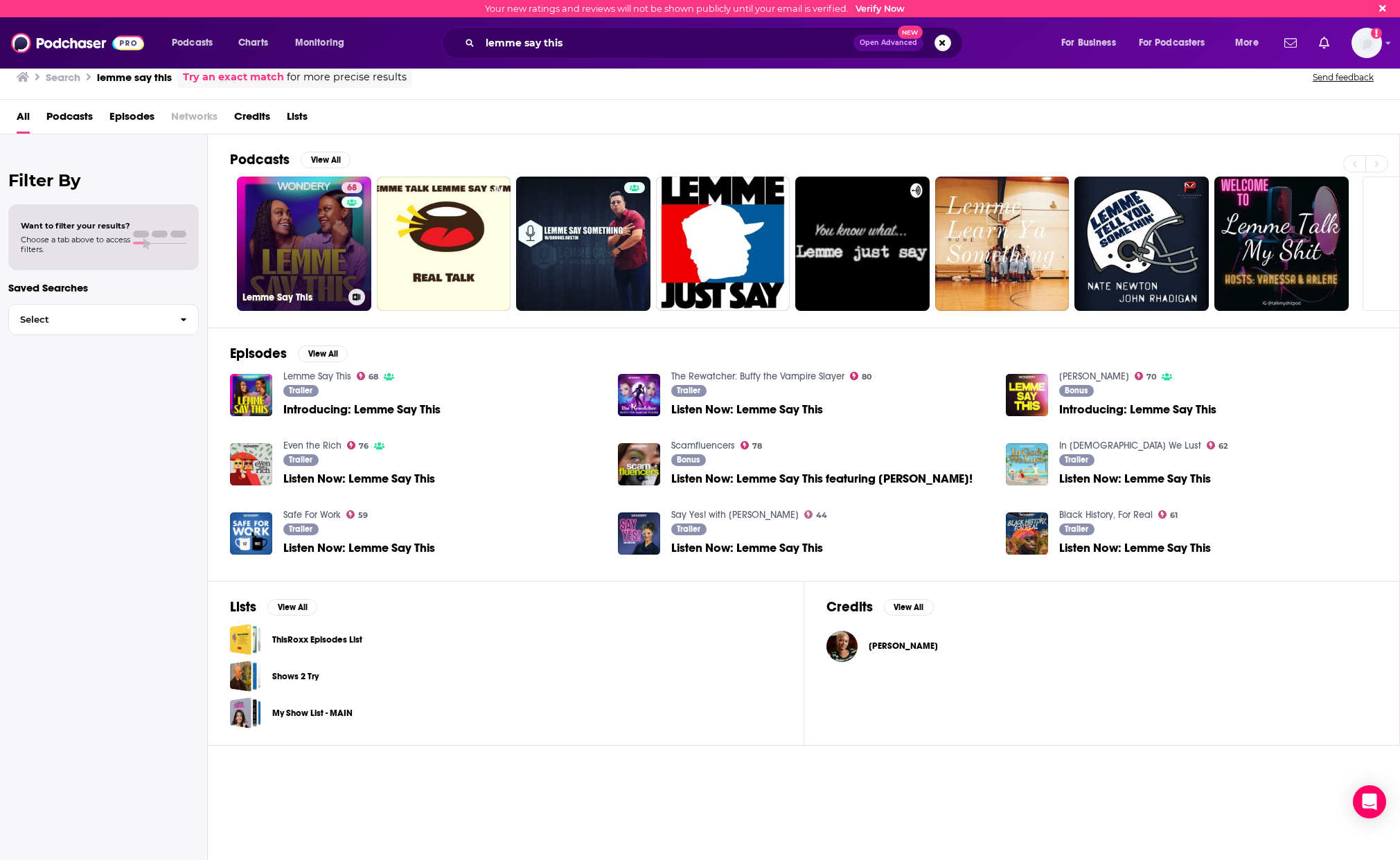
click at [289, 253] on link "68 Lemme Say This" at bounding box center [303, 243] width 134 height 134
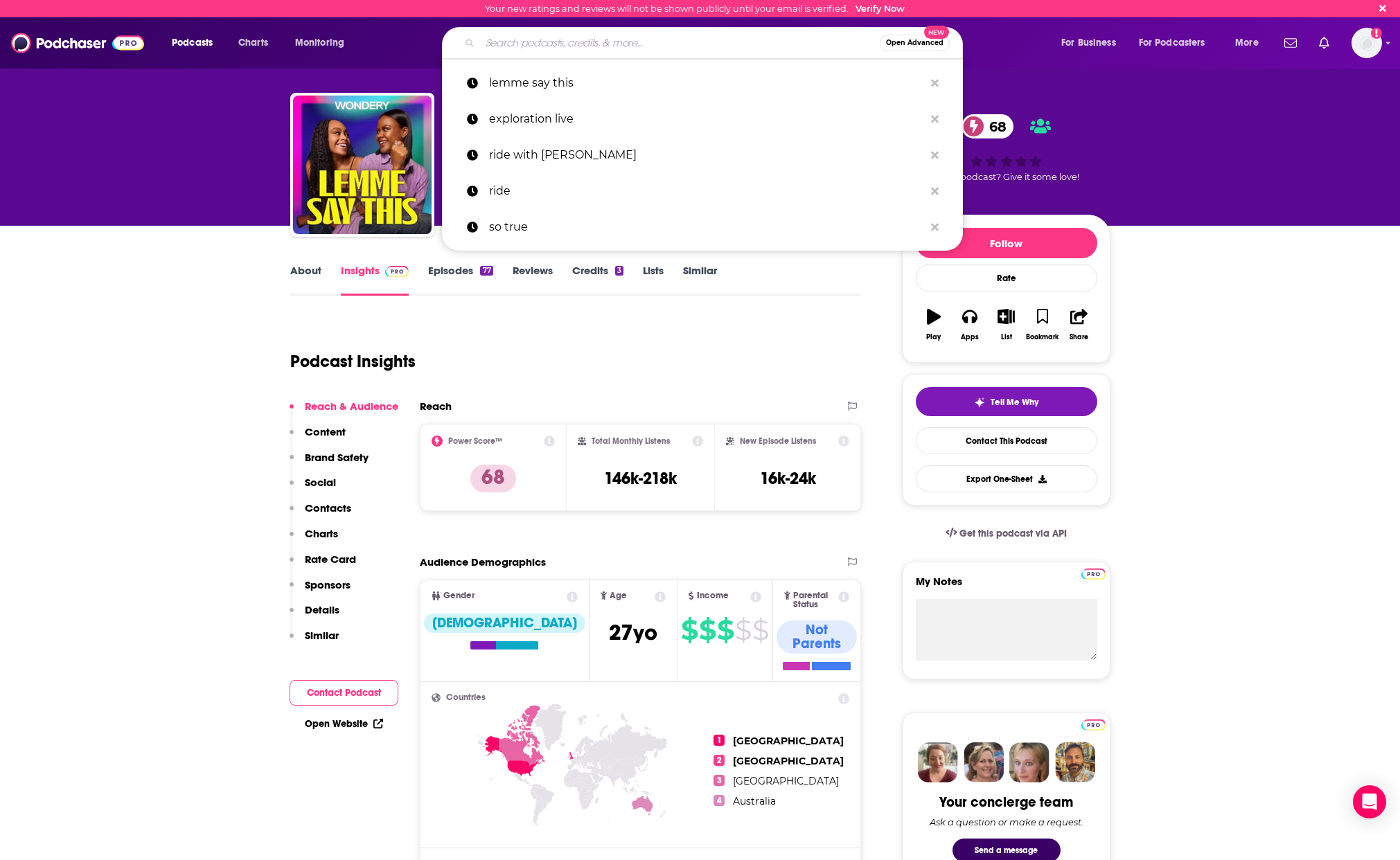
click at [552, 46] on input "Search podcasts, credits, & more..." at bounding box center [679, 43] width 399 height 22
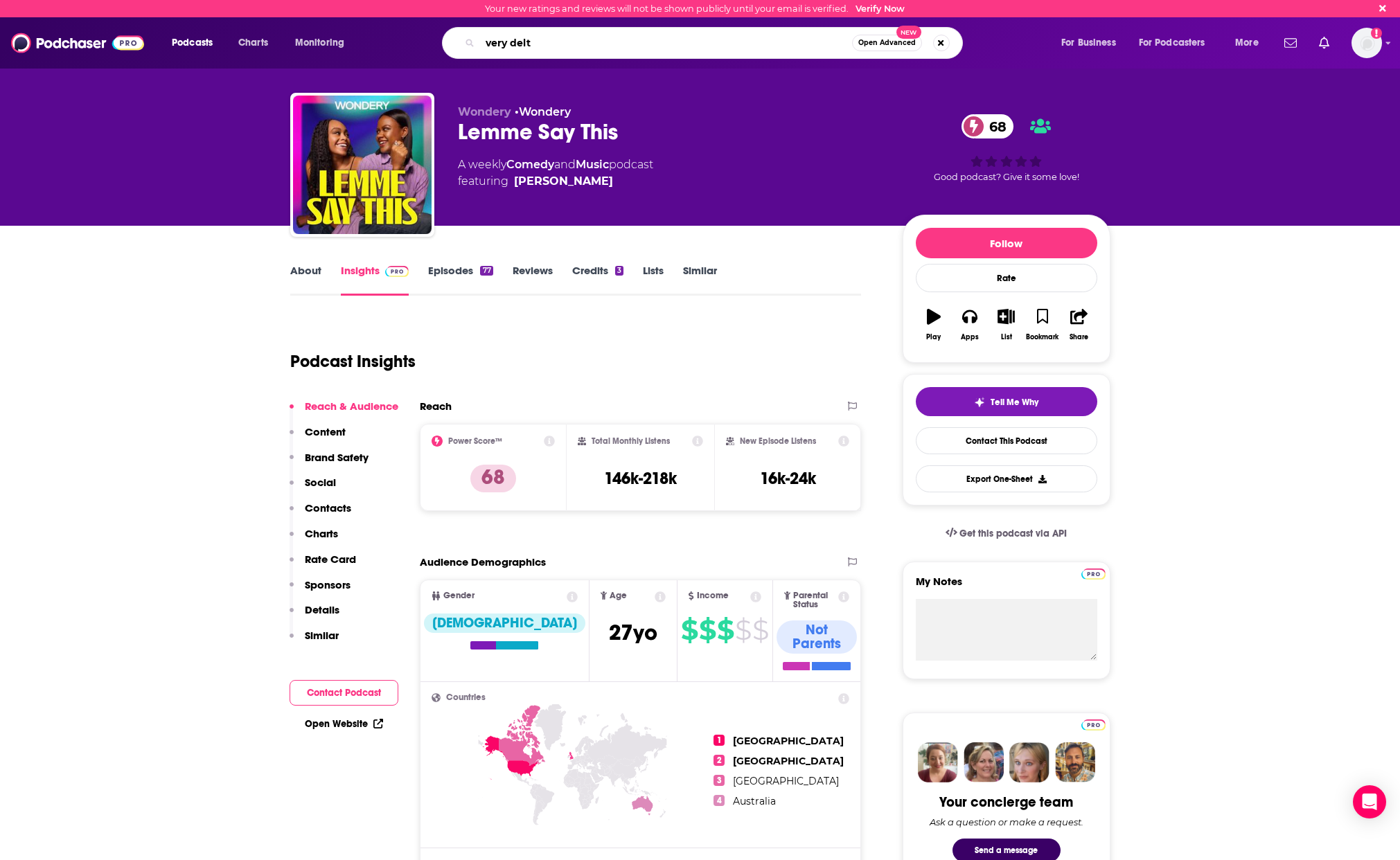
type input "very delta"
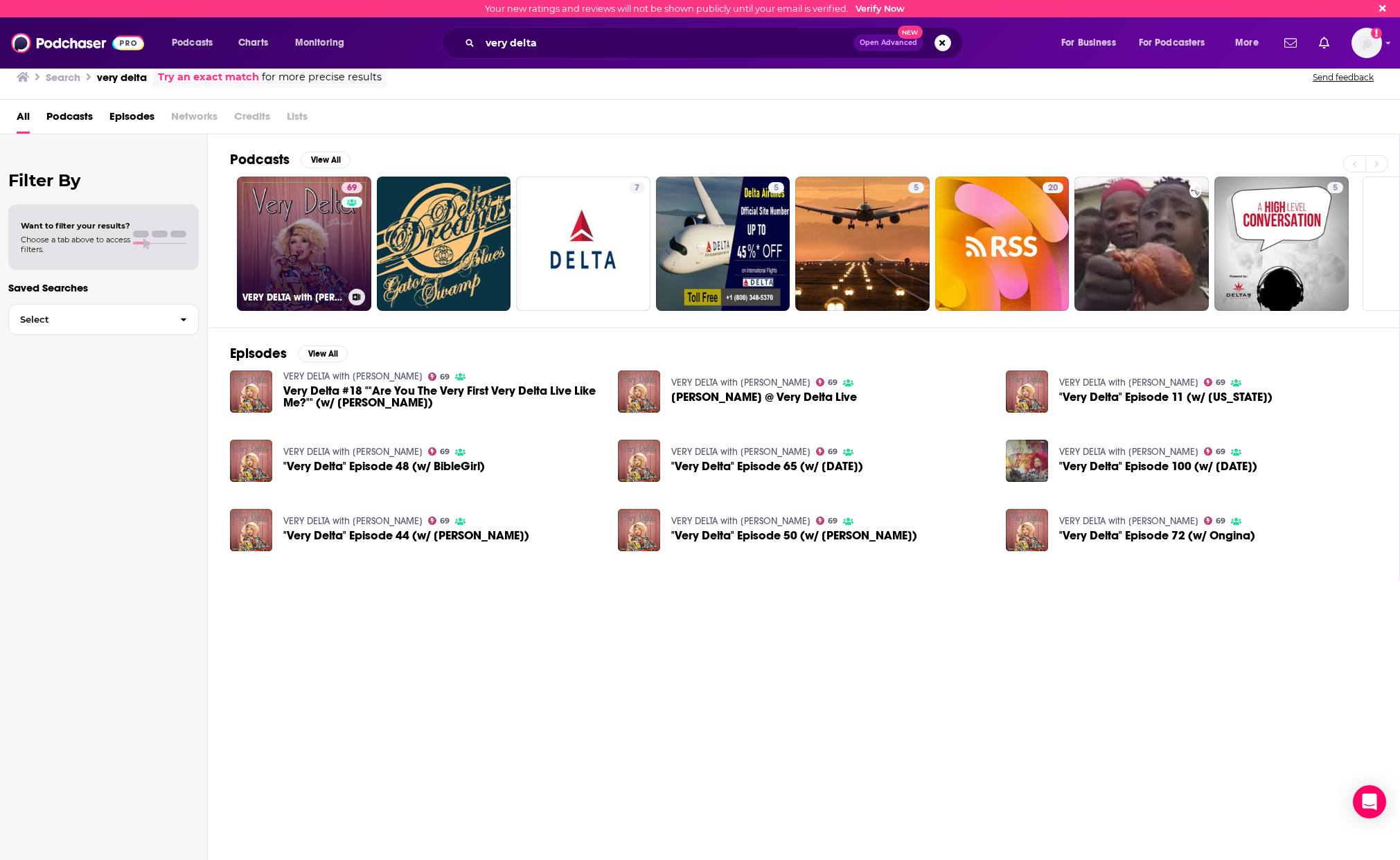
click at [307, 281] on link "69 VERY DELTA with Delta Work" at bounding box center [303, 243] width 134 height 134
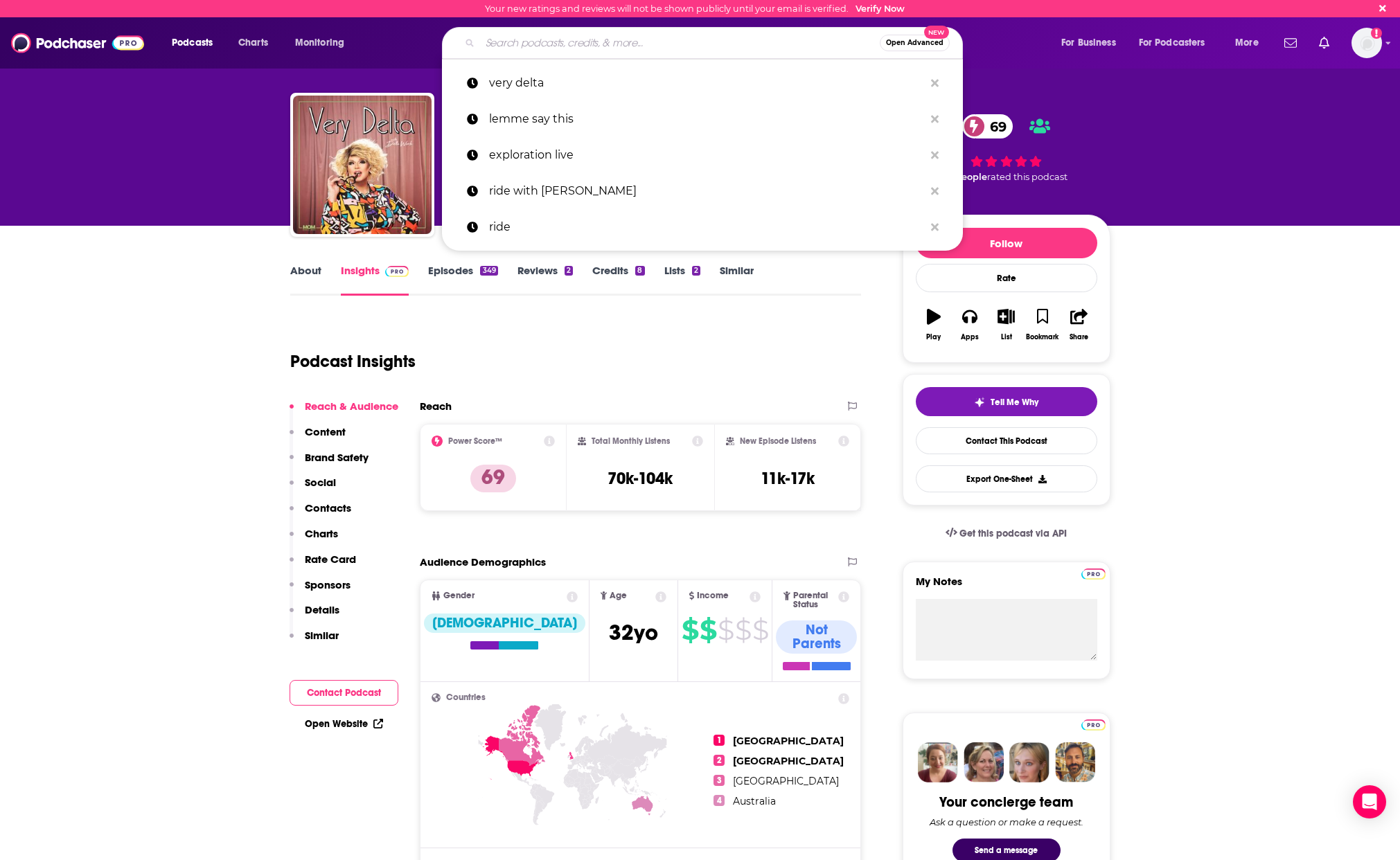
click at [514, 43] on input "Search podcasts, credits, & more..." at bounding box center [679, 43] width 399 height 22
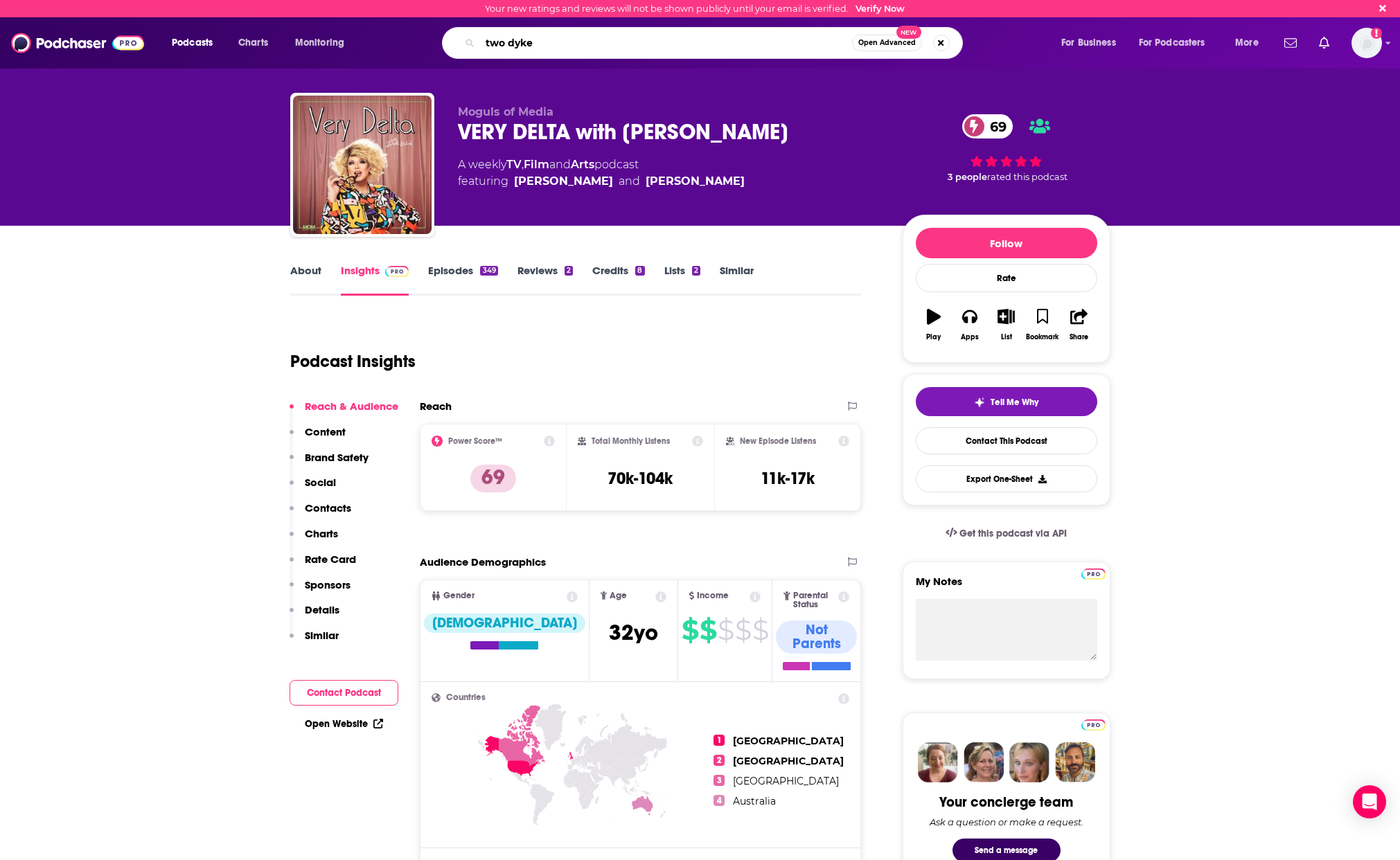
type input "two dykes"
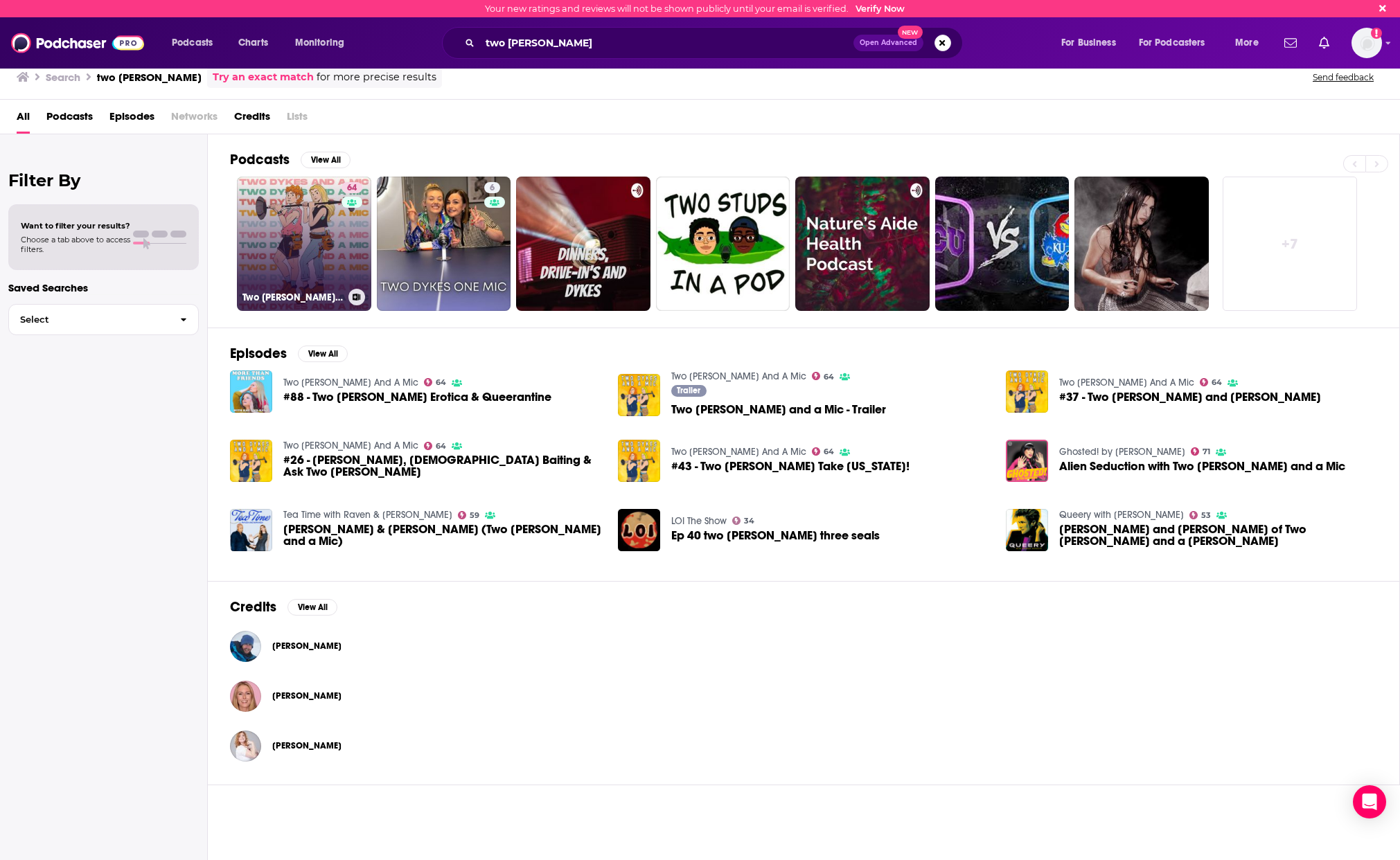
click at [296, 269] on link "64 Two Dykes And A Mic" at bounding box center [303, 243] width 134 height 134
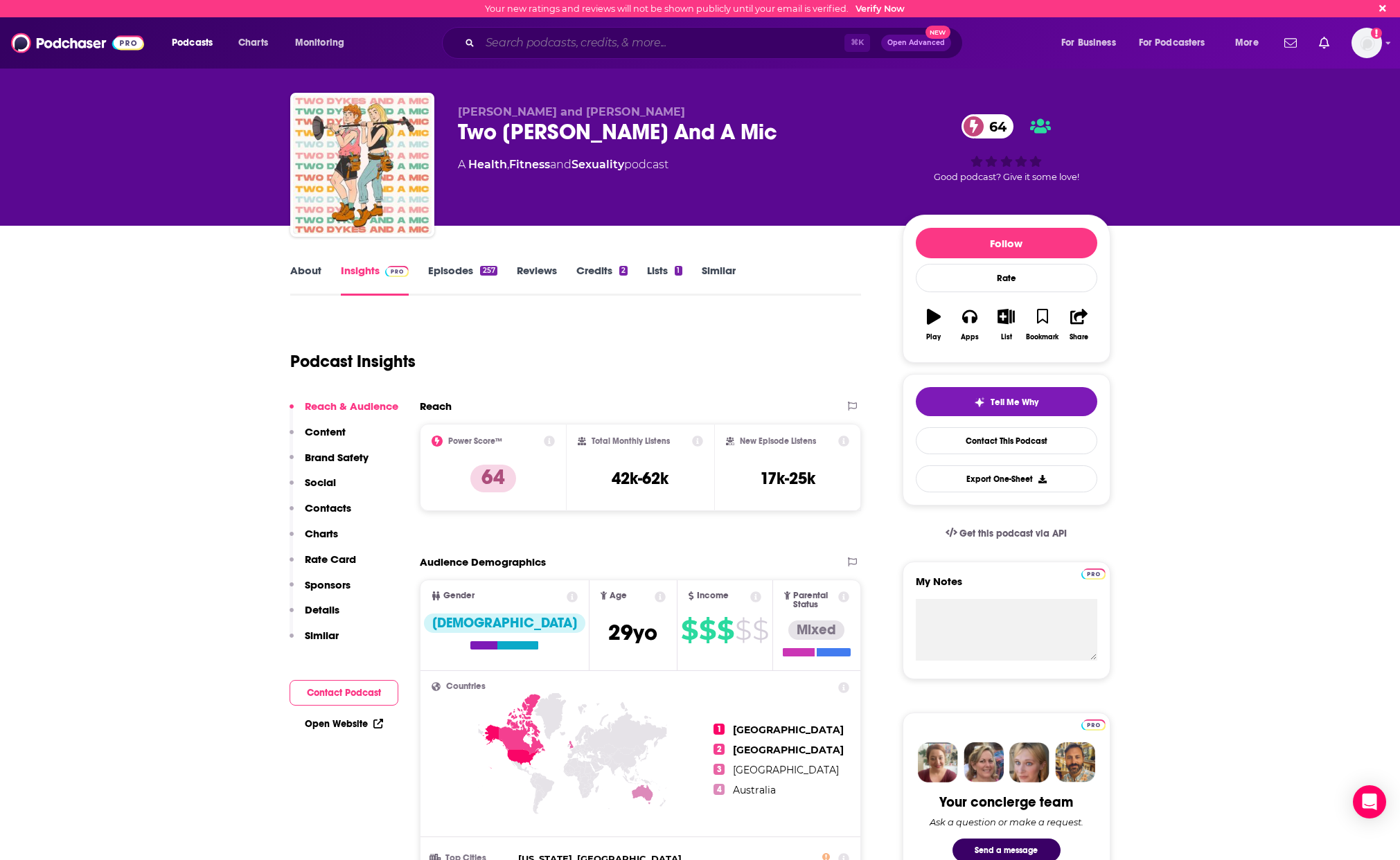
click at [544, 42] on input "Search podcasts, credits, & more..." at bounding box center [661, 43] width 364 height 22
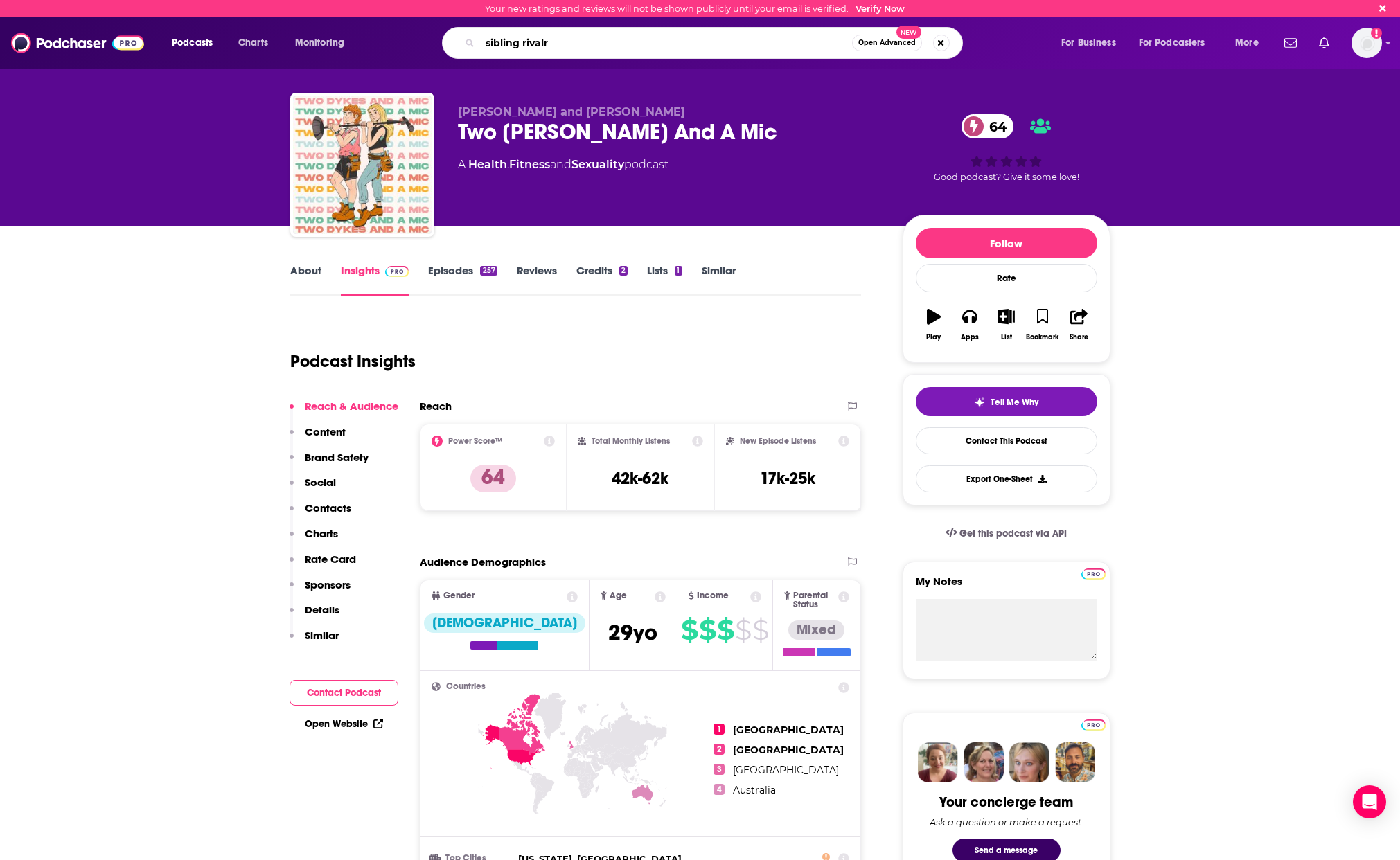
type input "sibling rivalry"
